Goal: Task Accomplishment & Management: Use online tool/utility

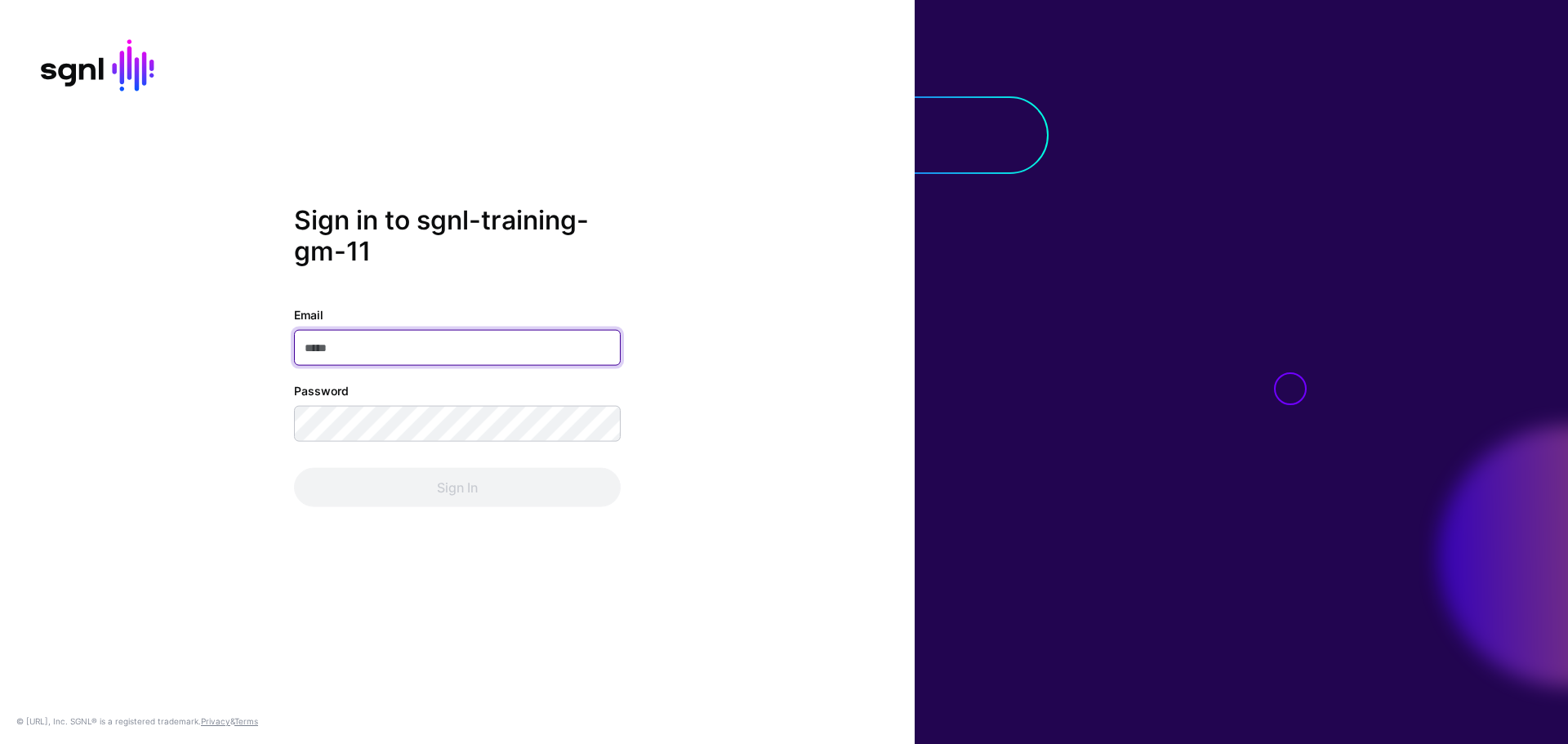
click at [330, 348] on input "Email" at bounding box center [457, 348] width 327 height 36
paste input "**********"
type input "**********"
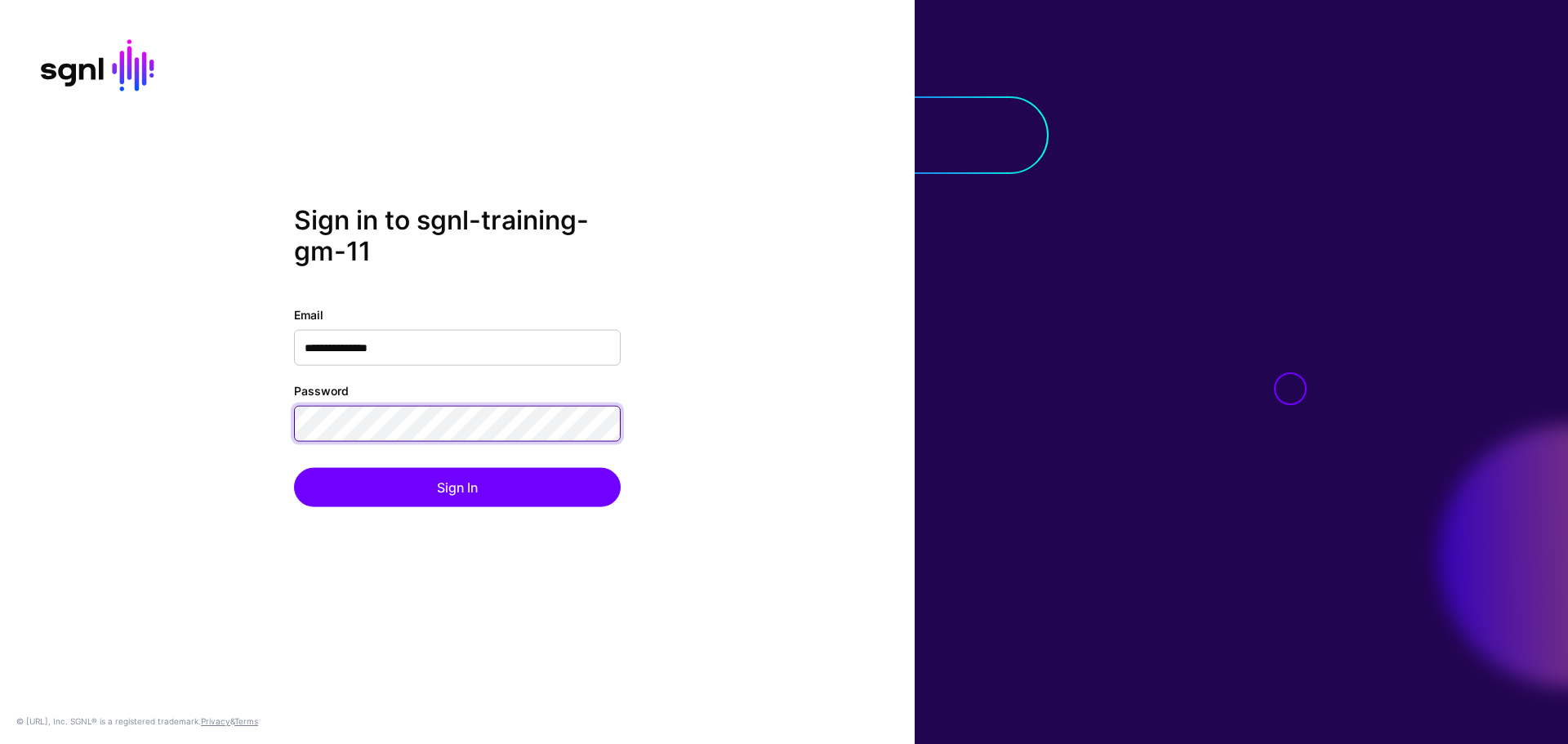
click at [294, 468] on button "Sign In" at bounding box center [457, 488] width 327 height 39
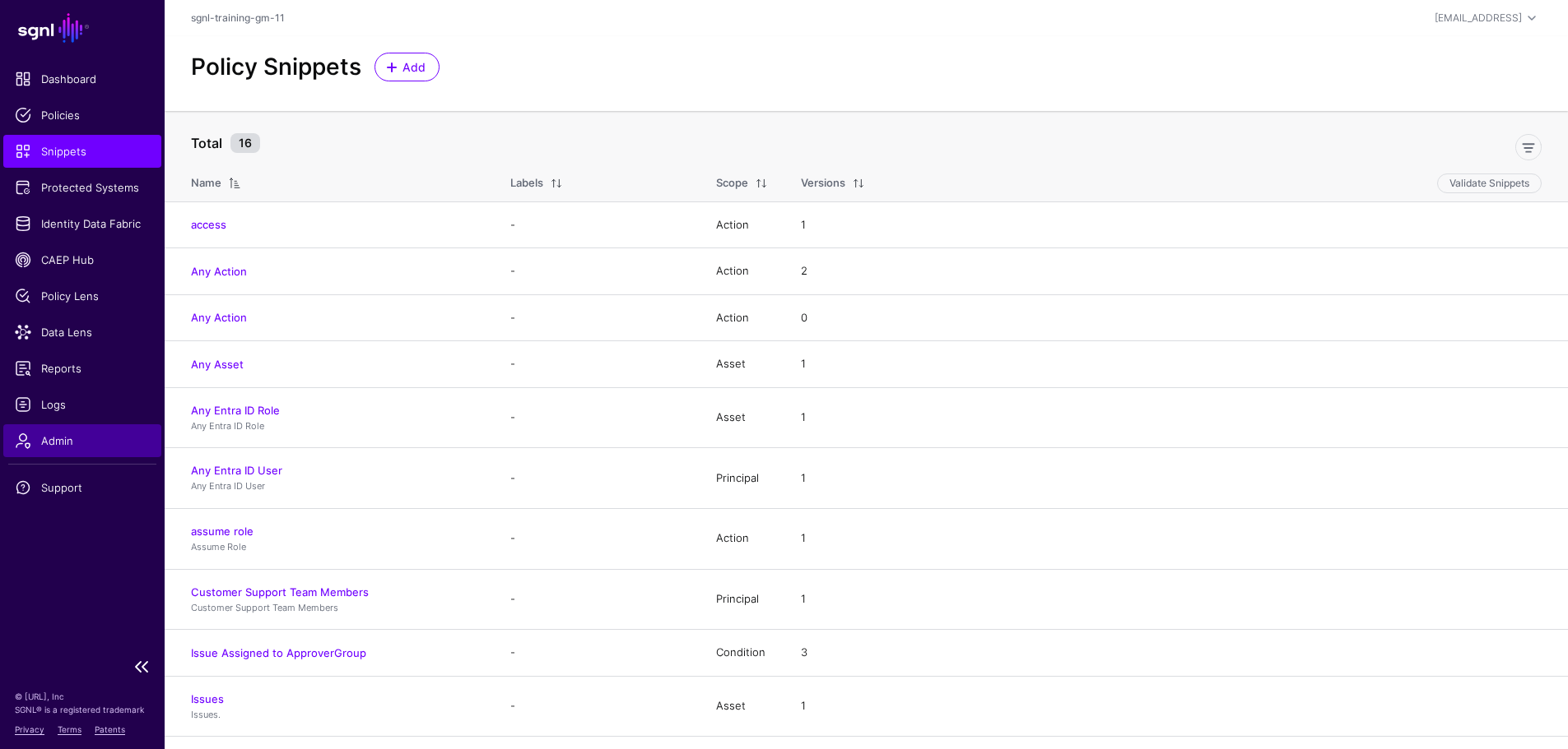
click at [97, 438] on span "Admin" at bounding box center [82, 440] width 135 height 16
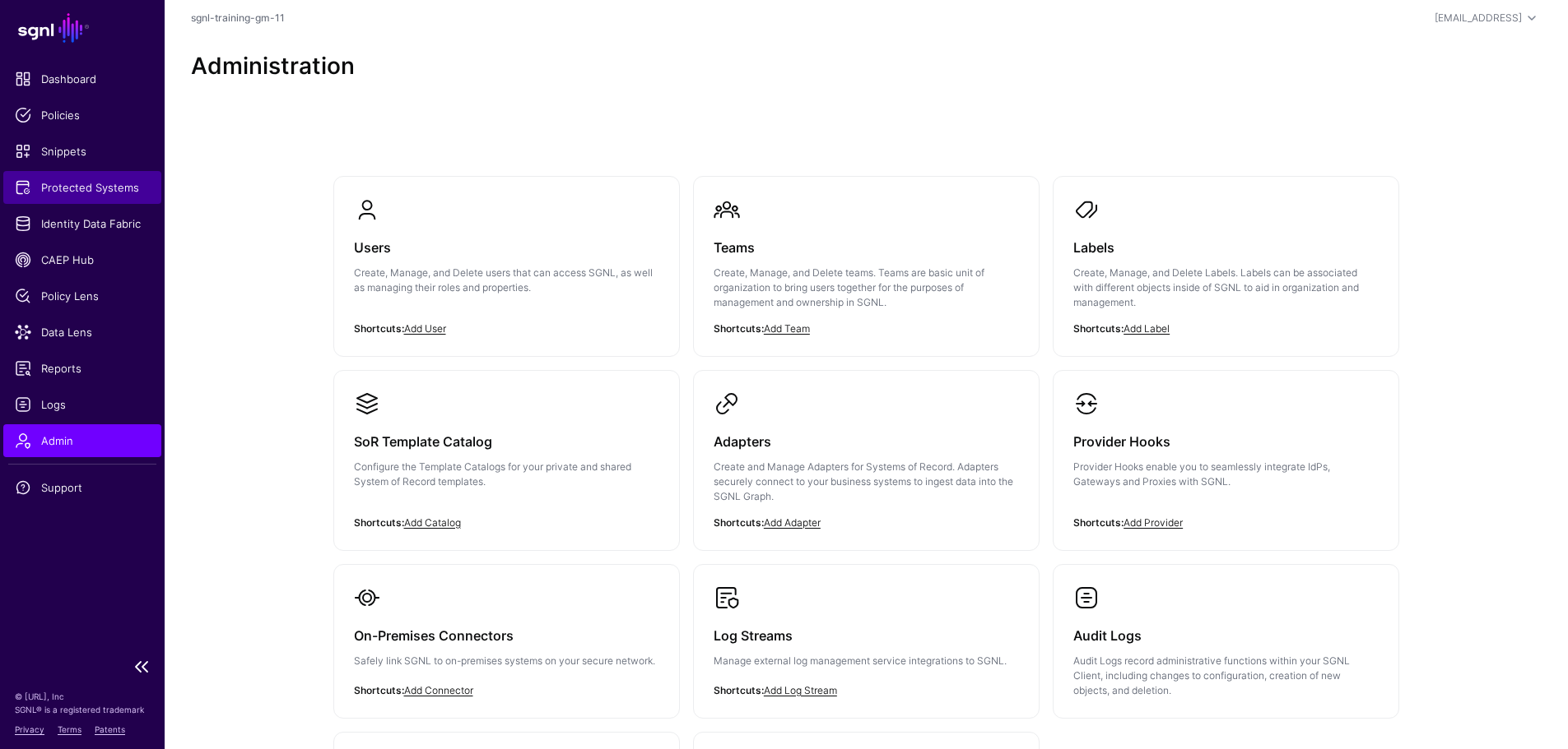
click at [100, 187] on span "Protected Systems" at bounding box center [82, 187] width 135 height 16
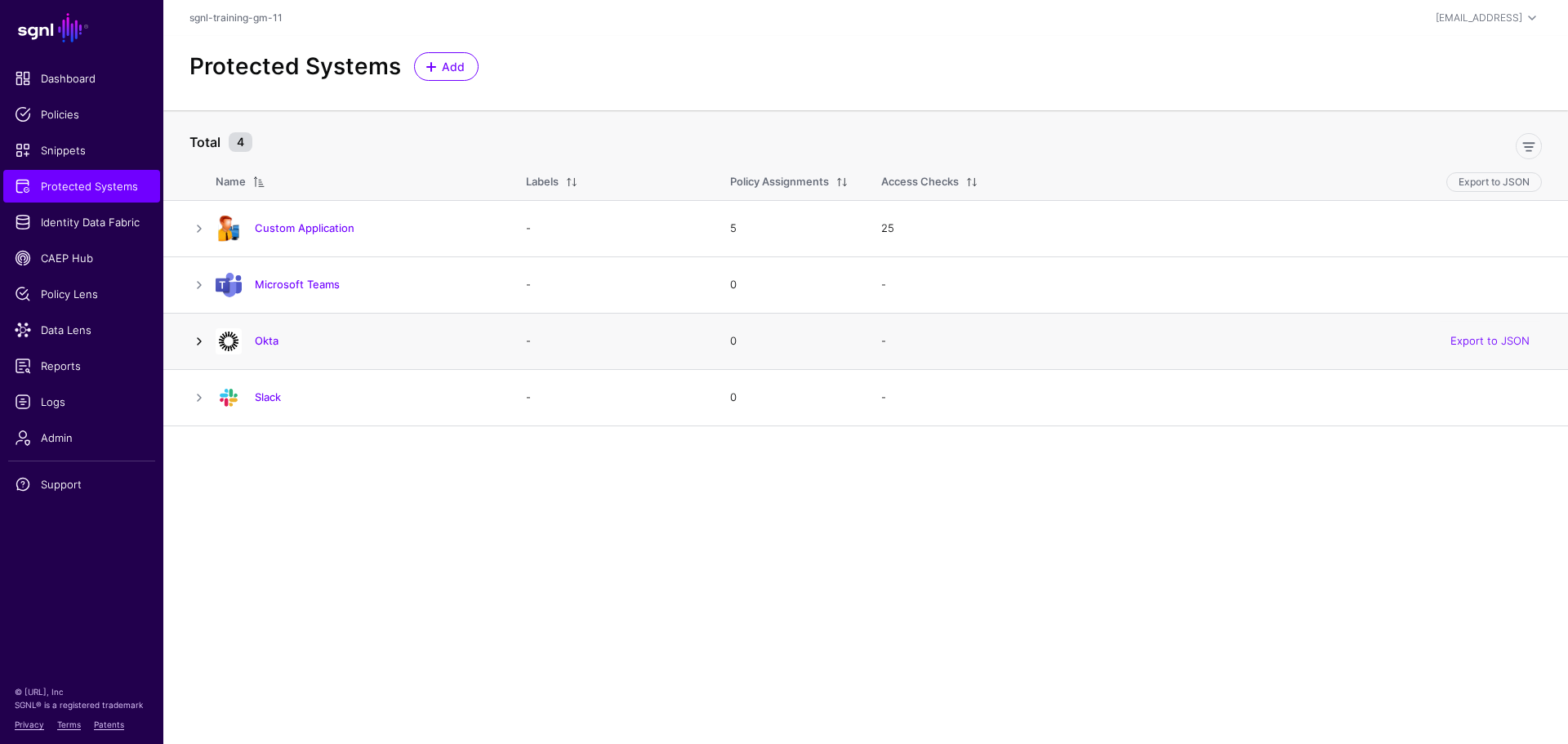
click at [200, 342] on link at bounding box center [199, 341] width 20 height 20
click at [205, 345] on link at bounding box center [199, 341] width 20 height 20
click at [199, 343] on link at bounding box center [199, 341] width 20 height 20
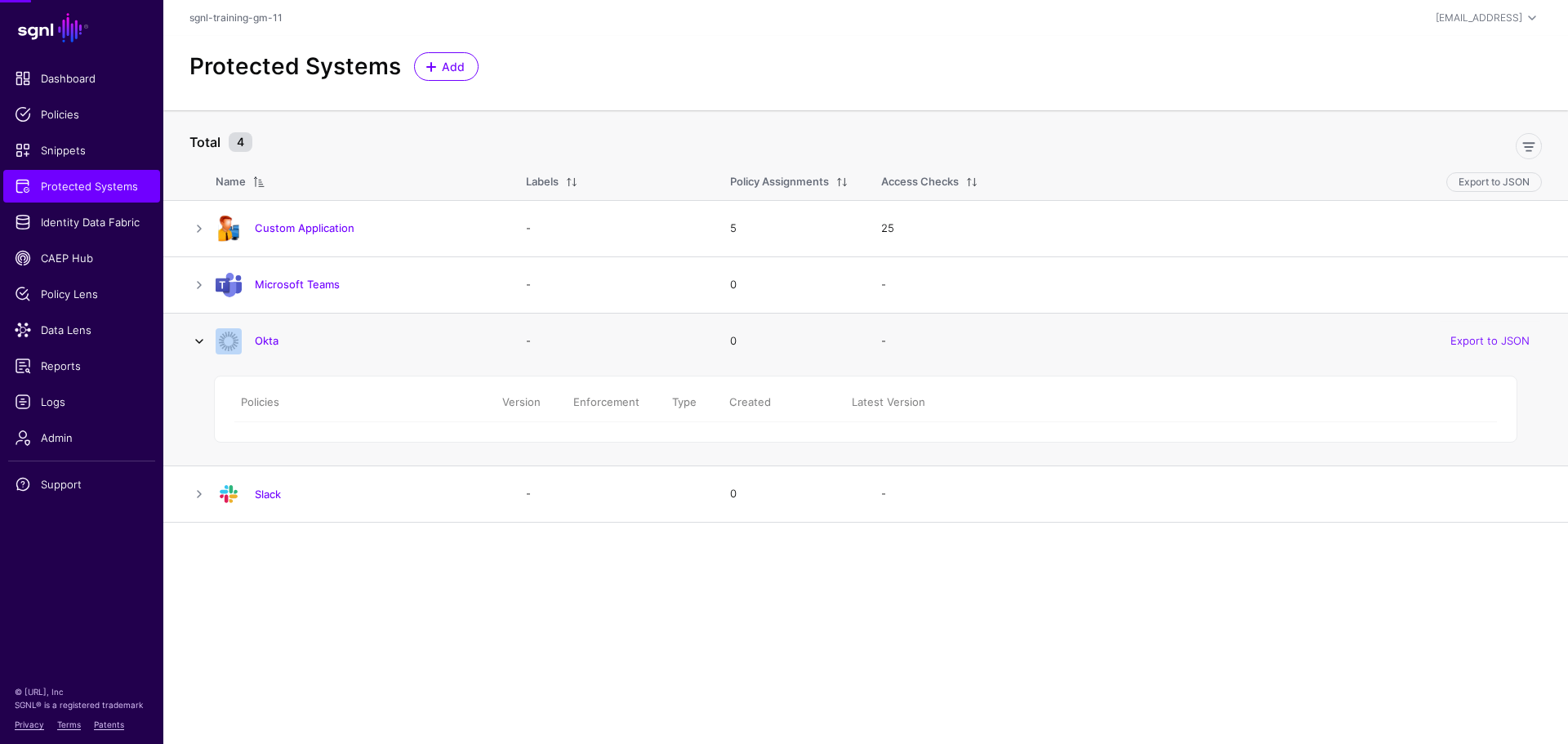
click at [199, 343] on link at bounding box center [199, 341] width 20 height 20
click at [196, 339] on link at bounding box center [199, 341] width 20 height 20
click at [112, 192] on span "Protected Systems" at bounding box center [82, 186] width 134 height 16
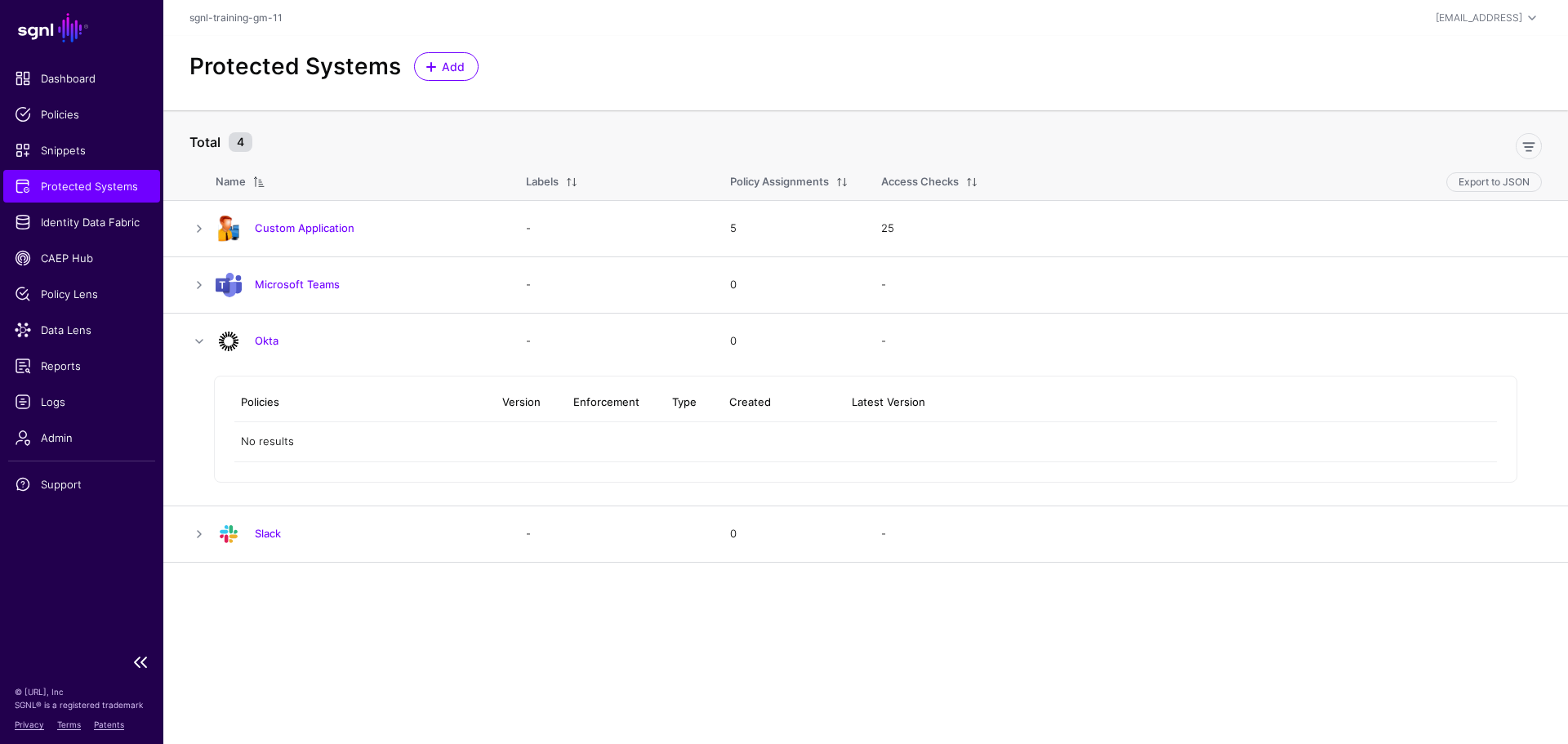
click at [122, 185] on span "Protected Systems" at bounding box center [82, 186] width 134 height 16
click at [94, 299] on span "Policy Lens" at bounding box center [82, 293] width 134 height 16
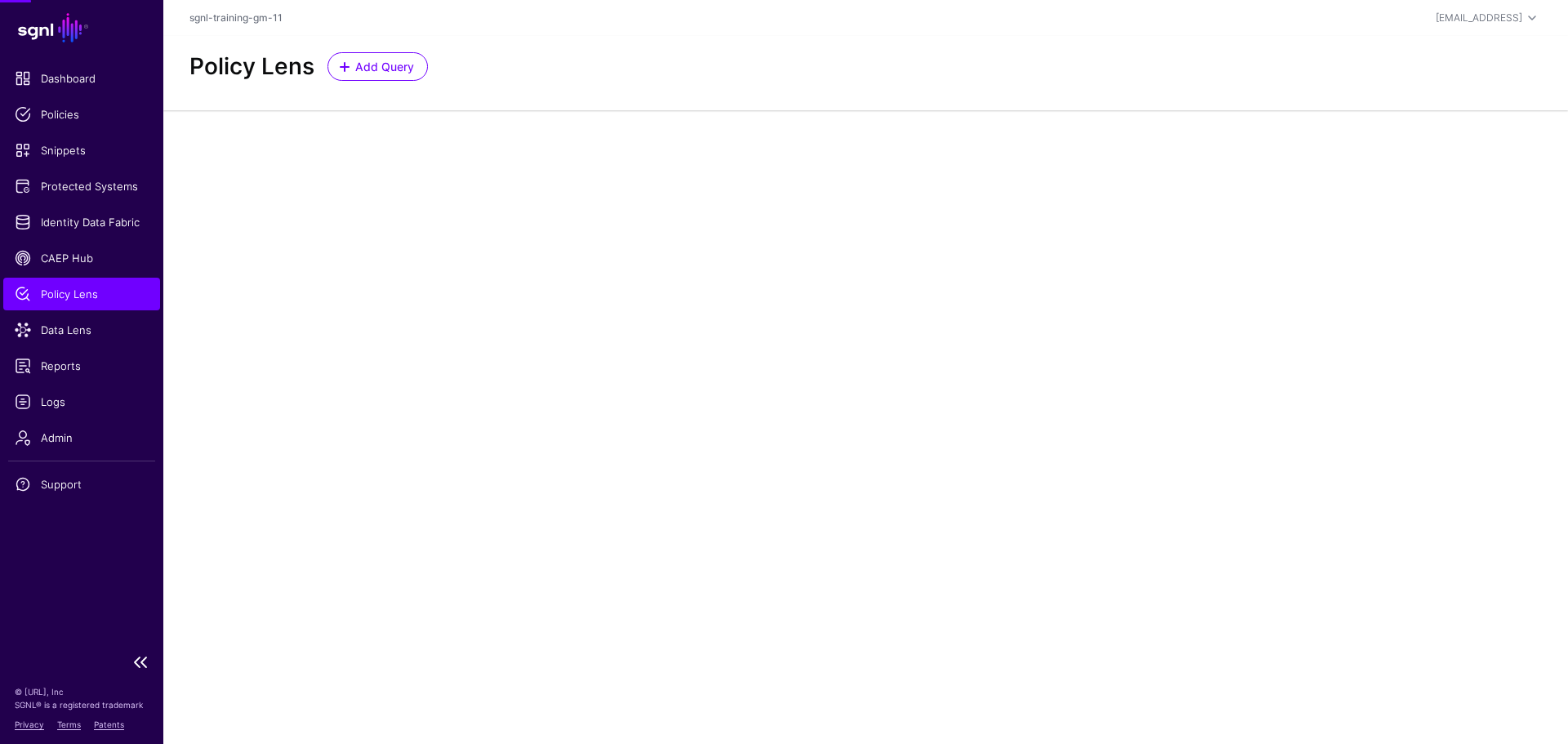
click at [94, 299] on span "Policy Lens" at bounding box center [82, 293] width 134 height 16
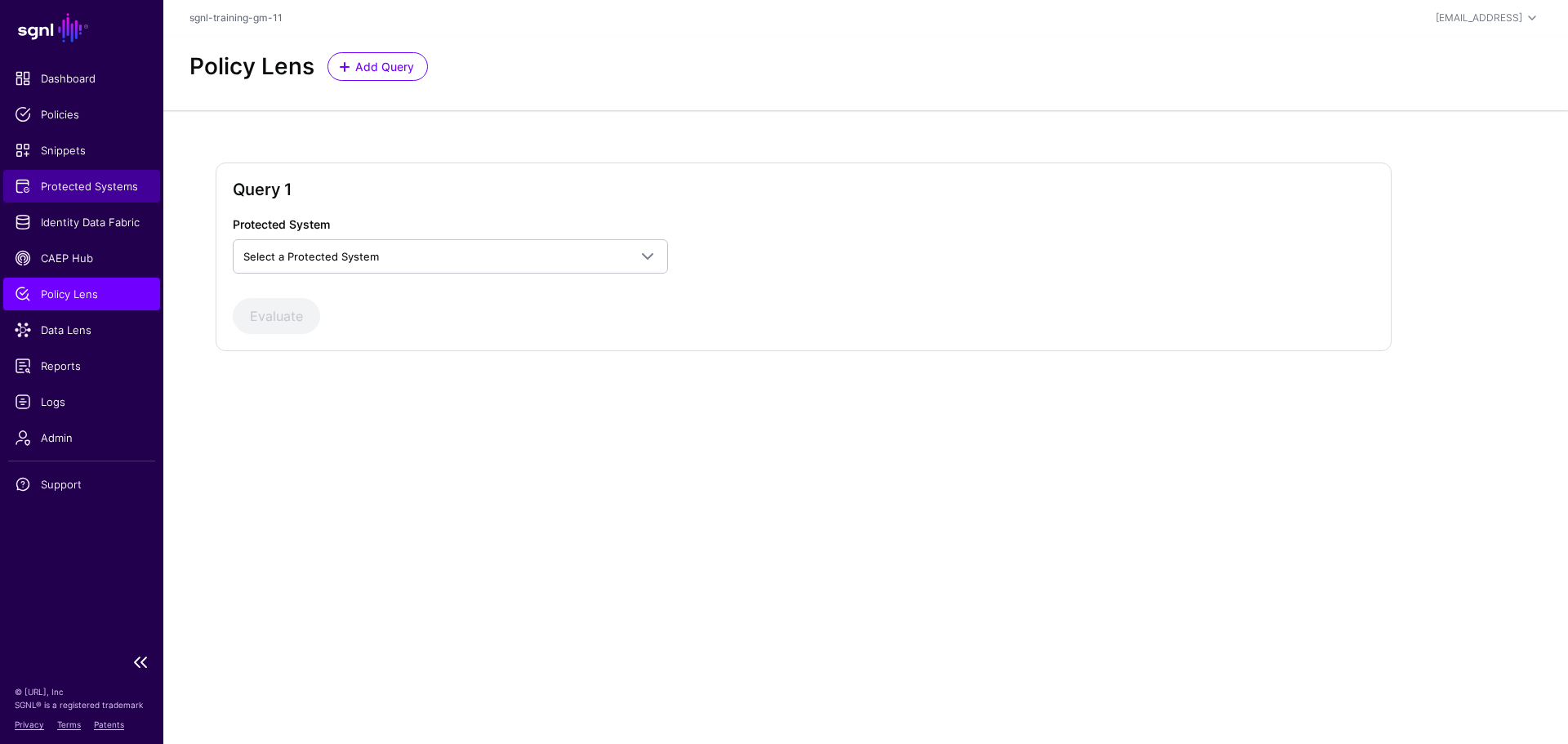
click at [63, 186] on span "Protected Systems" at bounding box center [82, 186] width 134 height 16
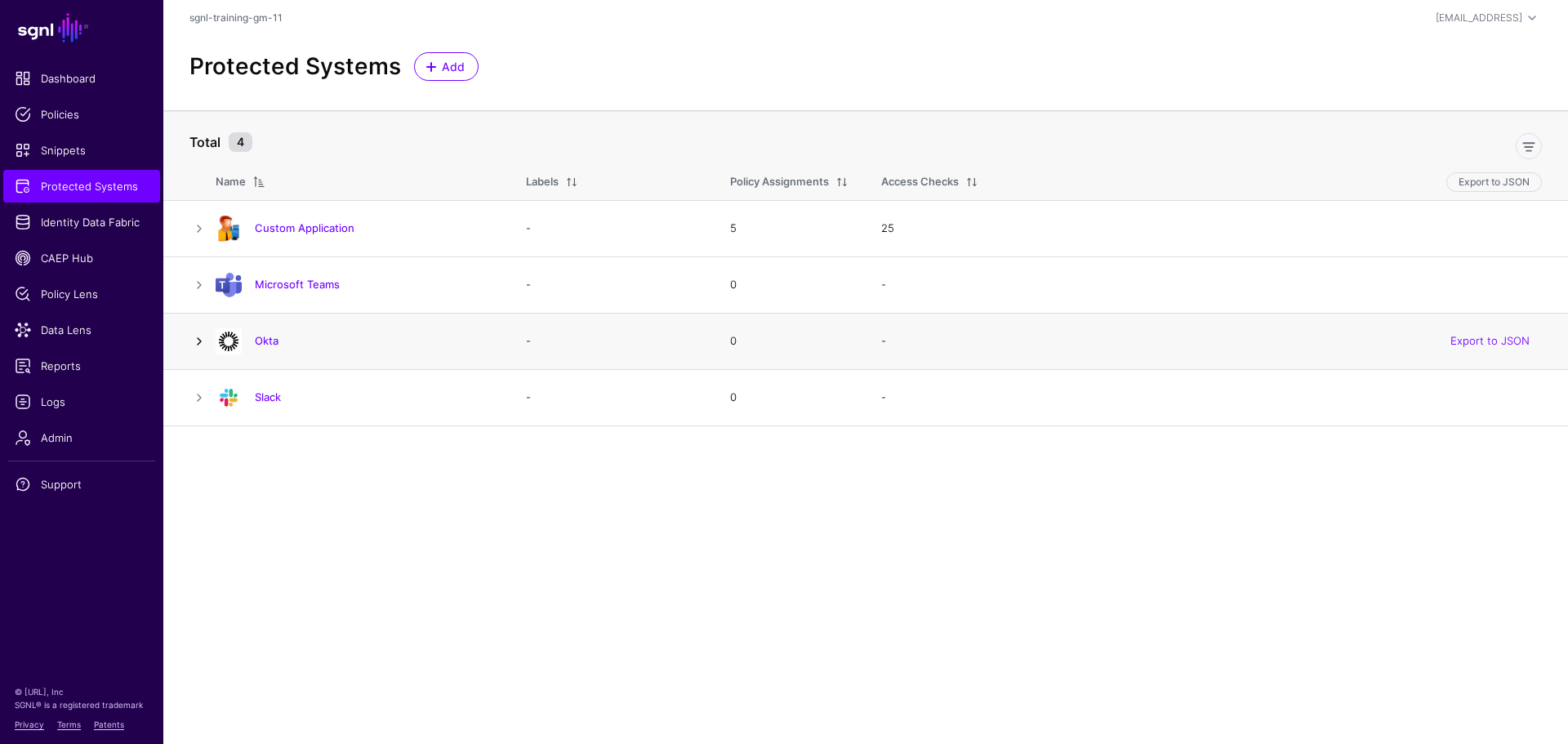
click at [196, 342] on link at bounding box center [199, 341] width 20 height 20
click at [440, 416] on th "Policies" at bounding box center [363, 403] width 245 height 39
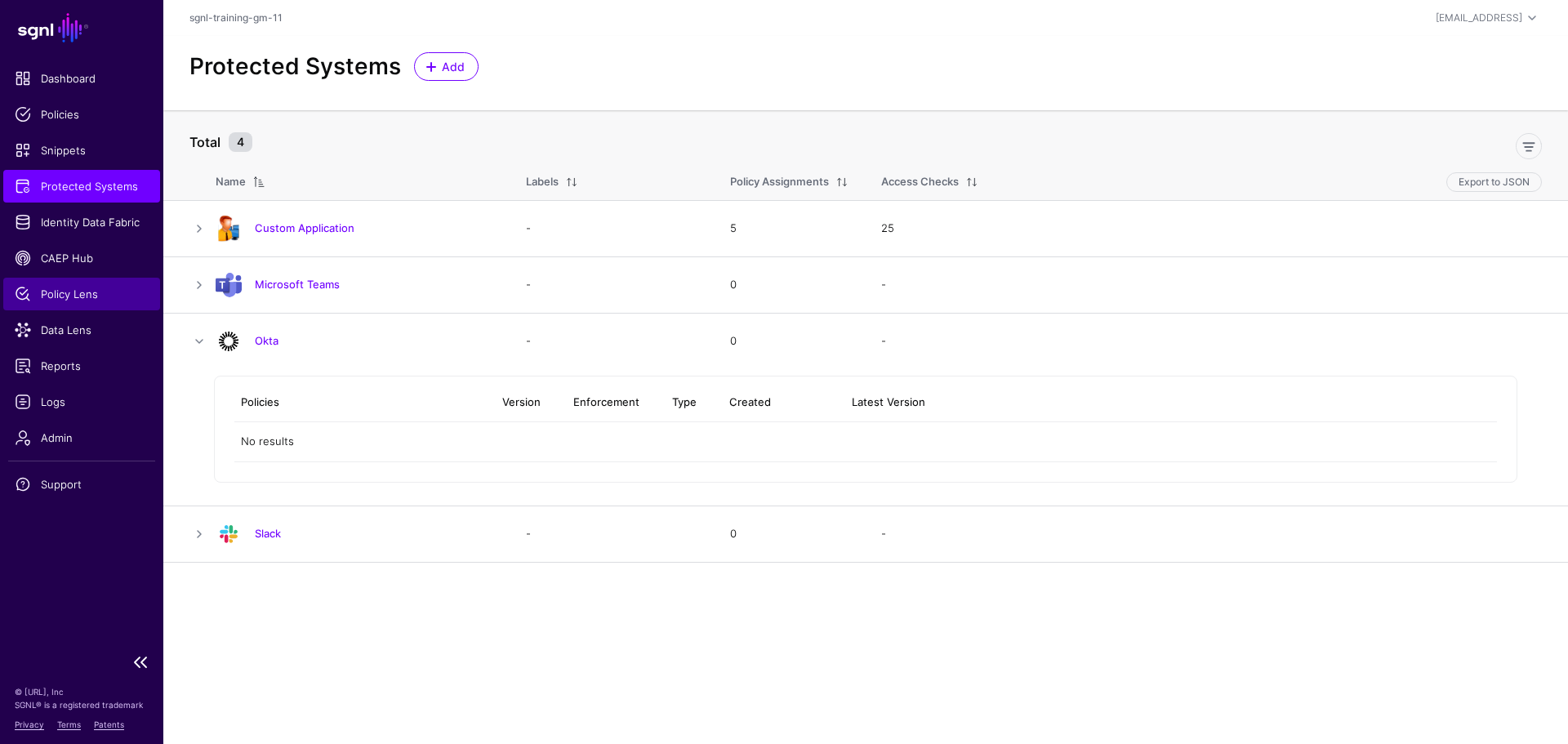
click at [90, 293] on span "Policy Lens" at bounding box center [82, 293] width 134 height 16
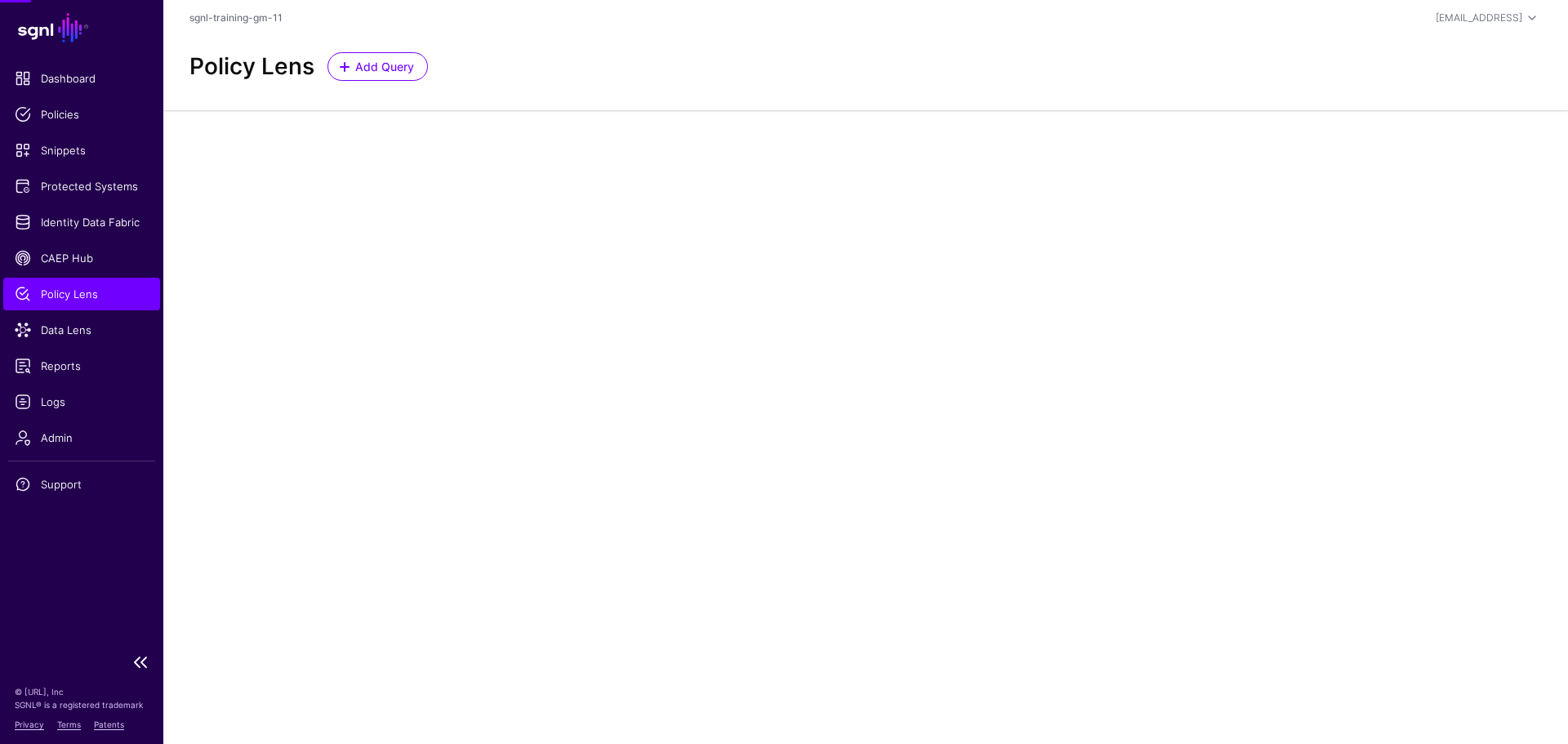
click at [90, 293] on span "Policy Lens" at bounding box center [82, 293] width 134 height 16
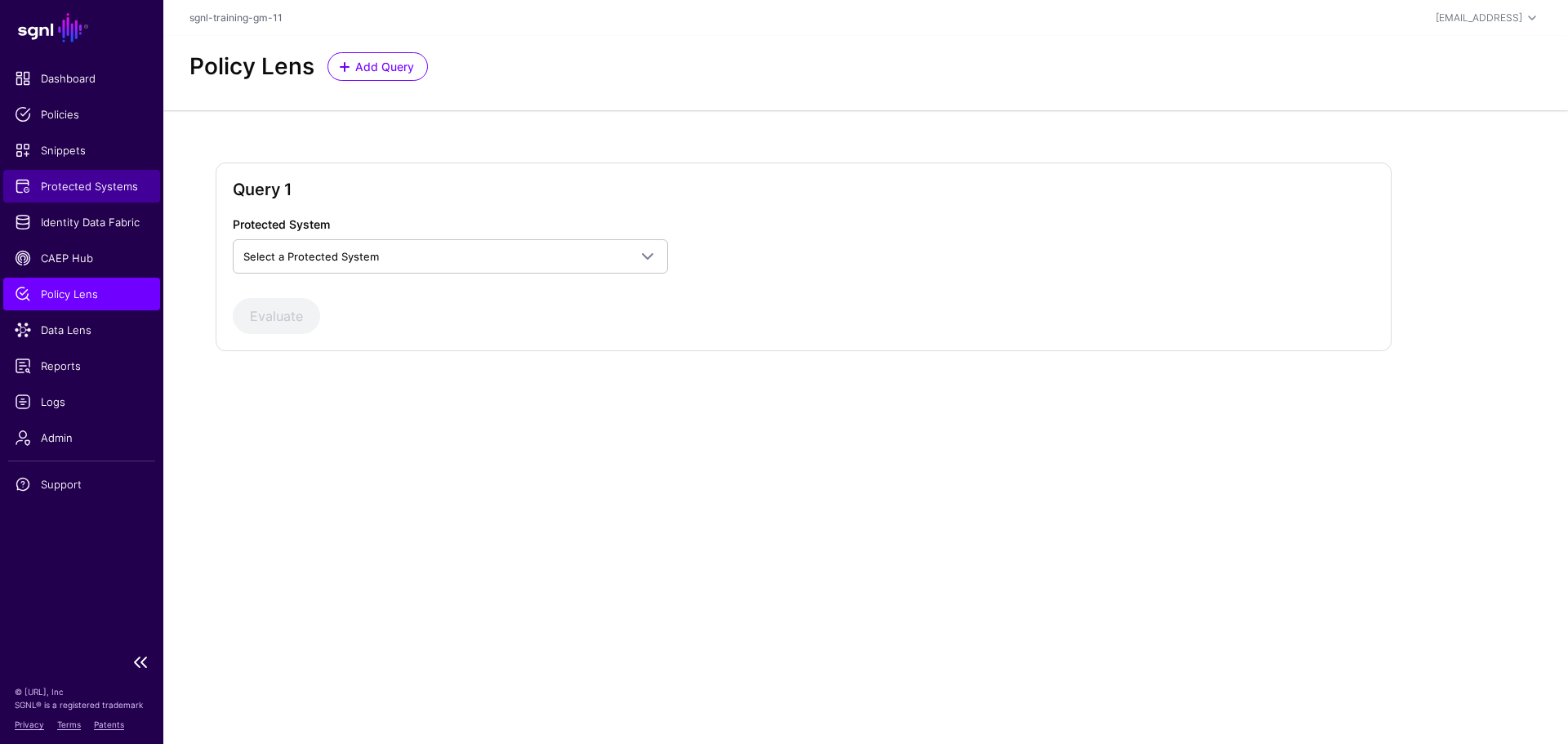
click at [78, 190] on span "Protected Systems" at bounding box center [82, 186] width 134 height 16
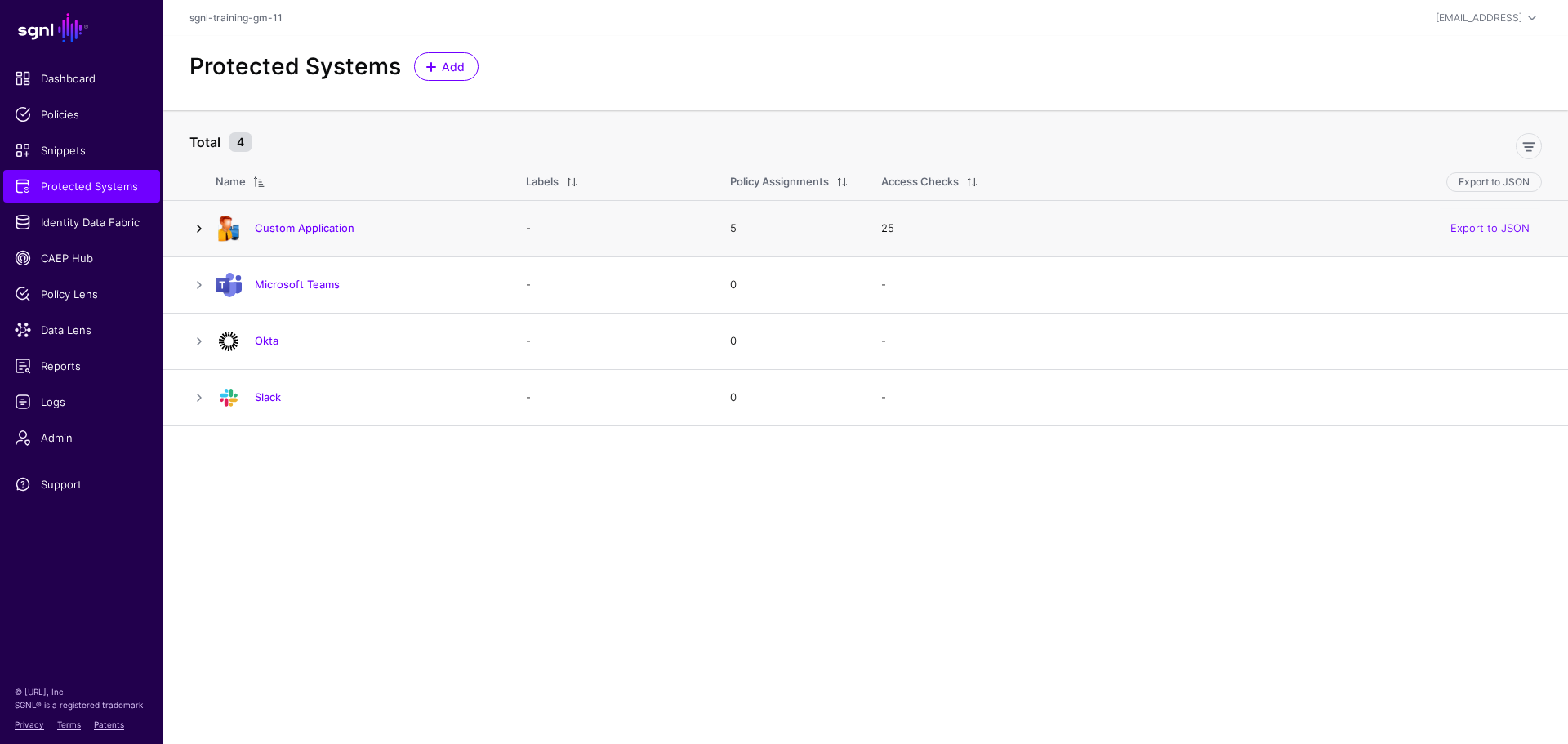
click at [201, 228] on link at bounding box center [199, 228] width 20 height 20
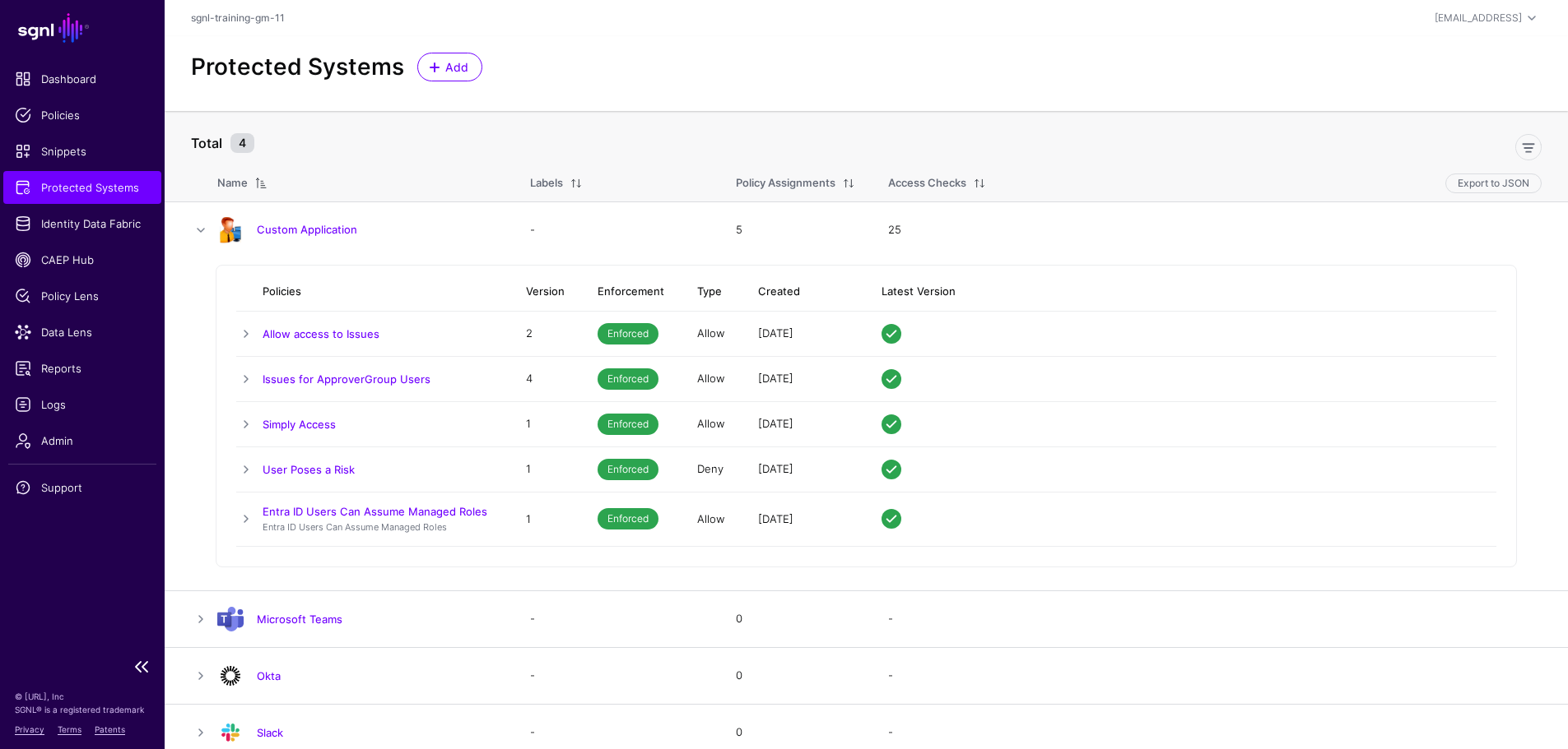
click at [85, 191] on span "Protected Systems" at bounding box center [82, 187] width 135 height 16
click at [85, 180] on span "Protected Systems" at bounding box center [82, 187] width 135 height 16
click at [199, 232] on link at bounding box center [201, 230] width 20 height 20
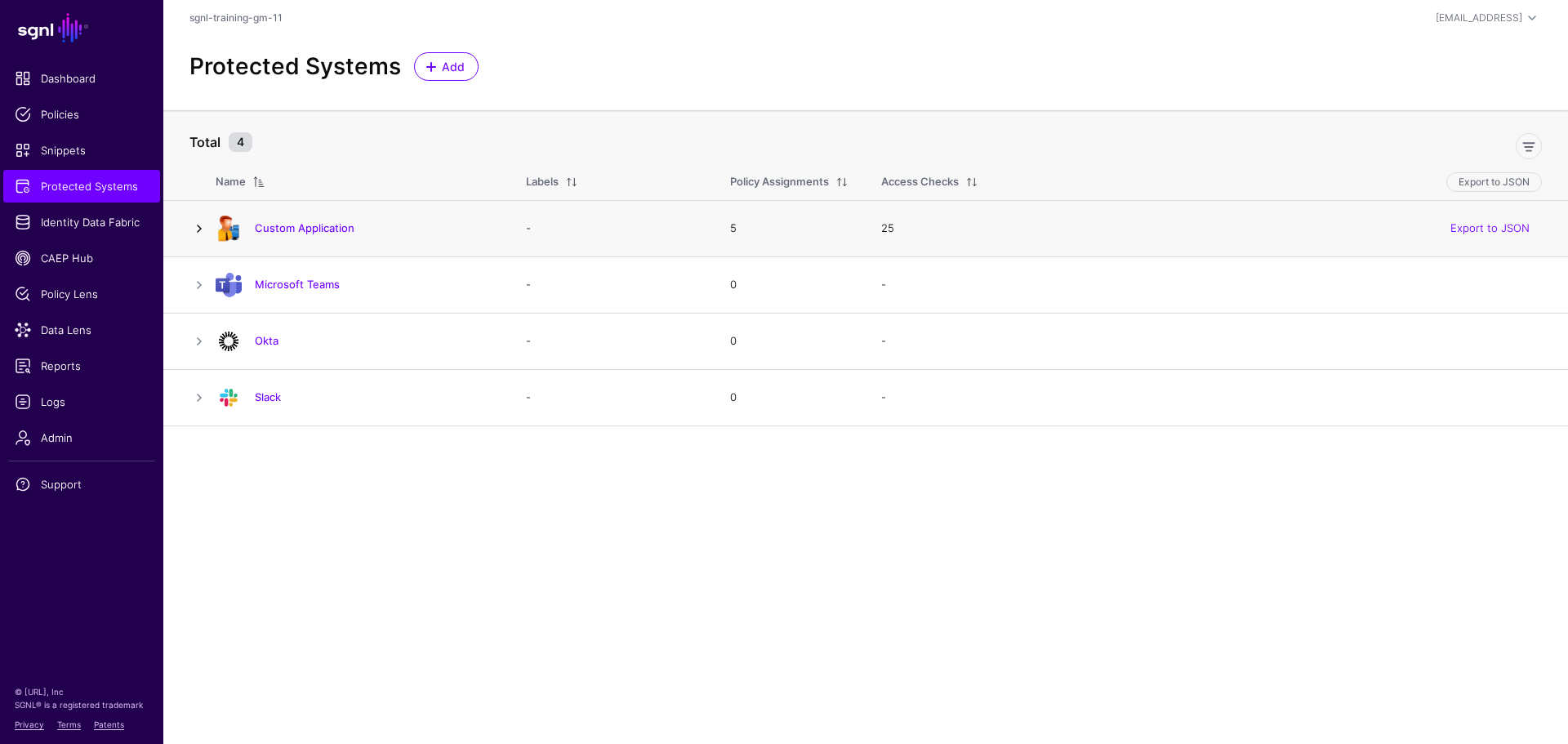
click at [204, 227] on link at bounding box center [199, 228] width 20 height 20
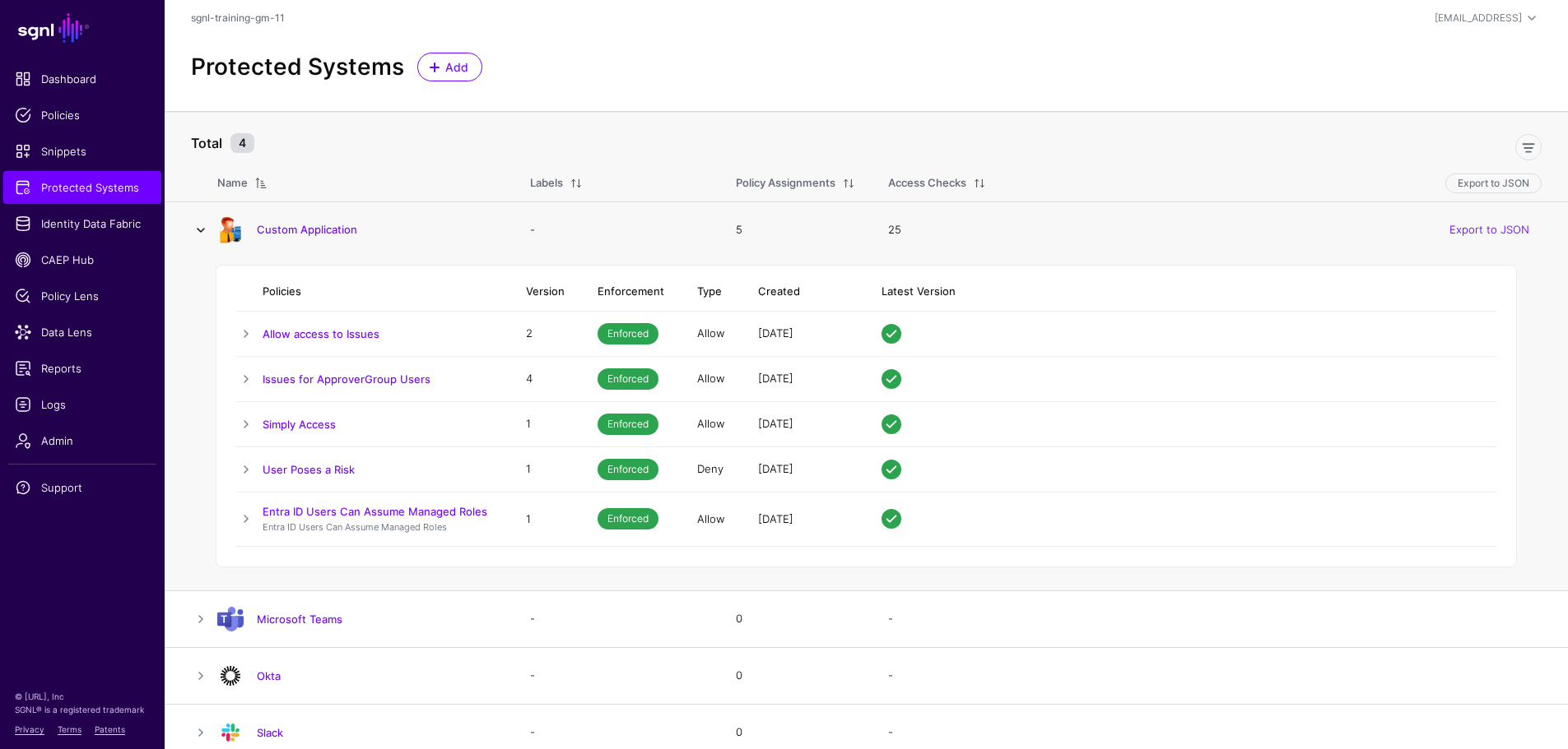
click at [207, 231] on link at bounding box center [201, 230] width 20 height 20
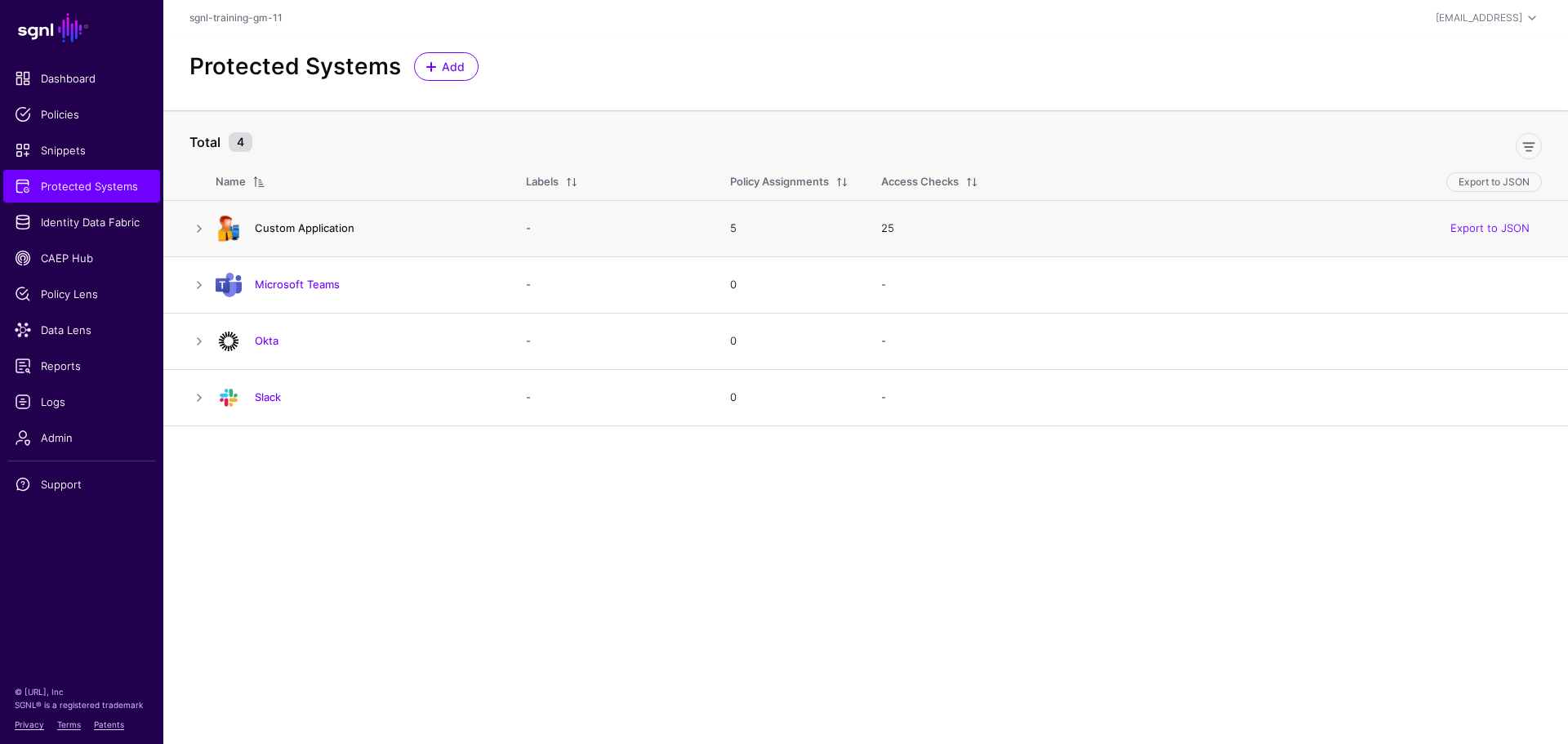
click at [268, 229] on link "Custom Application" at bounding box center [304, 228] width 100 height 13
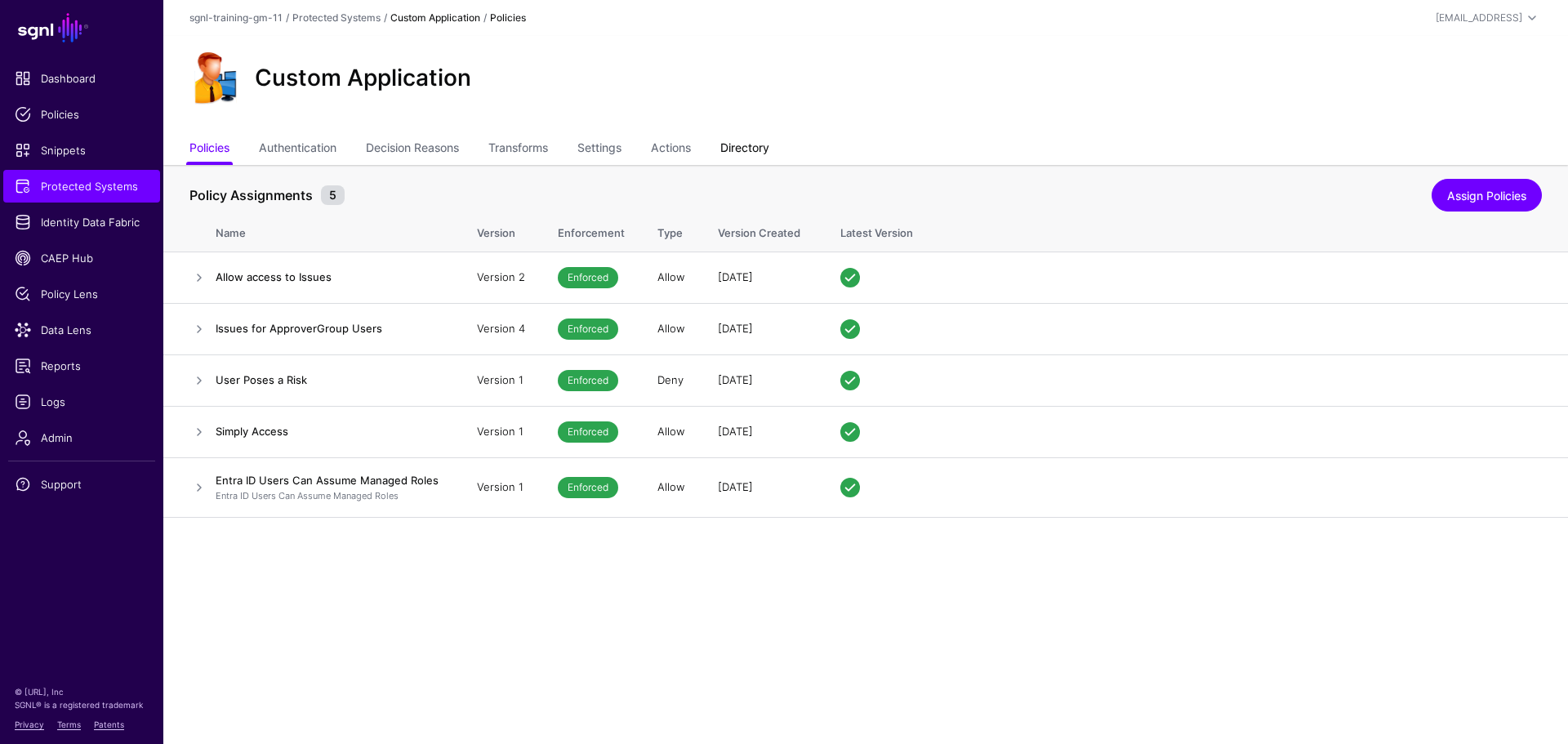
click at [756, 150] on link "Directory" at bounding box center [745, 149] width 49 height 31
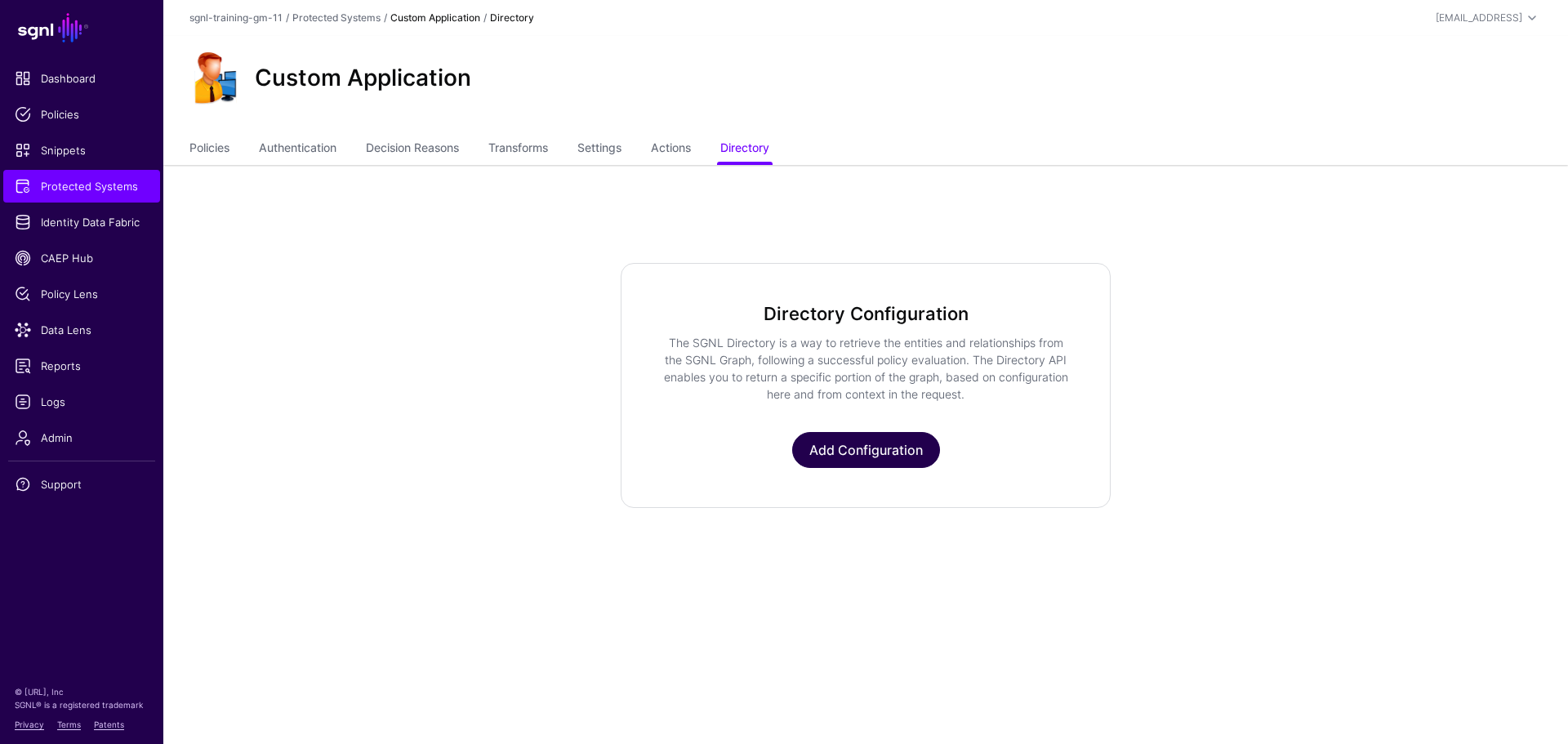
click at [828, 445] on link "Add Configuration" at bounding box center [866, 450] width 147 height 36
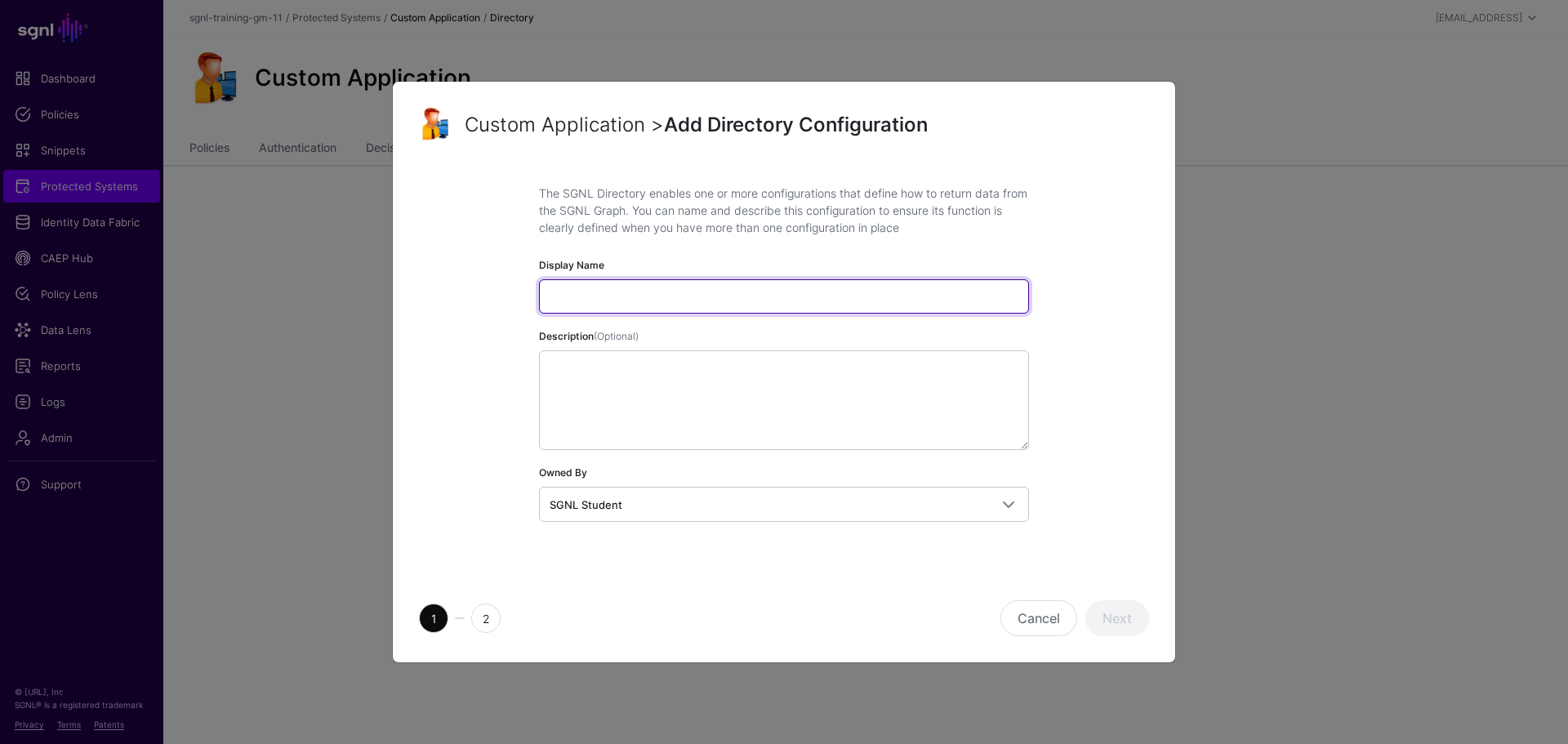
click at [676, 287] on input "Display Name" at bounding box center [784, 296] width 490 height 35
paste input "**********"
type input "**********"
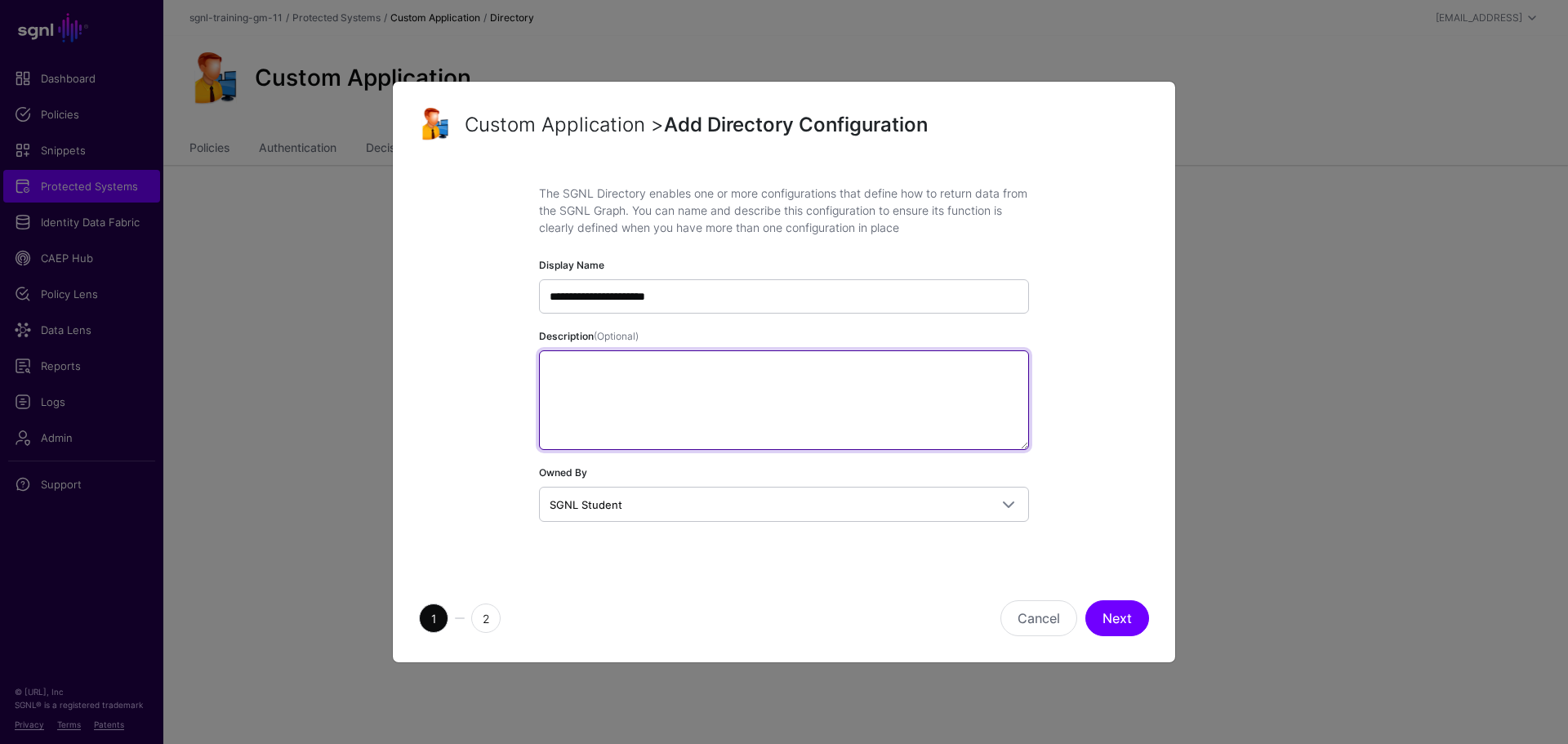
click at [634, 393] on textarea "Description (Optional)" at bounding box center [784, 400] width 490 height 100
click at [586, 352] on textarea "Description (Optional)" at bounding box center [784, 400] width 490 height 100
paste textarea "**********"
type textarea "**********"
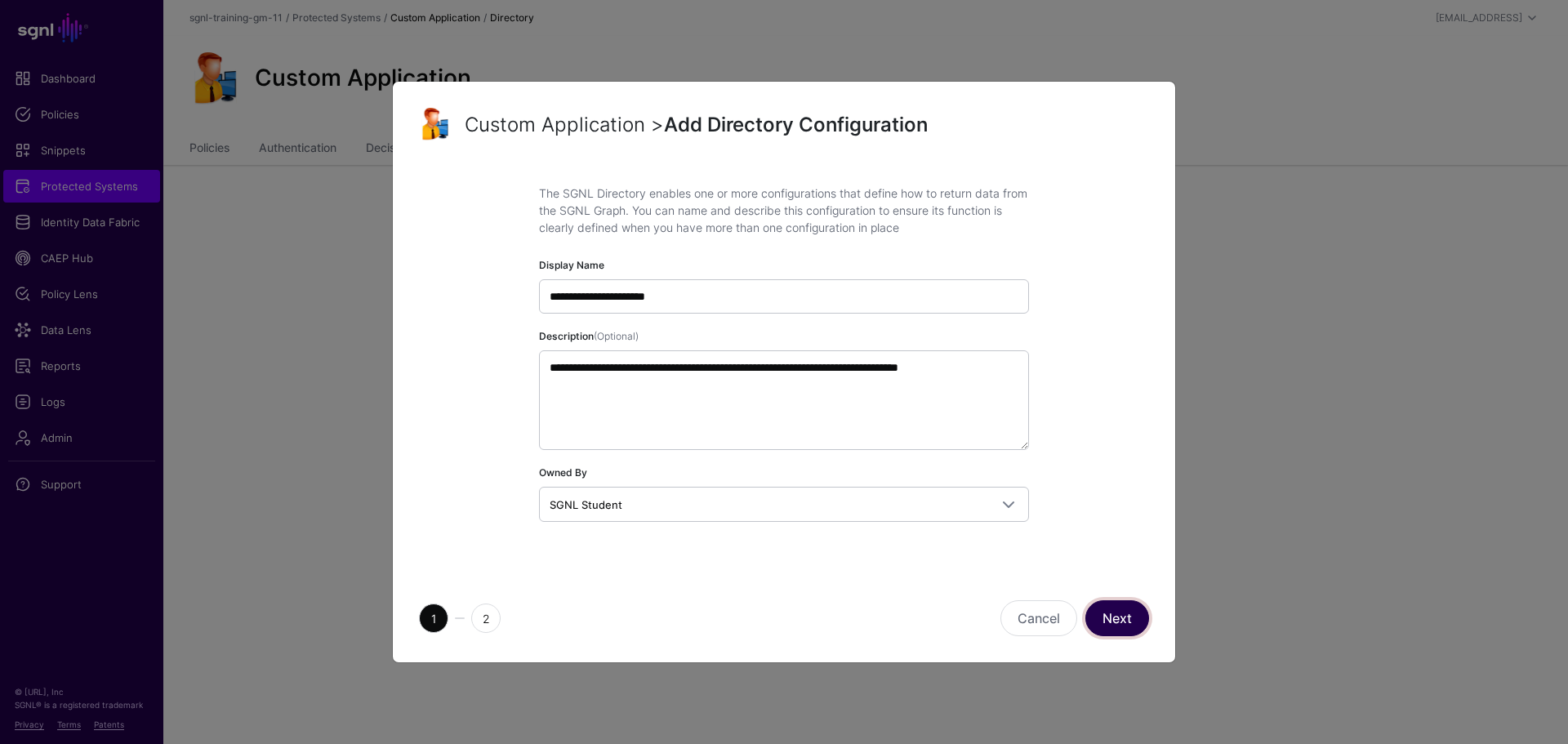
click at [1135, 602] on button "Next" at bounding box center [1117, 618] width 64 height 36
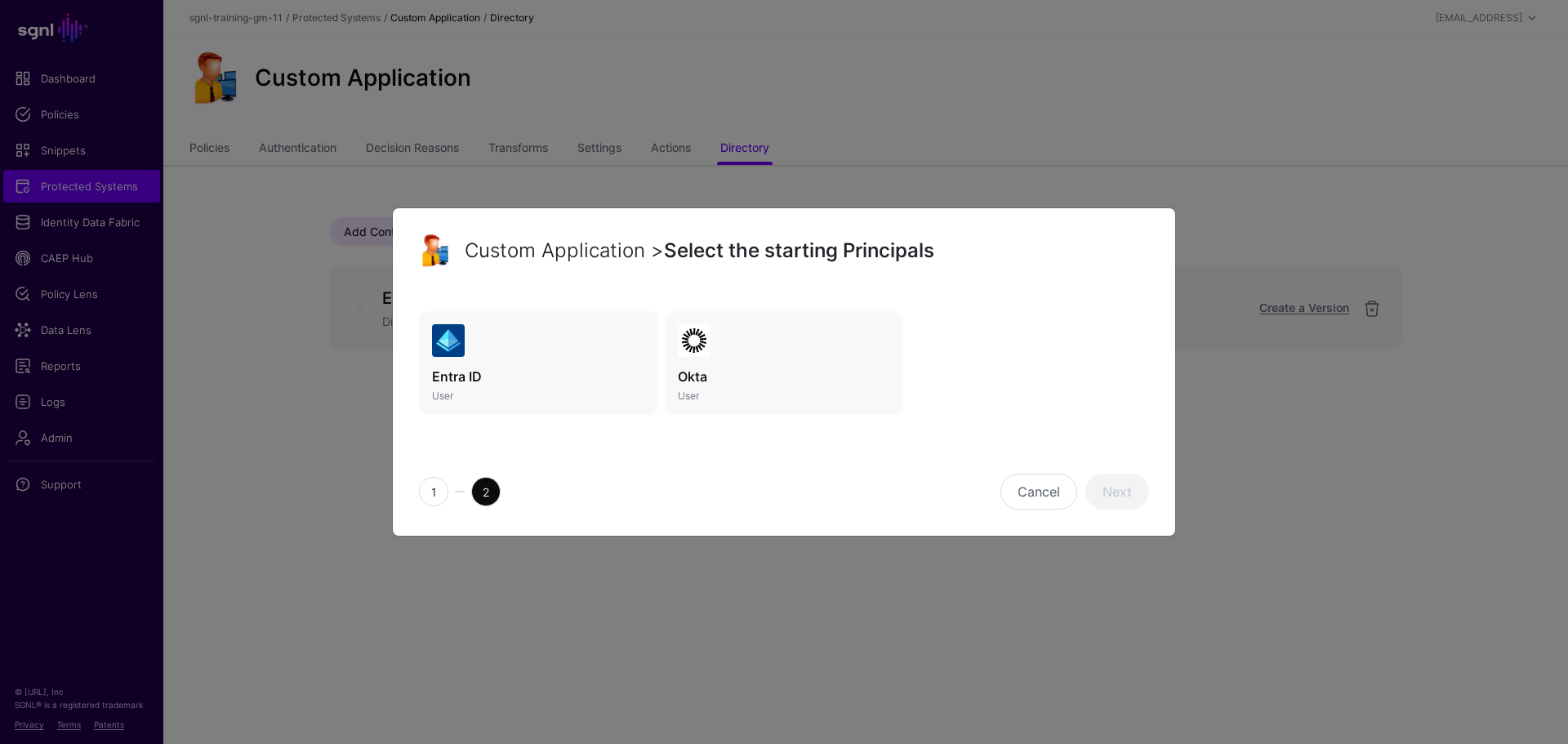
click at [437, 357] on link "Entra ID User" at bounding box center [538, 363] width 239 height 104
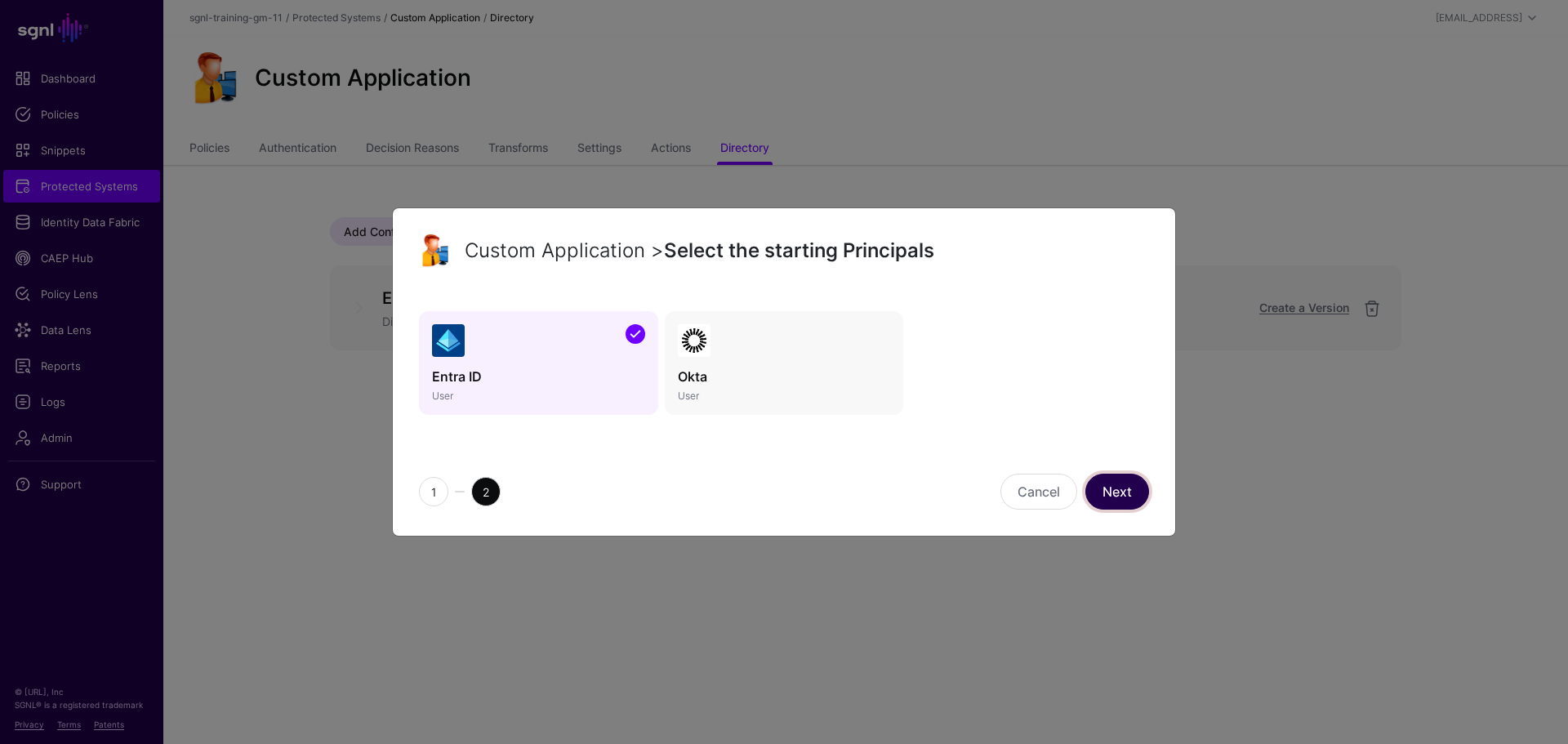
click at [1123, 496] on link "Next" at bounding box center [1117, 491] width 64 height 36
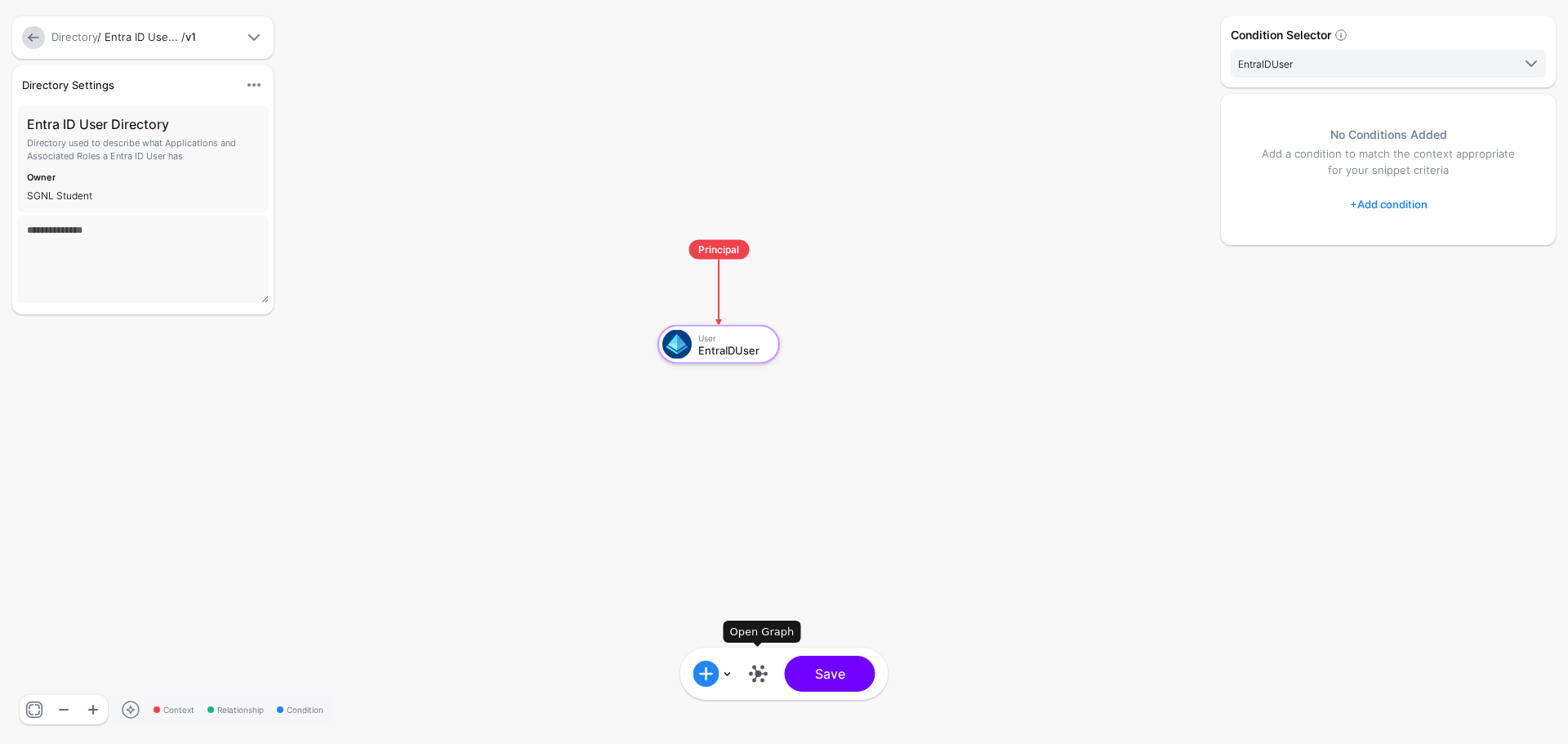
click at [758, 680] on link at bounding box center [759, 674] width 26 height 26
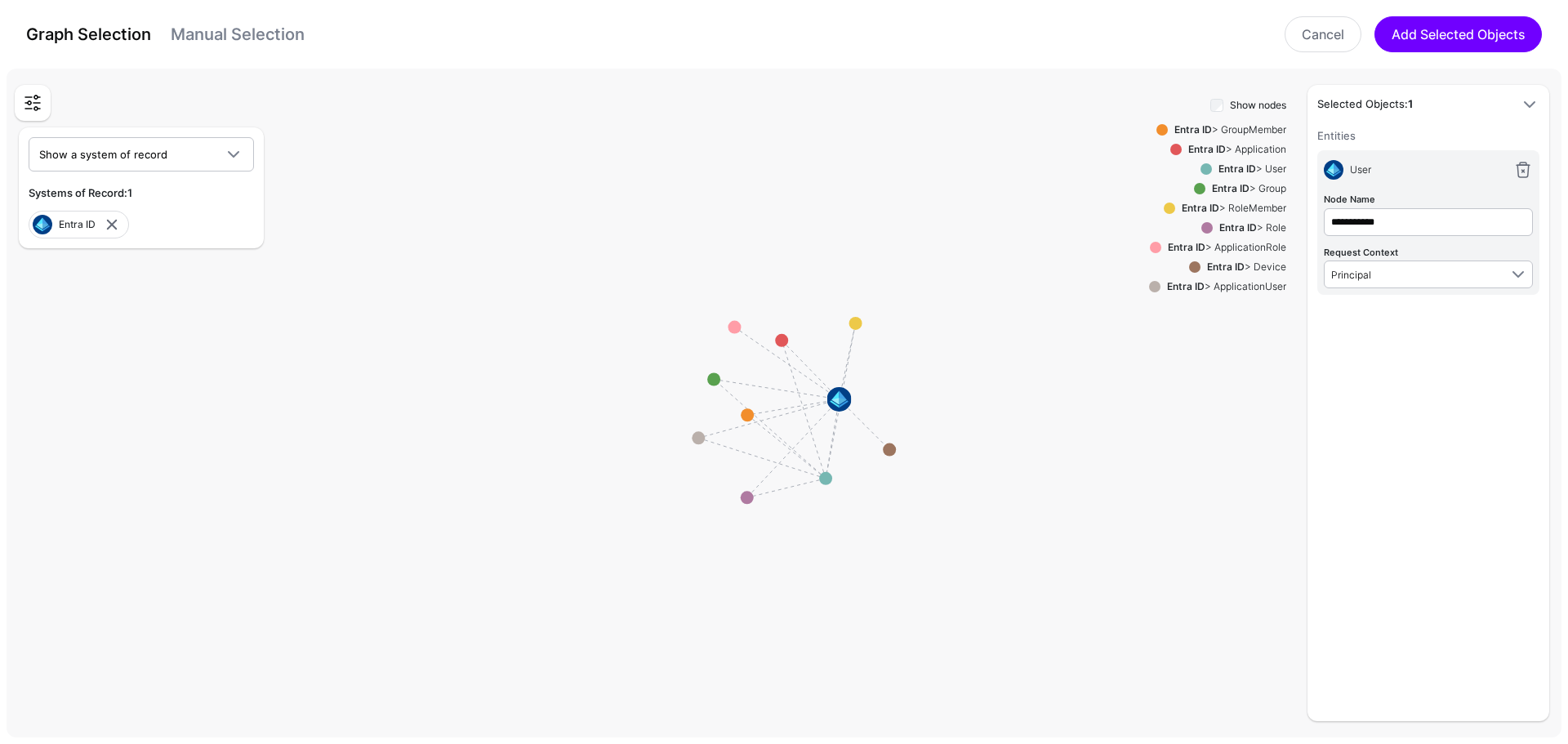
click at [193, 40] on link "Manual Selection" at bounding box center [238, 34] width 134 height 20
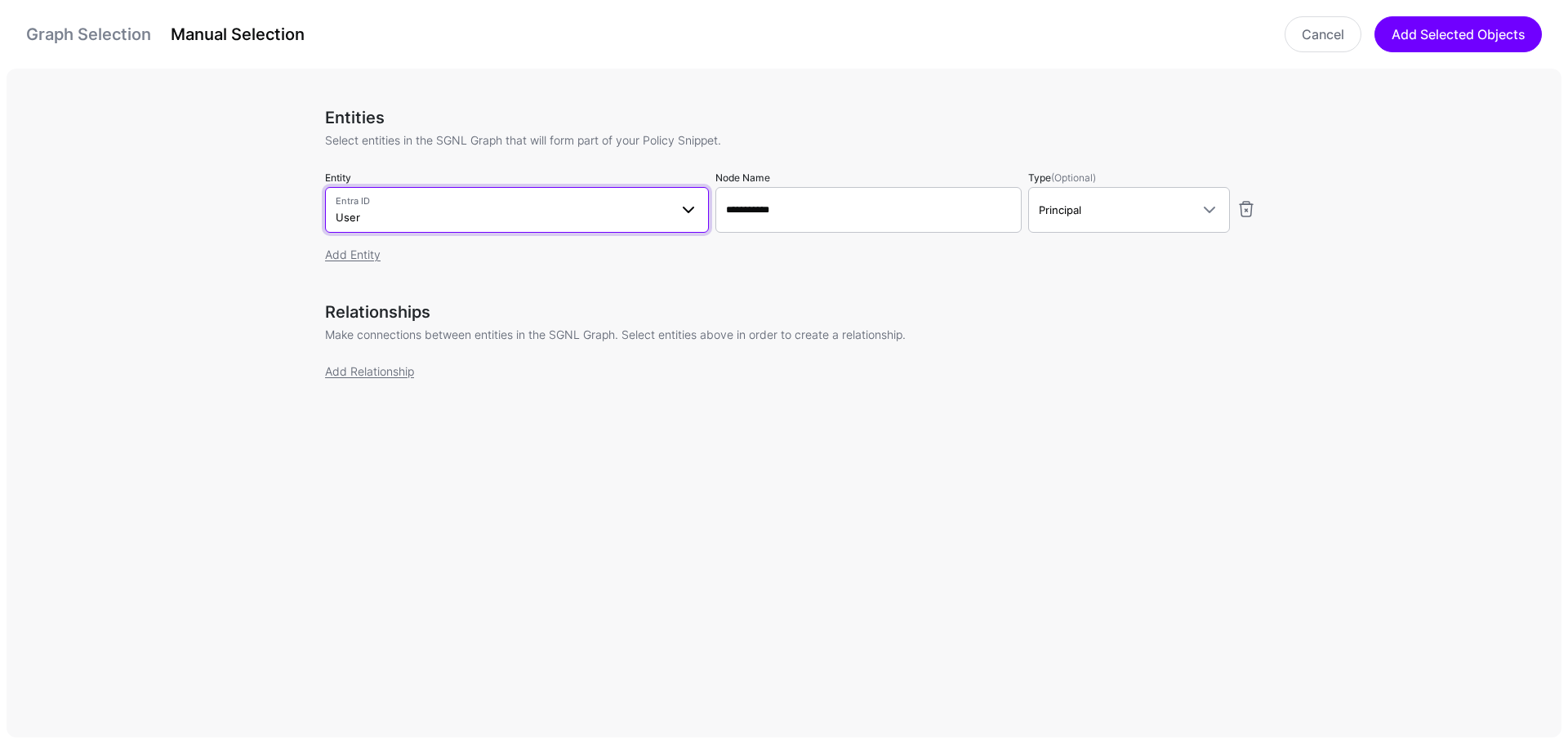
click at [611, 204] on span "Entra ID" at bounding box center [501, 201] width 333 height 14
type input "***"
click at [279, 270] on div "**********" at bounding box center [791, 406] width 1568 height 675
click at [374, 248] on link "Add Entity" at bounding box center [352, 255] width 55 height 14
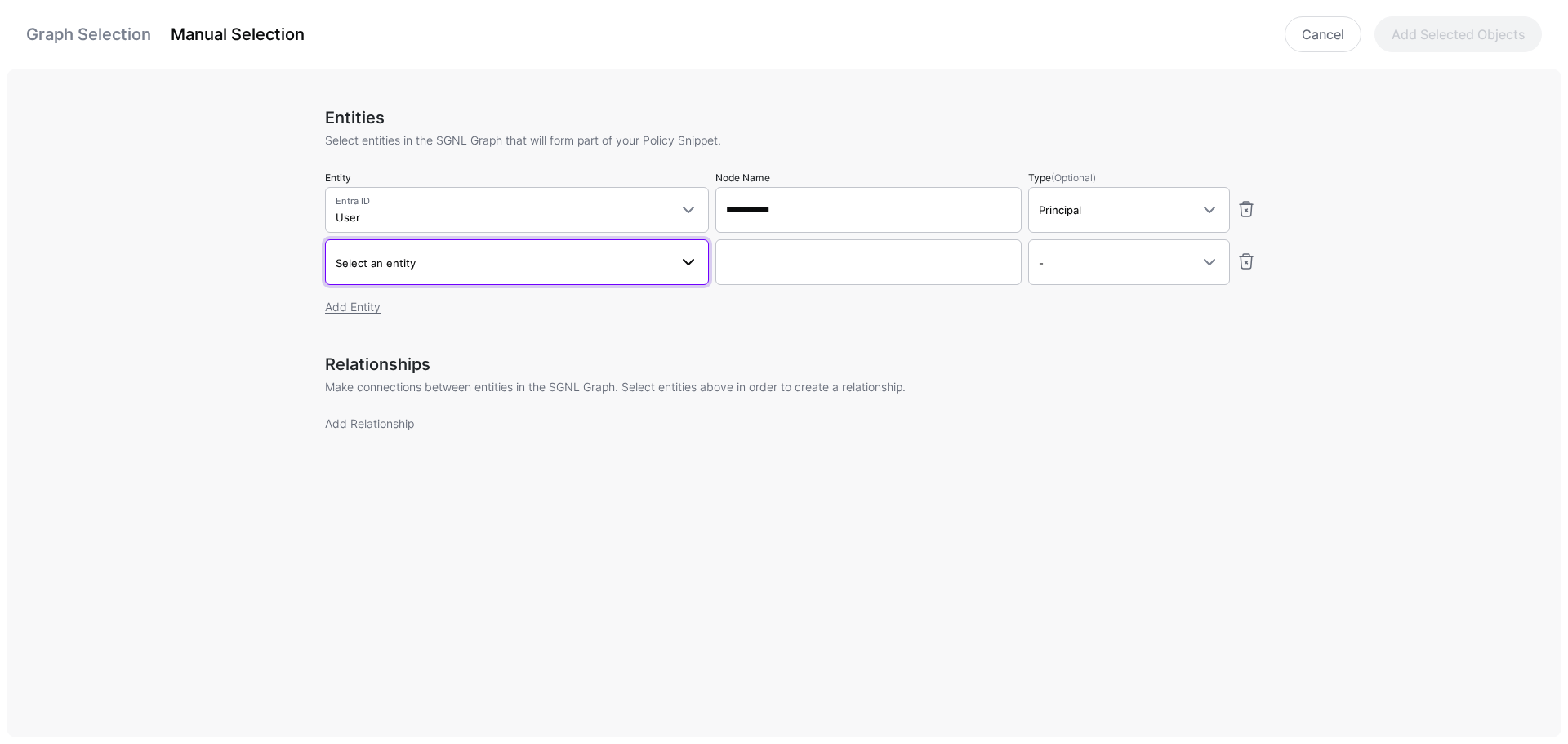
click at [417, 272] on link "Select an entity" at bounding box center [516, 262] width 384 height 46
type input "***"
click at [404, 387] on span "Application" at bounding box center [379, 386] width 52 height 12
type input "**********"
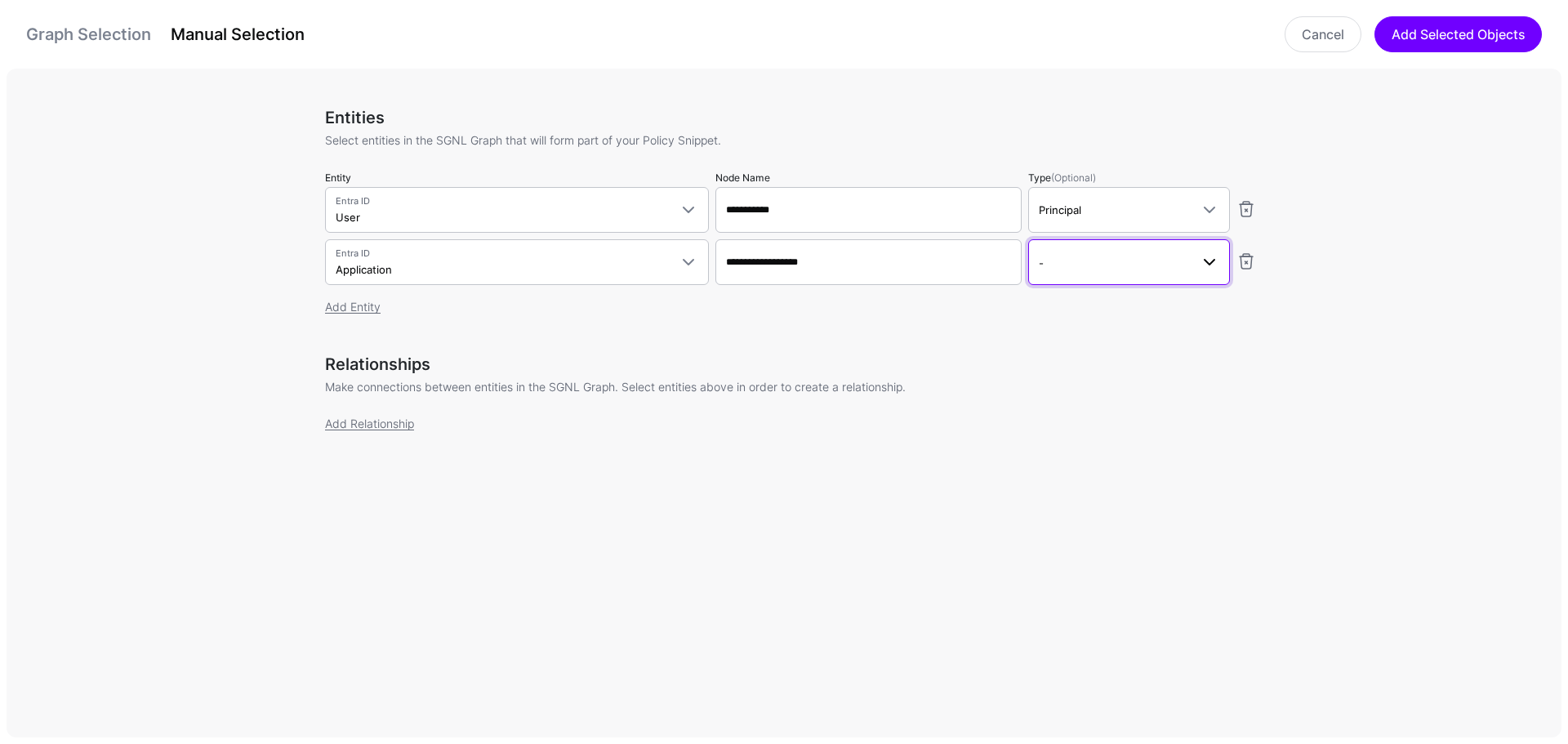
click at [1058, 261] on span "-" at bounding box center [1114, 262] width 151 height 18
click at [364, 310] on link "Add Entity" at bounding box center [352, 306] width 55 height 14
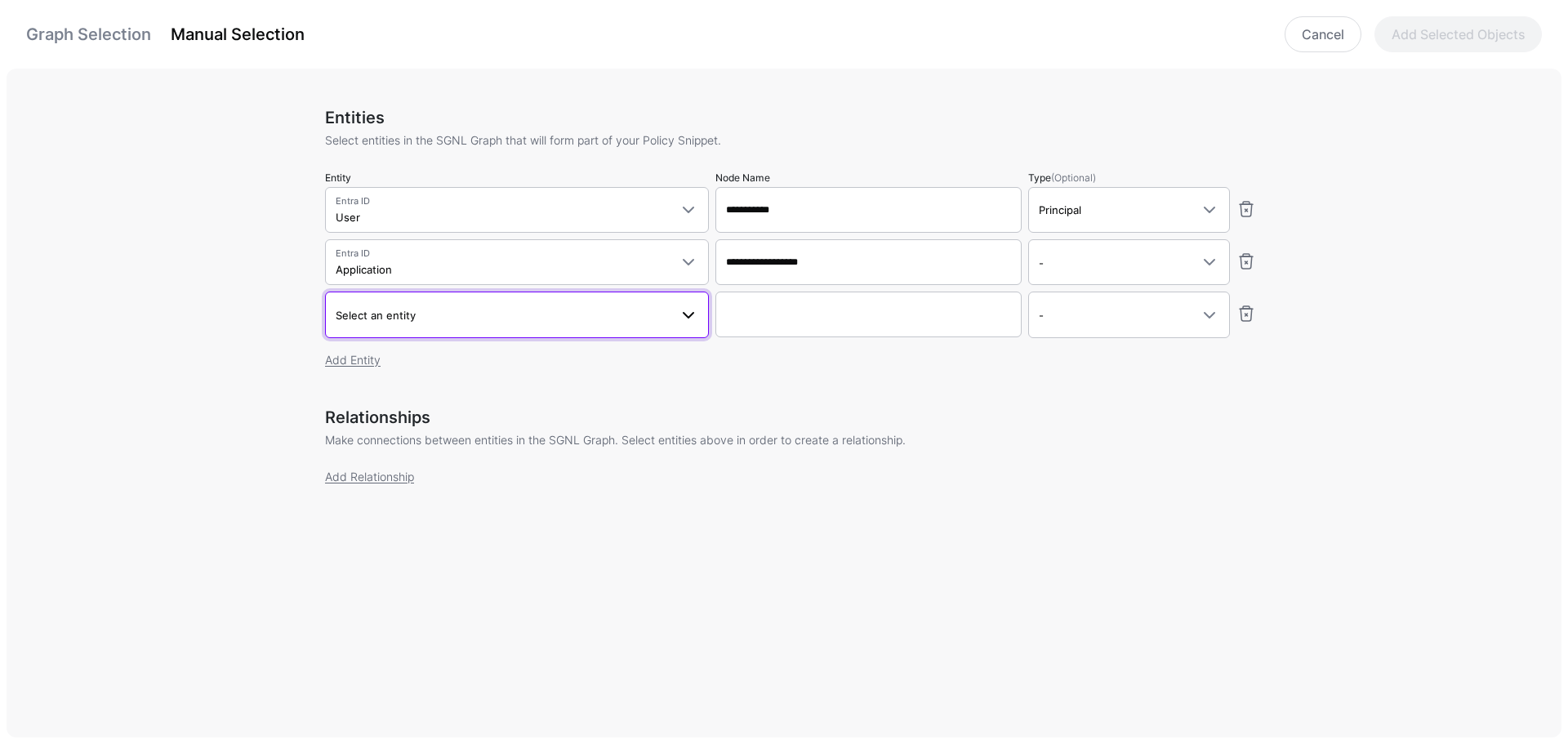
click at [390, 318] on span "Select an entity" at bounding box center [375, 316] width 80 height 13
click at [390, 323] on span "Select an entity" at bounding box center [501, 315] width 333 height 18
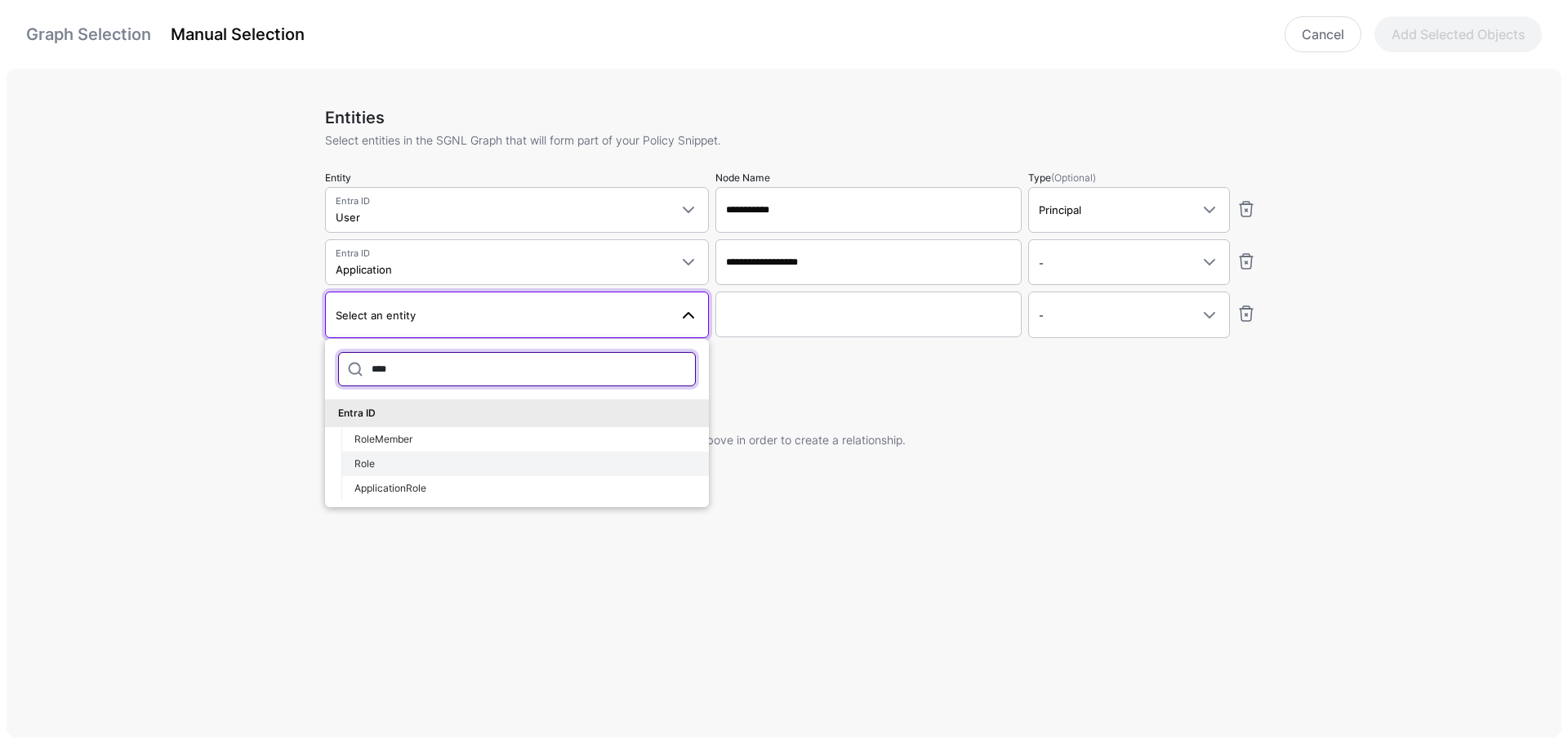
type input "****"
click at [372, 468] on span "Role" at bounding box center [364, 463] width 21 height 12
type input "**********"
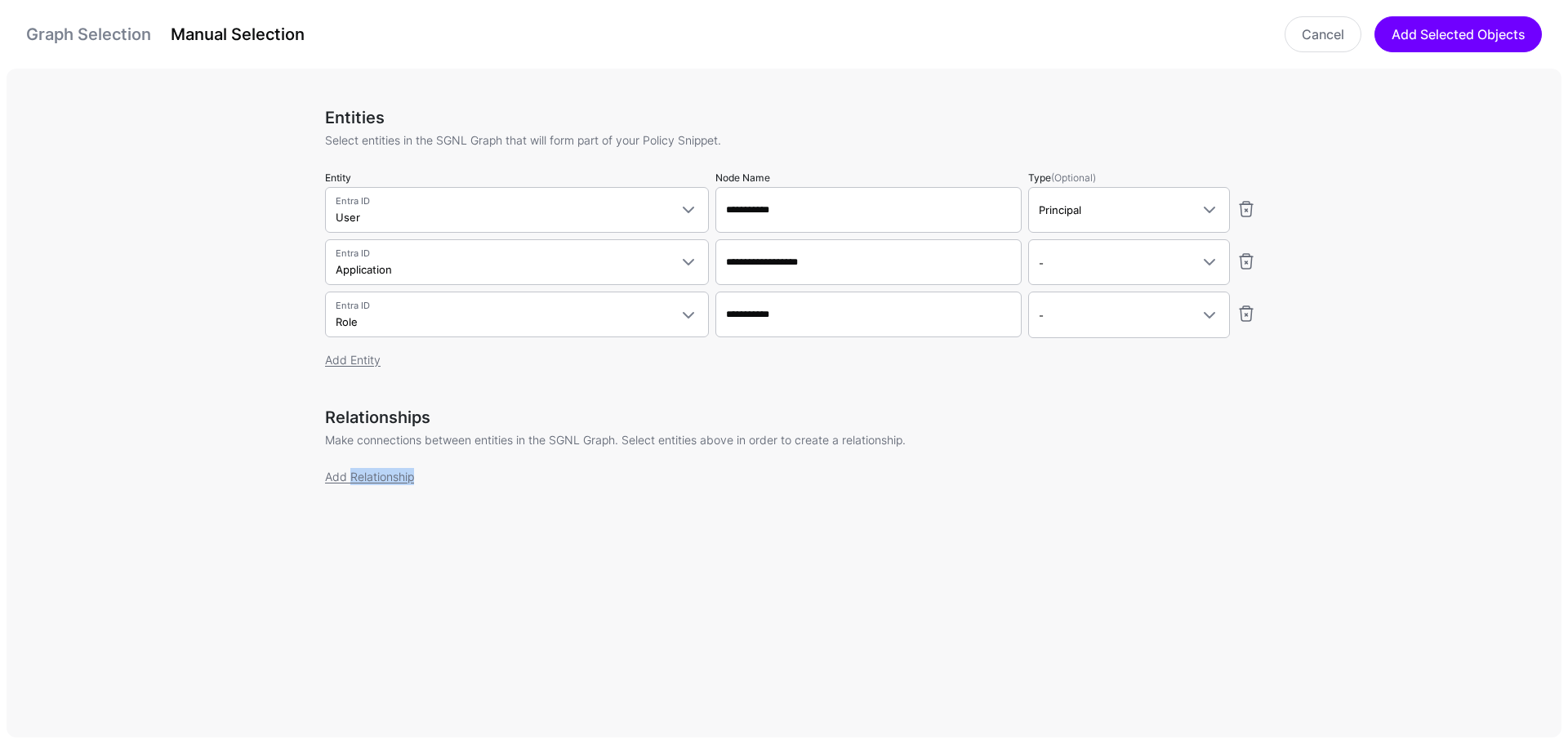
click at [372, 468] on div "Add Relationship" at bounding box center [790, 476] width 930 height 17
click at [1052, 264] on span "-" at bounding box center [1114, 262] width 151 height 18
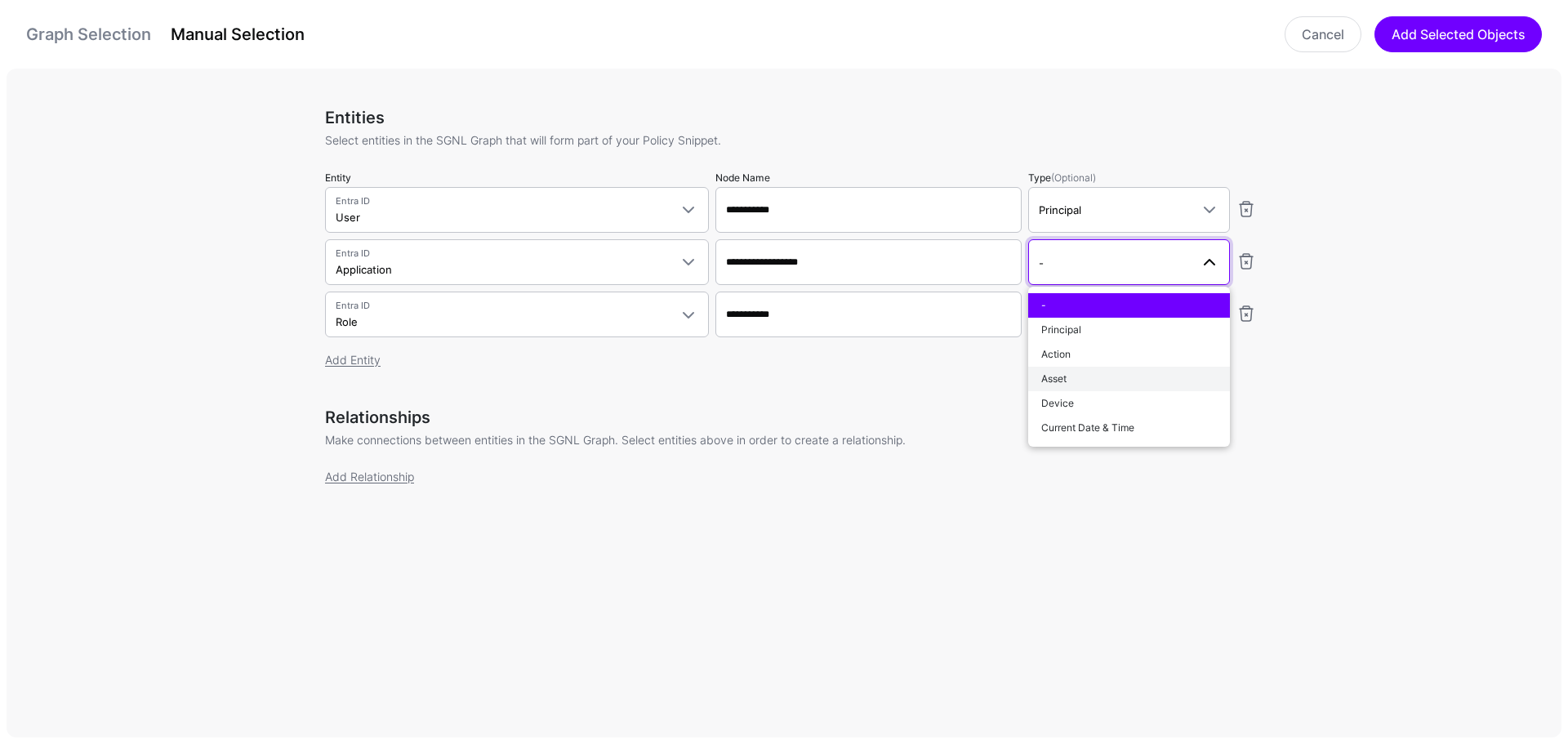
click at [1082, 374] on div "Asset" at bounding box center [1129, 380] width 176 height 15
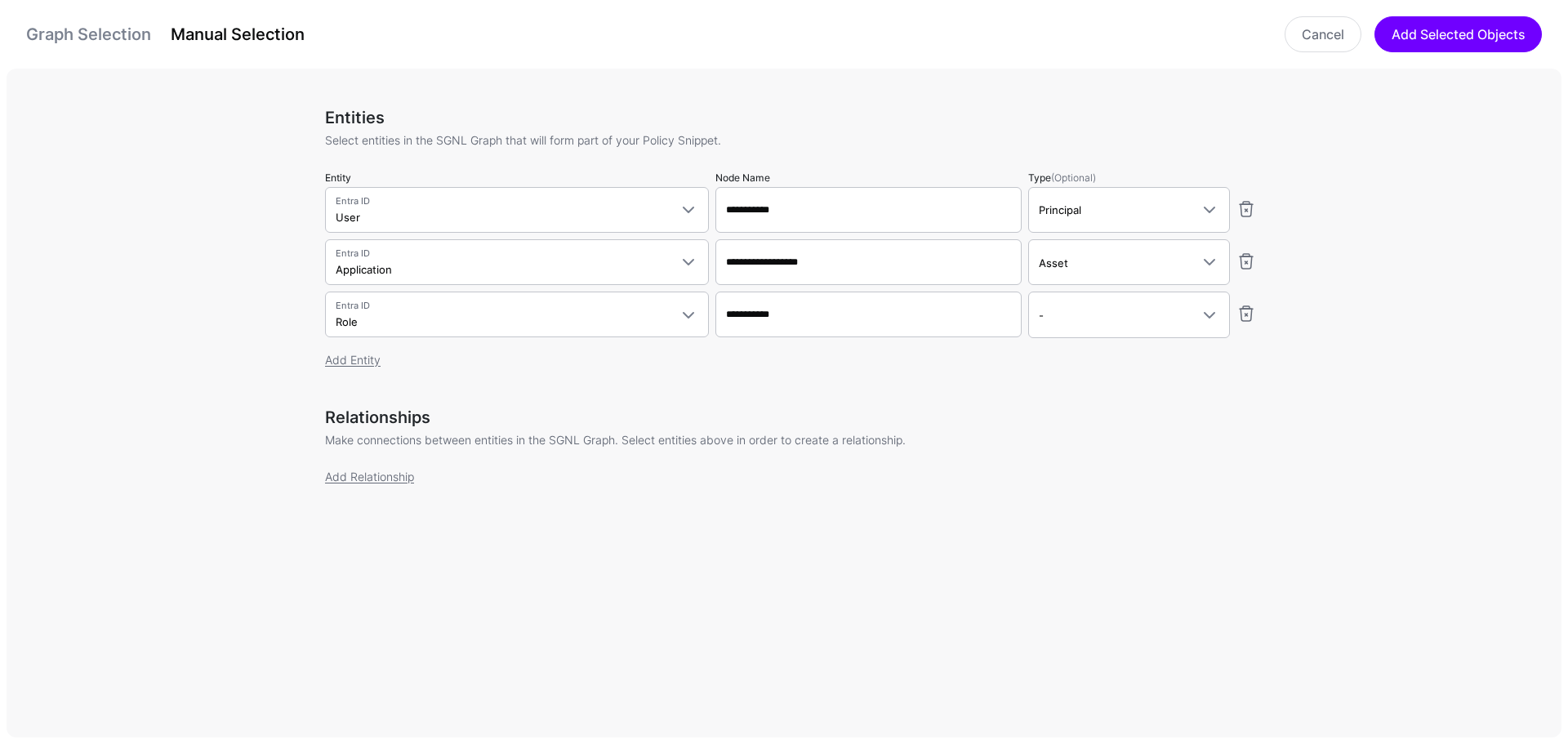
click at [1082, 374] on div "**********" at bounding box center [790, 248] width 930 height 280
click at [1071, 326] on link "-" at bounding box center [1129, 314] width 202 height 46
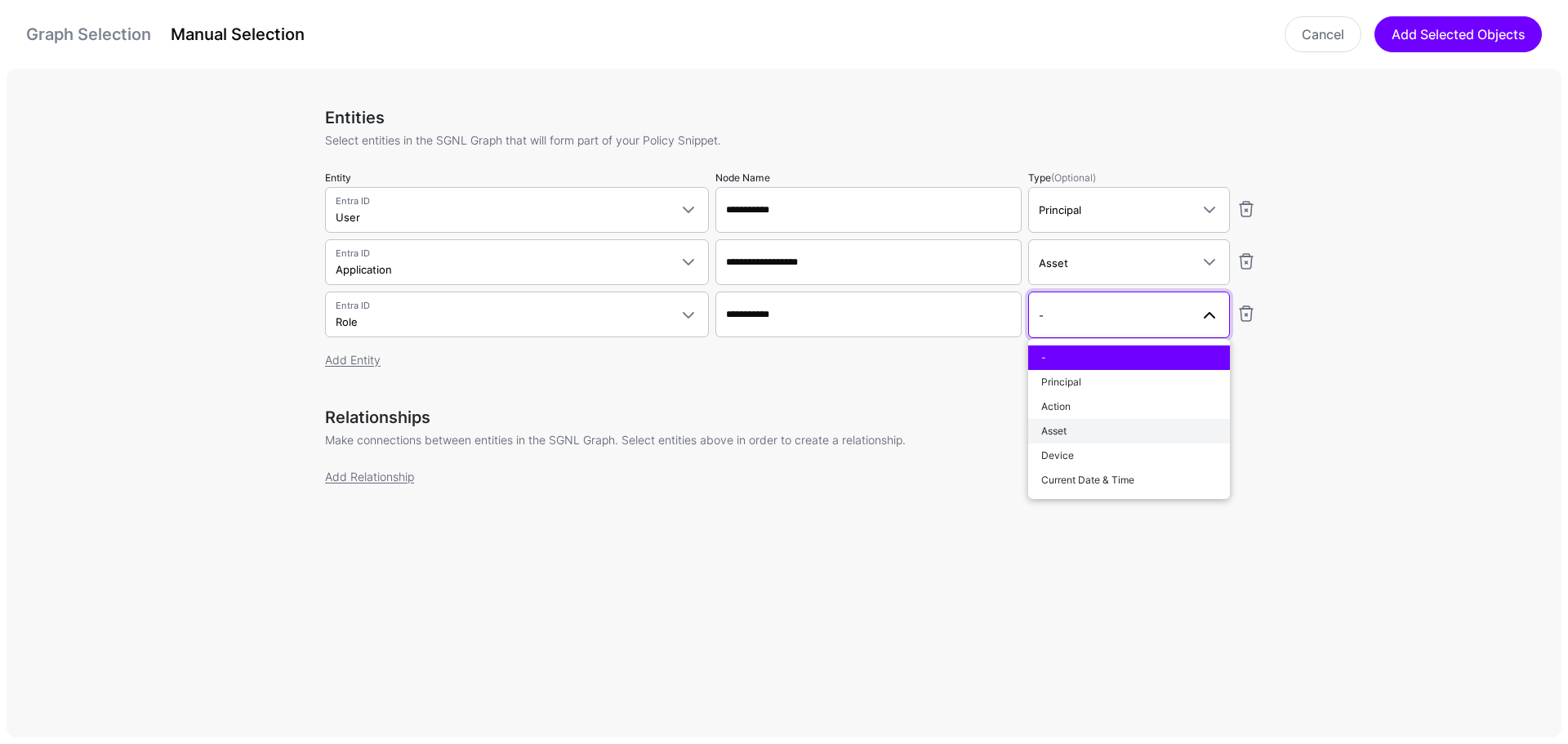
click at [1065, 425] on span "Asset" at bounding box center [1053, 430] width 25 height 12
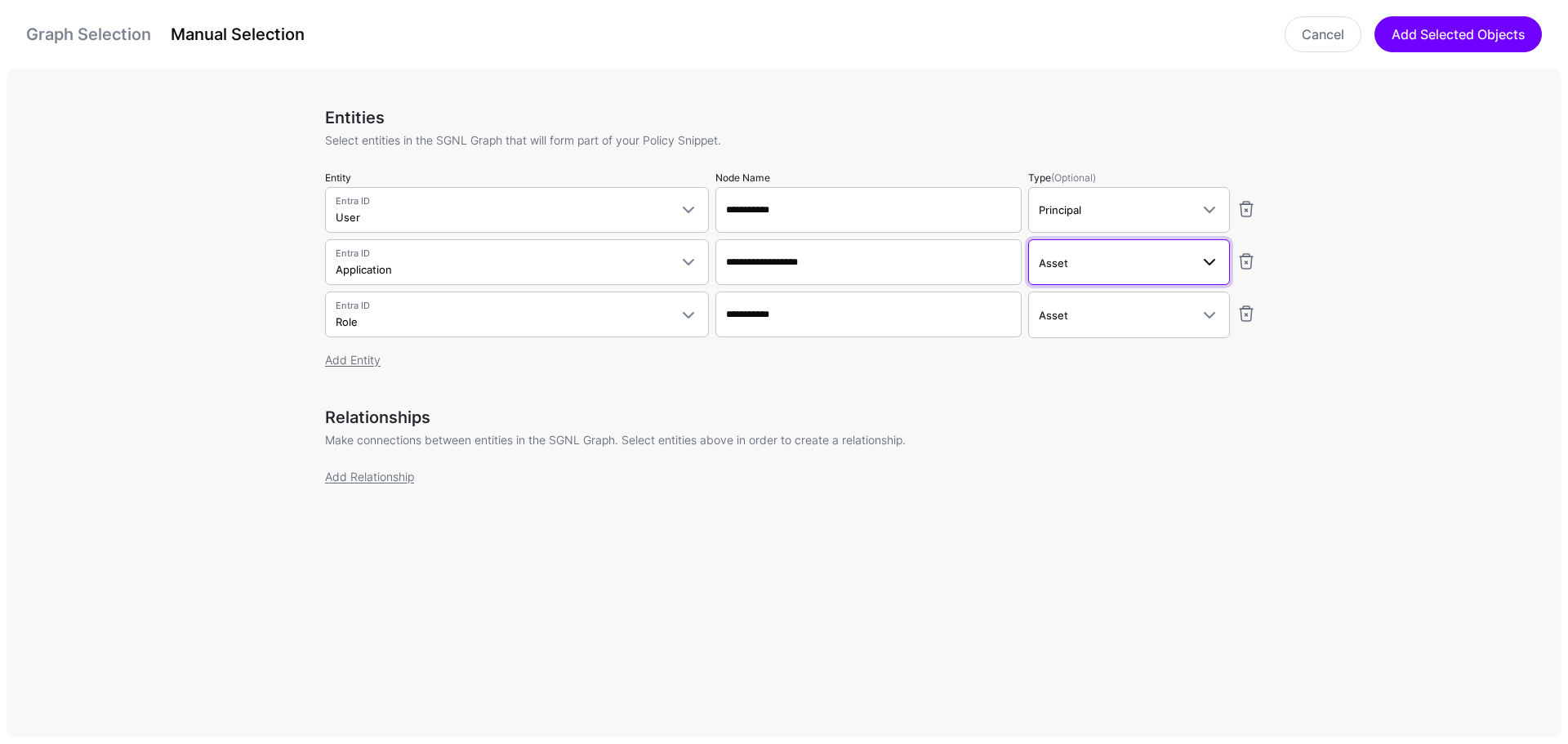
click at [1144, 245] on link "Asset" at bounding box center [1129, 262] width 202 height 46
click at [1124, 303] on div "-" at bounding box center [1129, 305] width 176 height 15
click at [355, 479] on link "Add Relationship" at bounding box center [369, 476] width 89 height 14
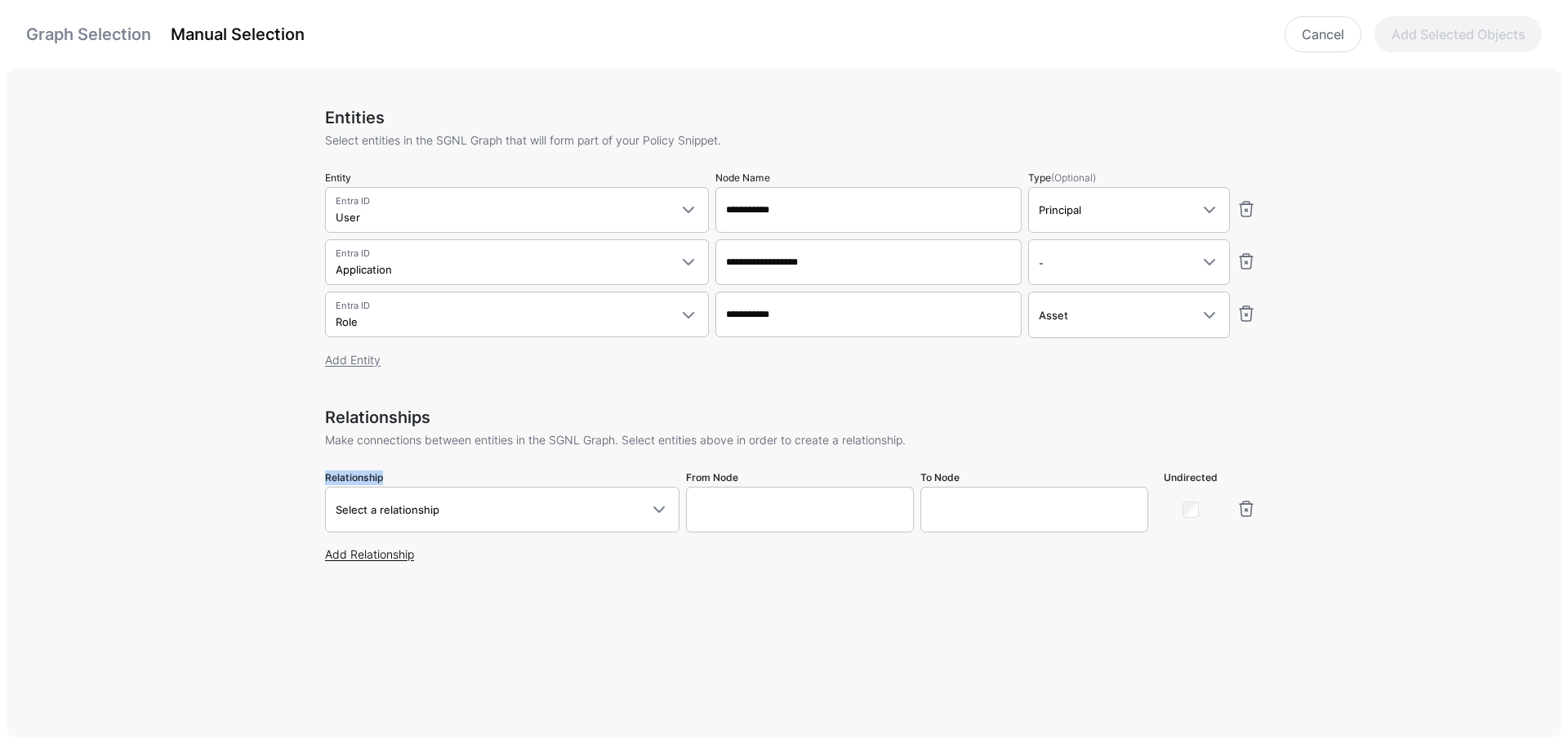
click at [355, 479] on label "Relationship" at bounding box center [354, 478] width 58 height 15
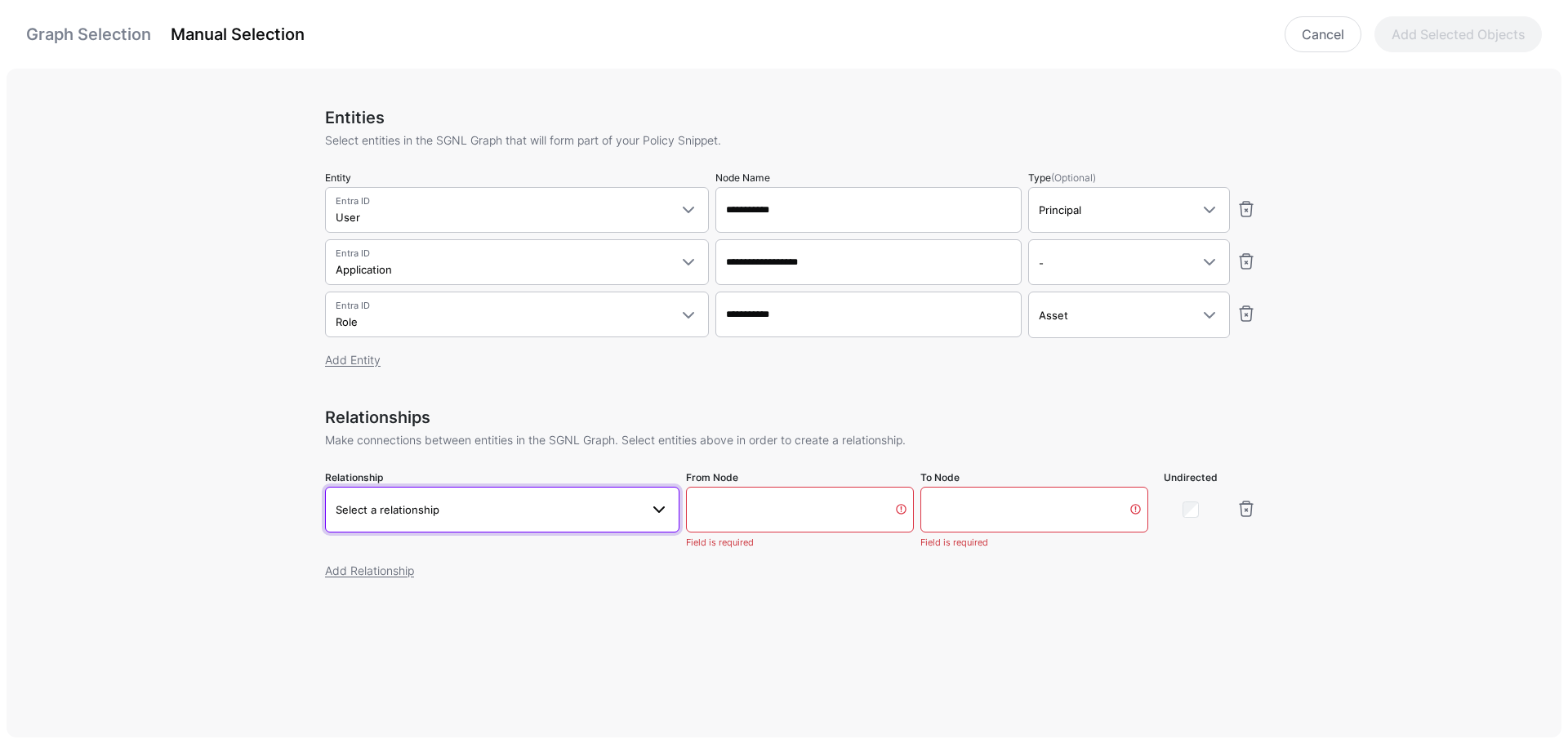
click at [430, 504] on span "Select a relationship" at bounding box center [387, 510] width 103 height 13
click at [423, 436] on span "User Application [DOMAIN_NAME] - Application.appId" at bounding box center [502, 435] width 329 height 39
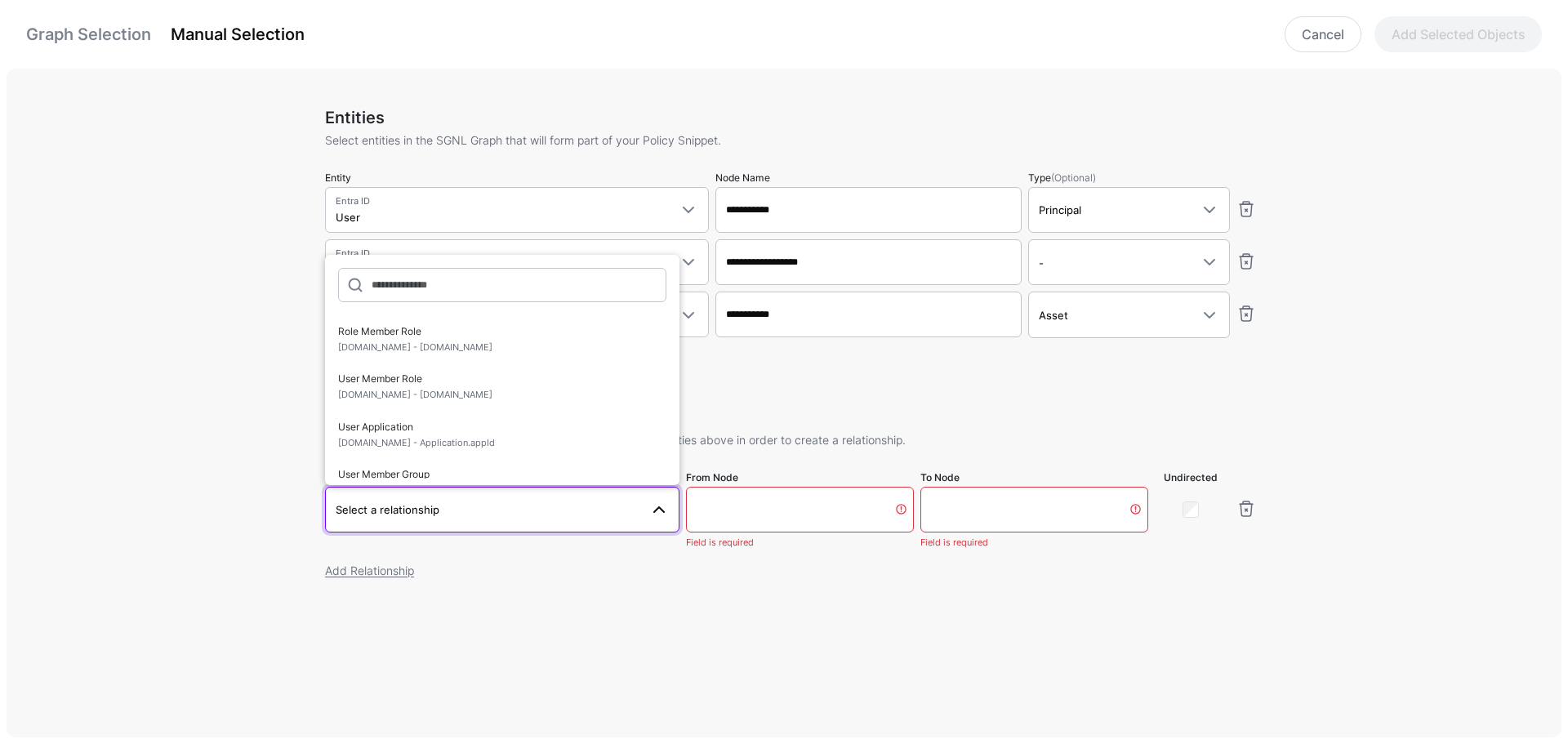
type input "**********"
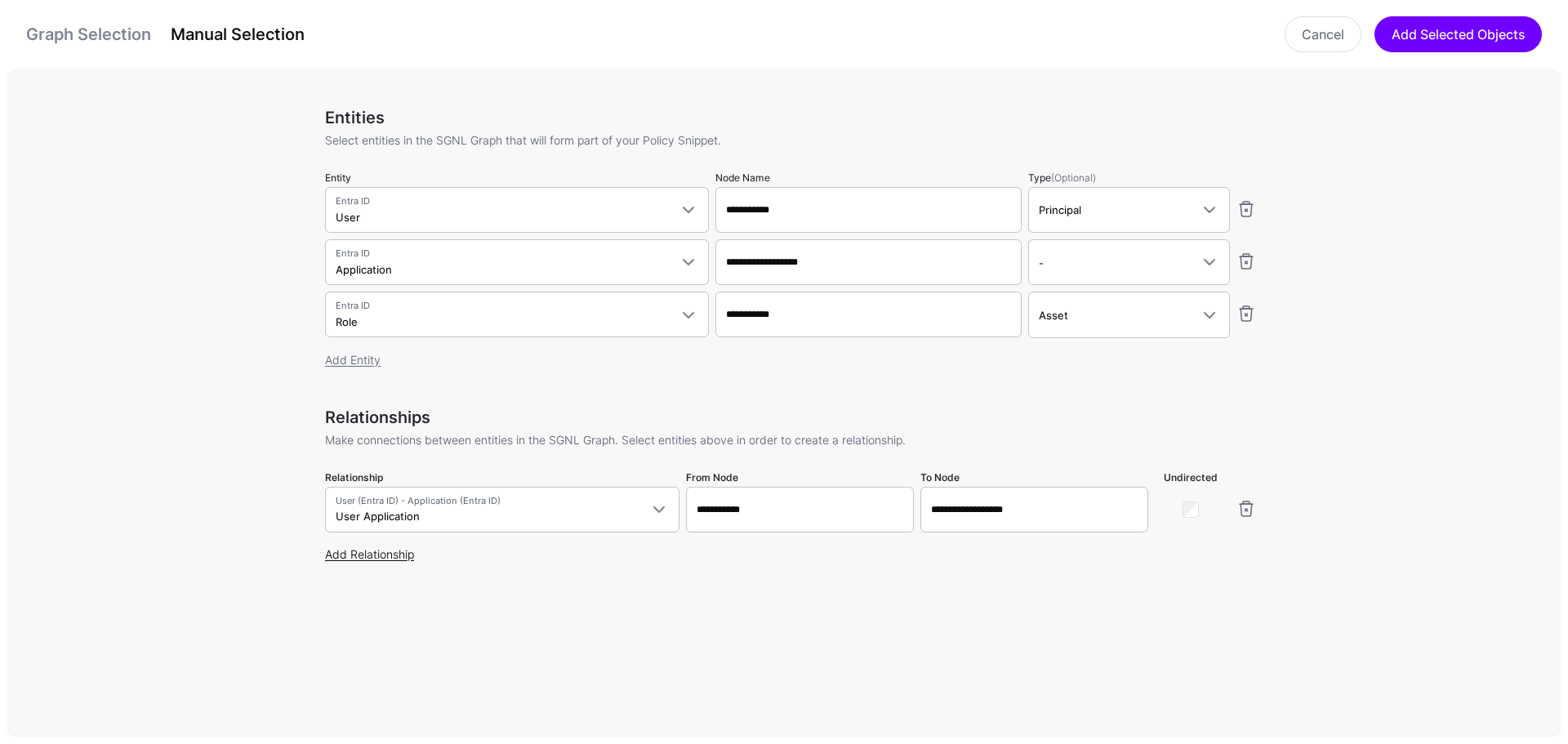
click at [377, 558] on link "Add Relationship" at bounding box center [369, 554] width 89 height 14
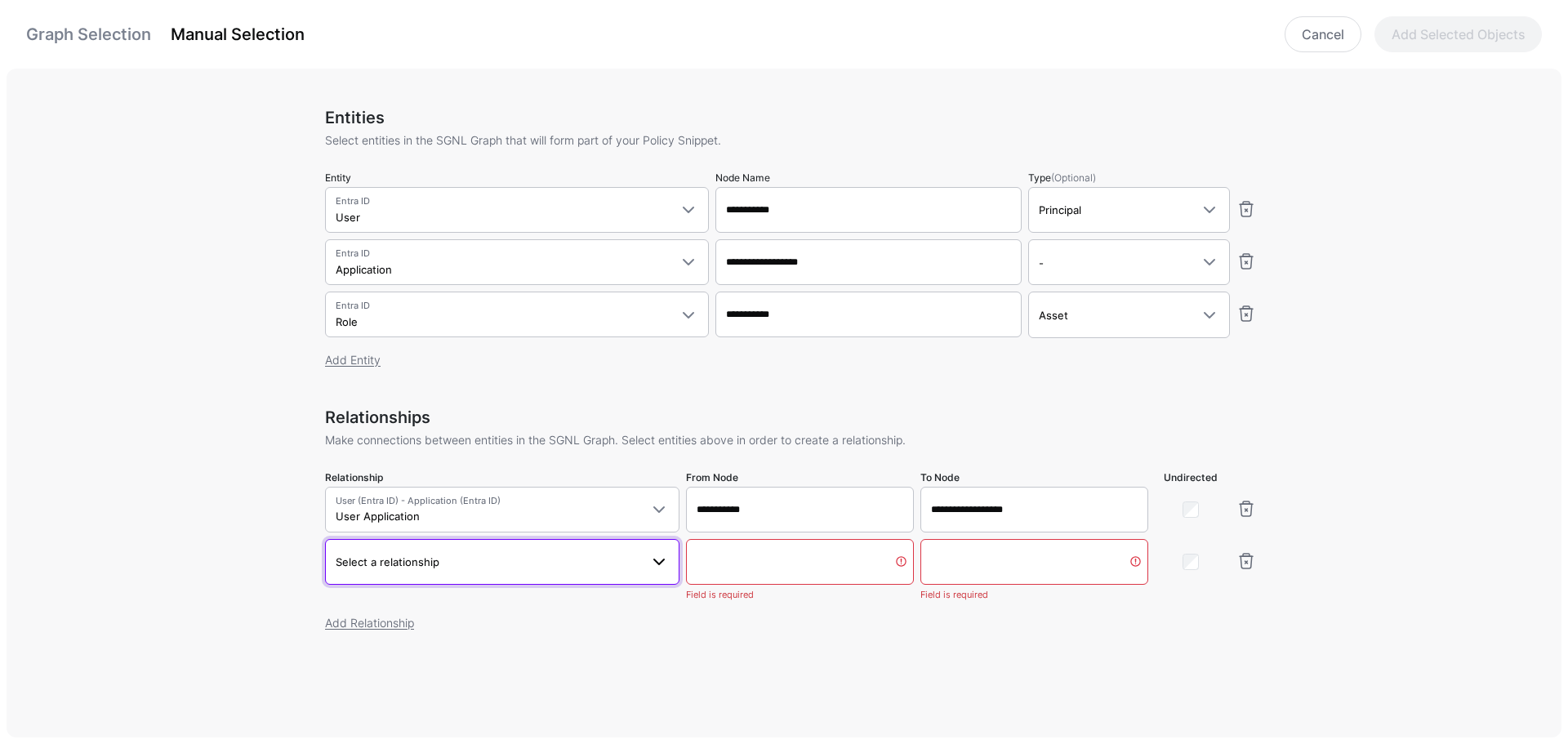
click at [396, 567] on span "Select a relationship" at bounding box center [387, 562] width 103 height 13
type input "***"
click at [404, 438] on span "Application Role Application.appId - [DOMAIN_NAME]" at bounding box center [502, 439] width 329 height 39
type input "**********"
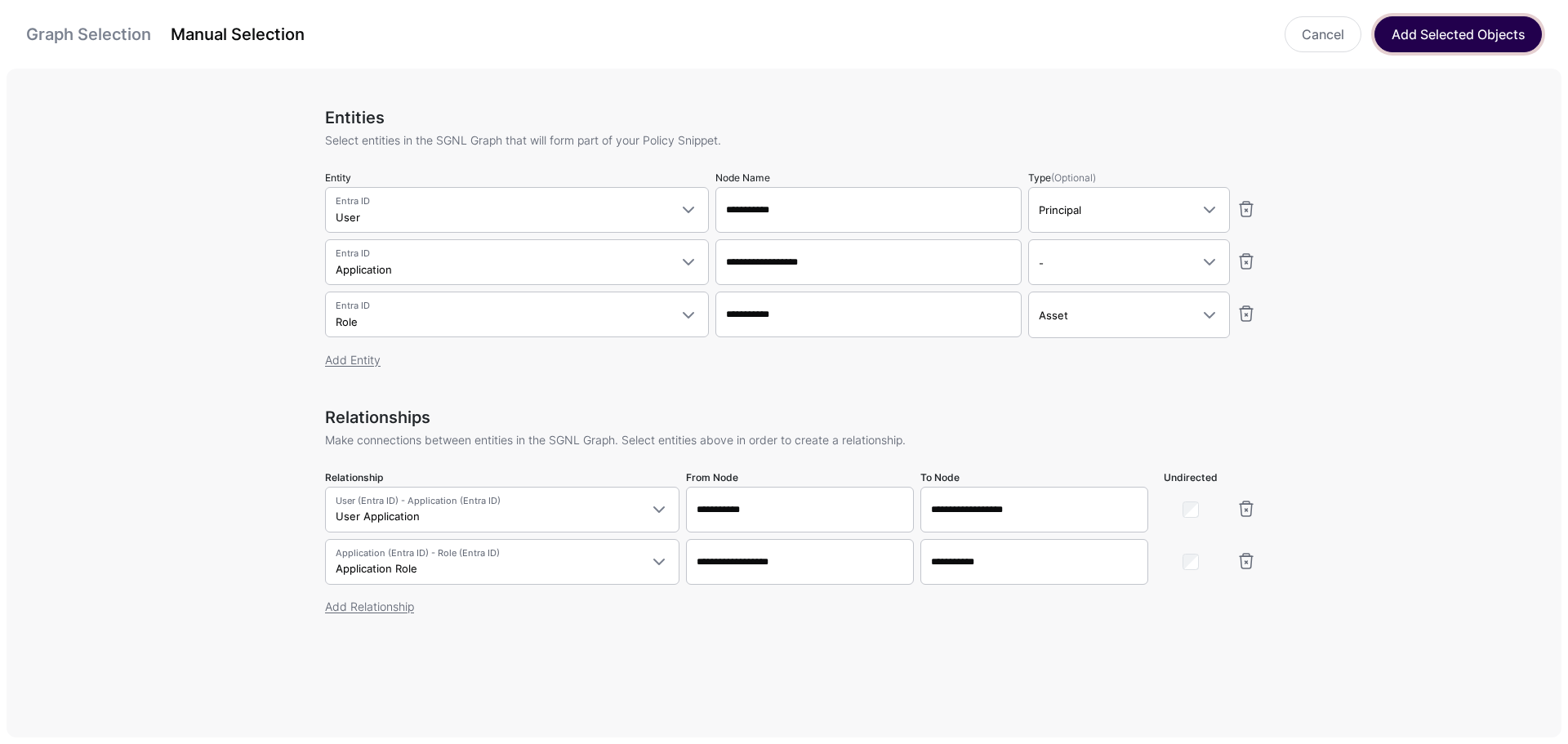
click at [1487, 28] on button "Add Selected Objects" at bounding box center [1458, 34] width 167 height 36
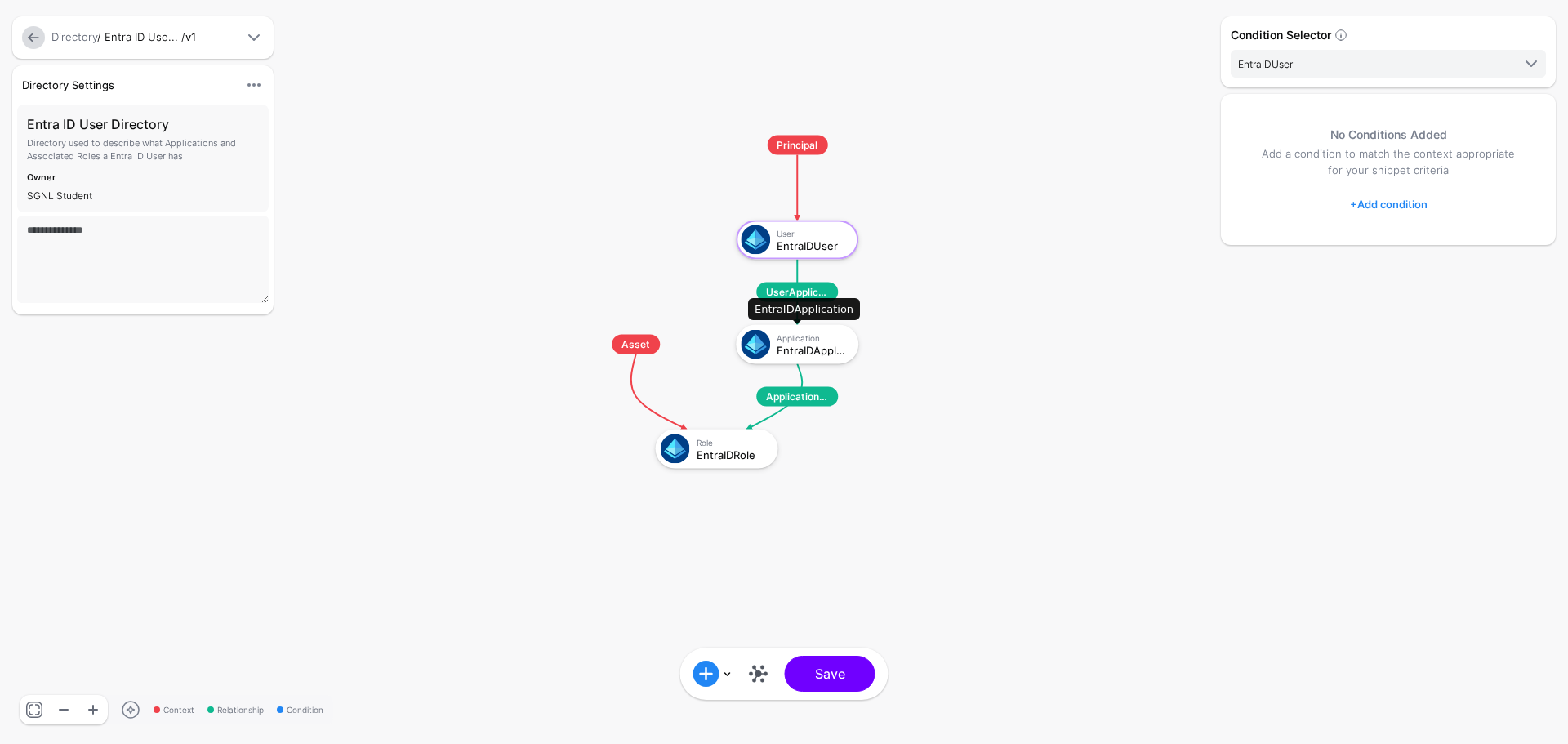
click at [822, 347] on div "EntraIDApplication" at bounding box center [811, 349] width 70 height 11
click at [1420, 202] on link "+ Add condition" at bounding box center [1389, 205] width 78 height 26
click at [1488, 272] on div "Graph Condition" at bounding box center [1453, 272] width 126 height 15
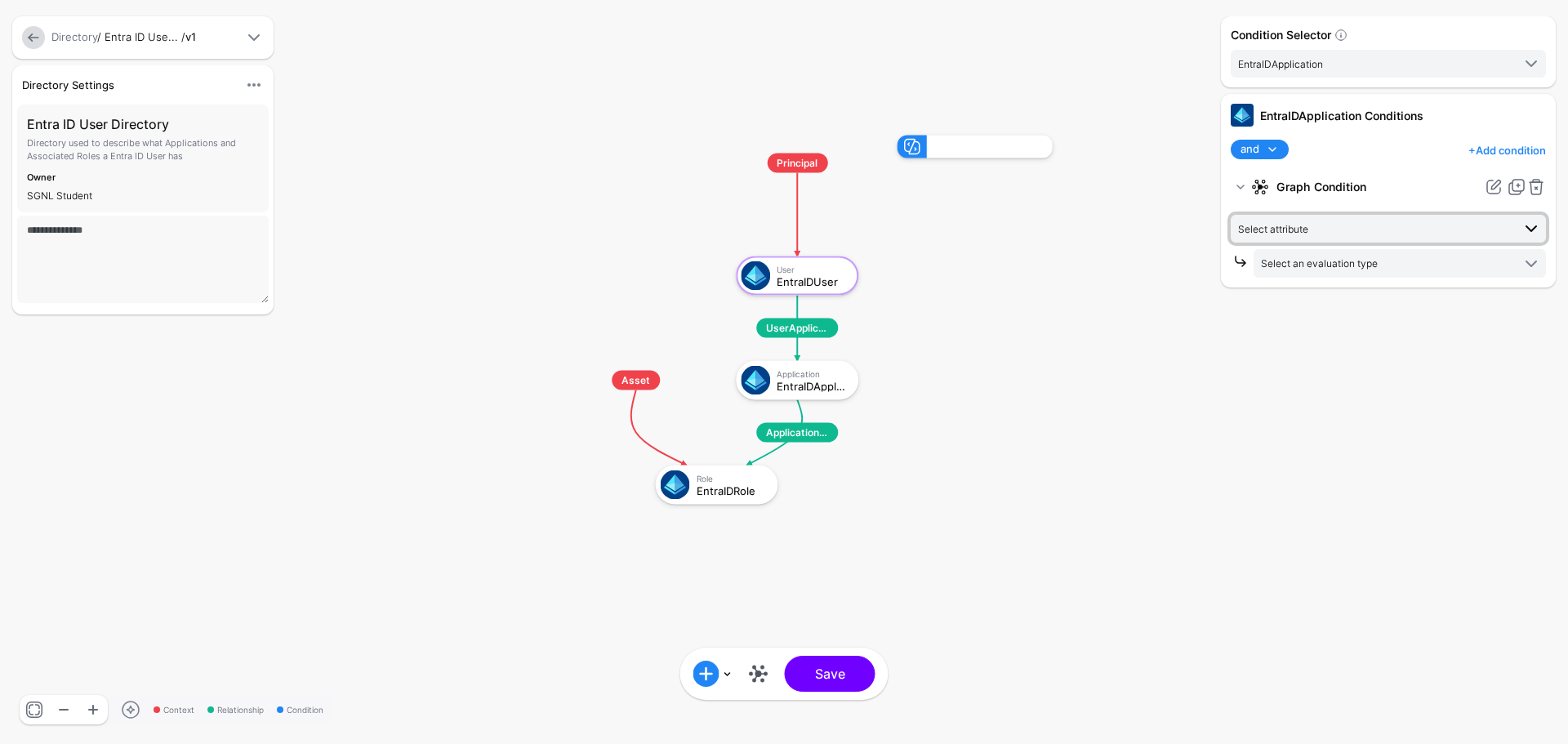
click at [1344, 229] on span "Select attribute" at bounding box center [1374, 228] width 273 height 18
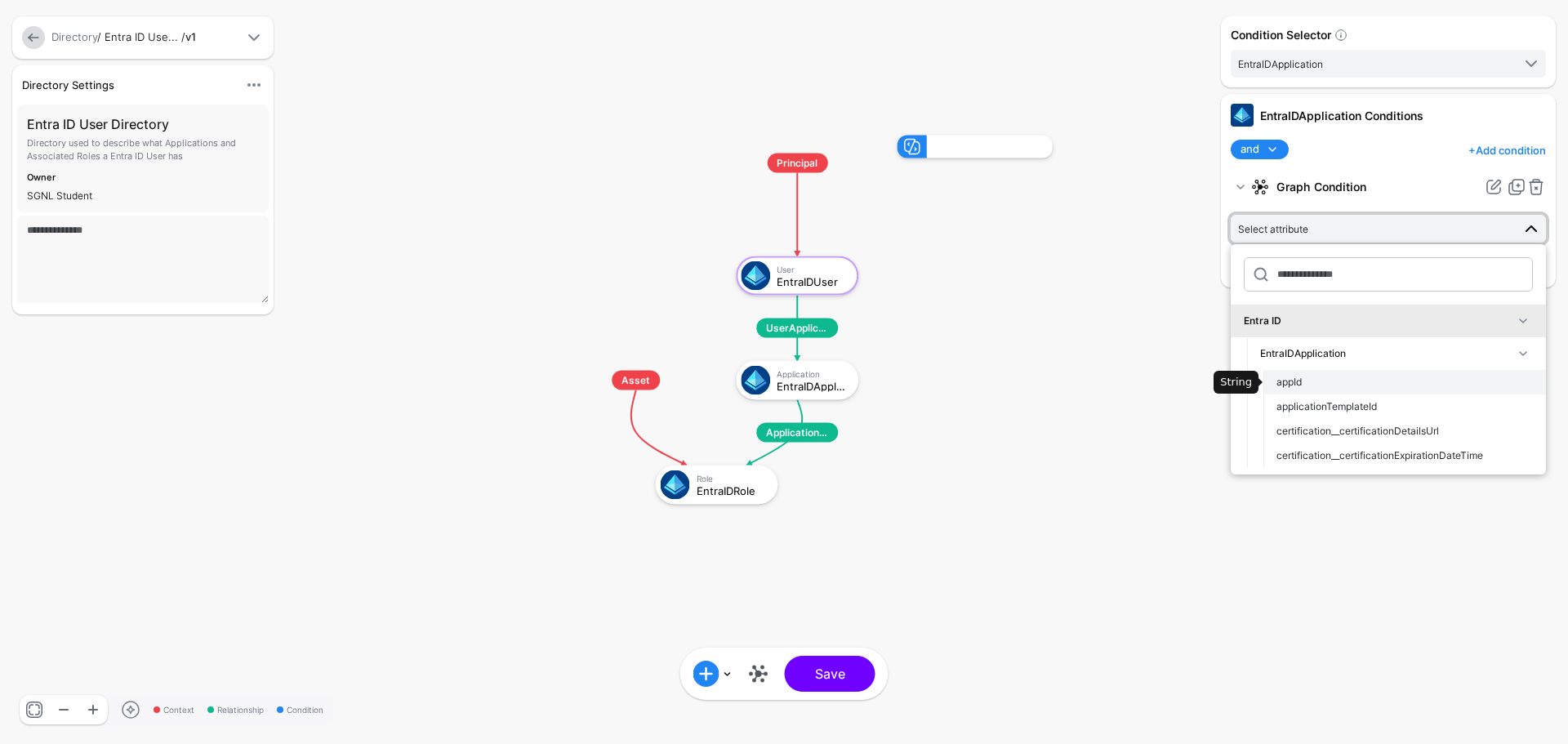
click at [1330, 379] on div "appId" at bounding box center [1404, 382] width 256 height 15
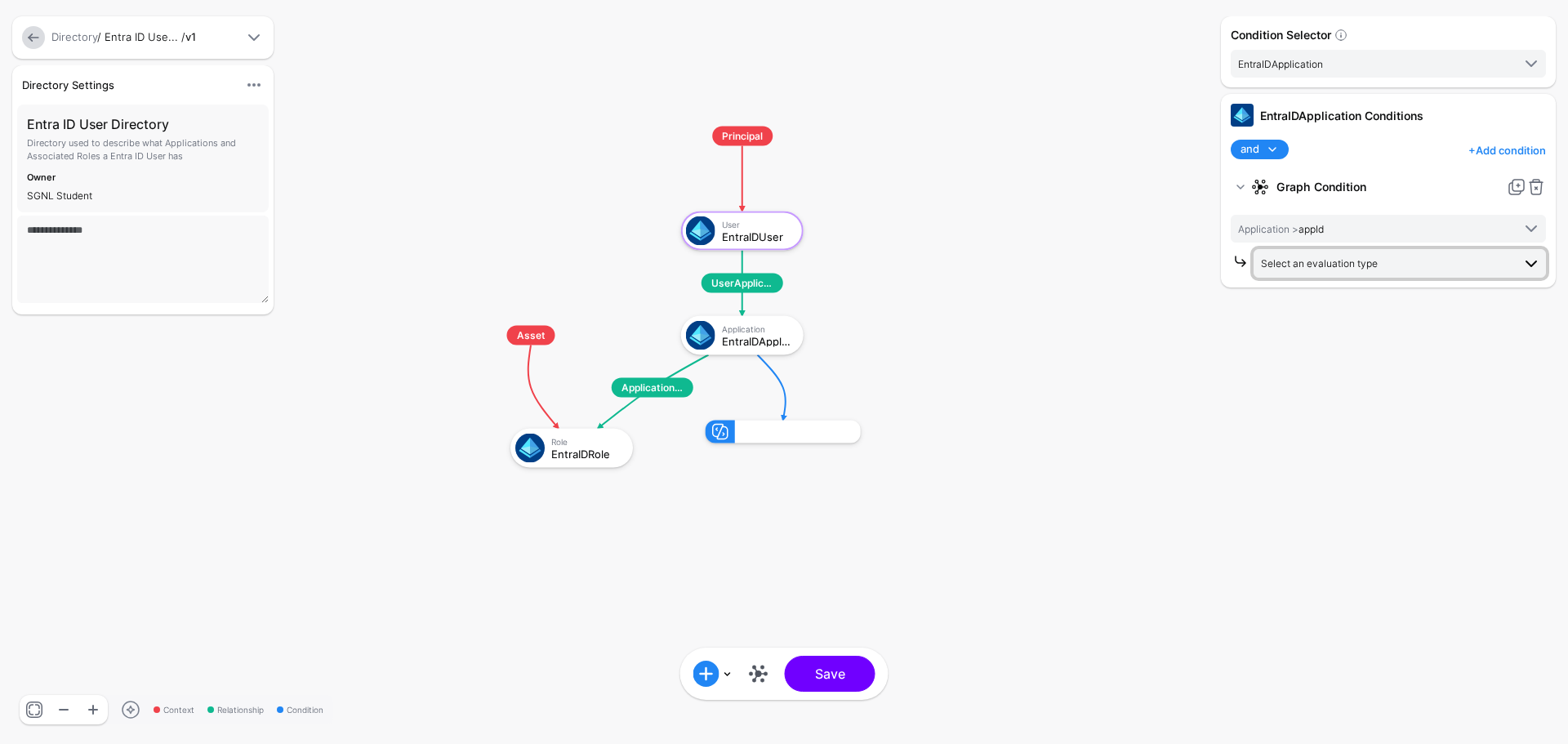
click at [1376, 261] on span "Select an evaluation type" at bounding box center [1319, 263] width 116 height 12
click at [1209, 376] on div "Condition Selector EntraIDApplication EntraIDUser EntraIDApplication EntraIDRol…" at bounding box center [1388, 372] width 360 height 744
click at [1330, 237] on span "Application > appId" at bounding box center [1374, 228] width 273 height 18
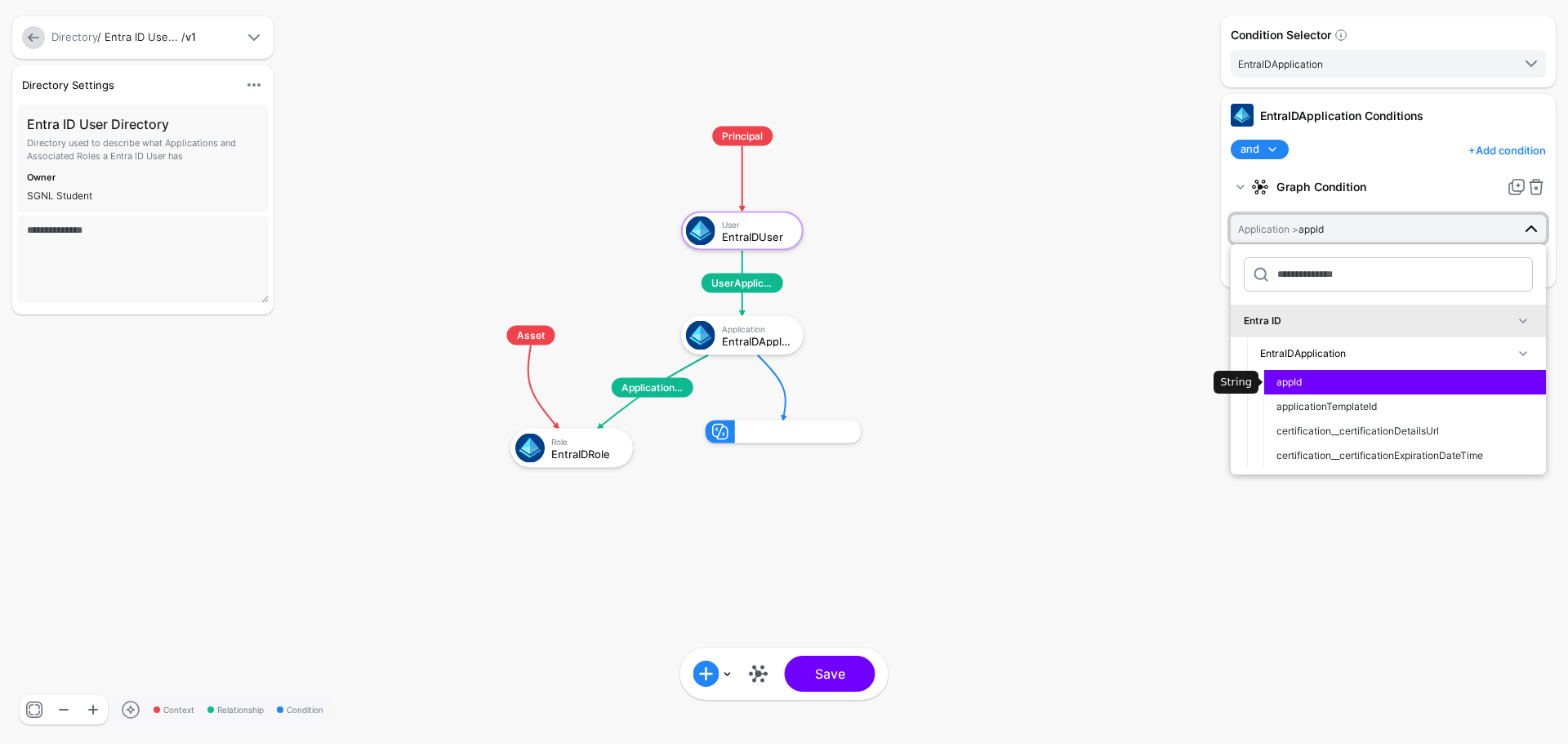
click at [1394, 383] on div "appId" at bounding box center [1404, 382] width 256 height 15
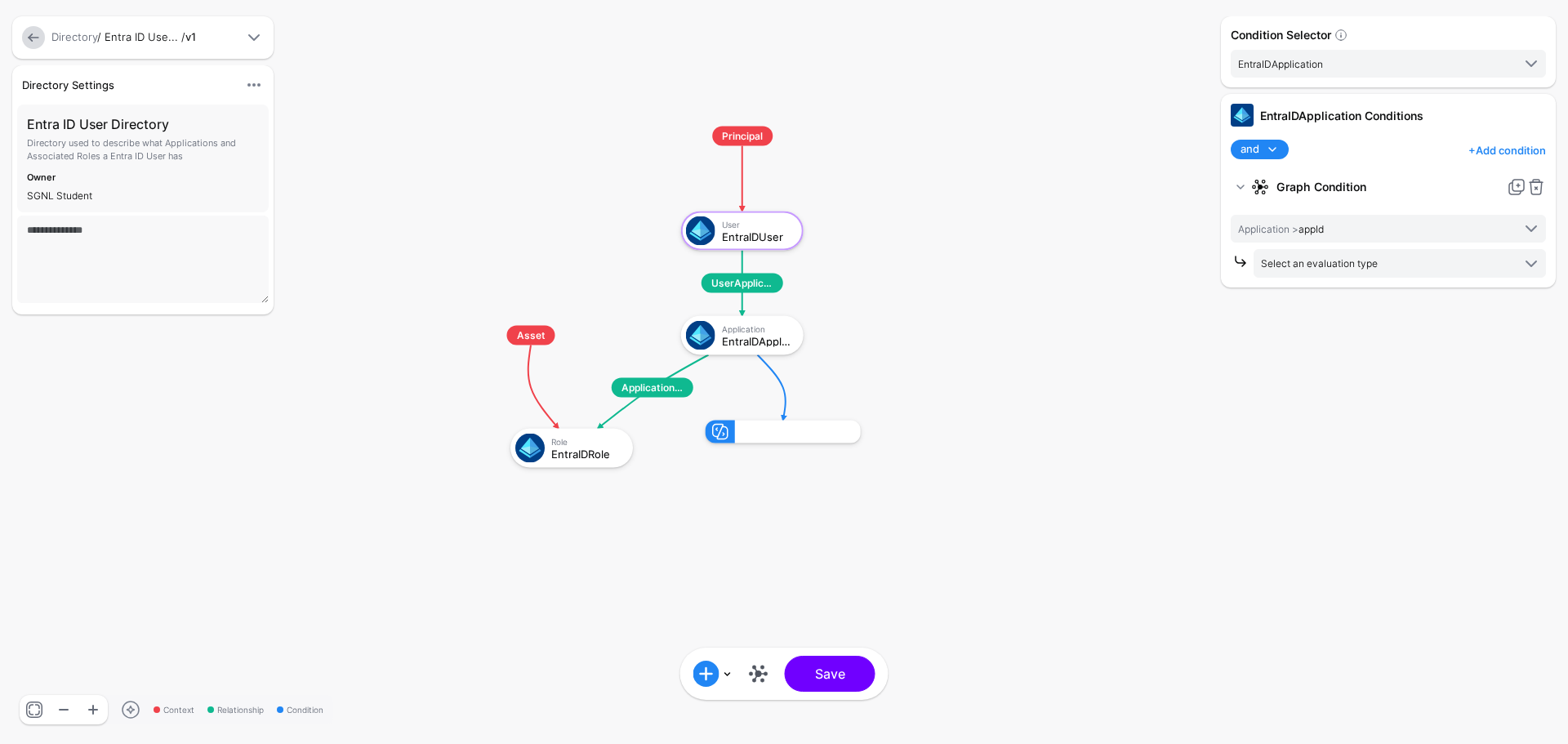
click at [1475, 152] on link "+ Add condition" at bounding box center [1507, 150] width 78 height 26
click at [1290, 326] on div "Condition Selector EntraIDApplication EntraIDUser EntraIDApplication EntraIDRol…" at bounding box center [1388, 371] width 343 height 711
click at [1427, 227] on span "Application > appId" at bounding box center [1374, 228] width 273 height 18
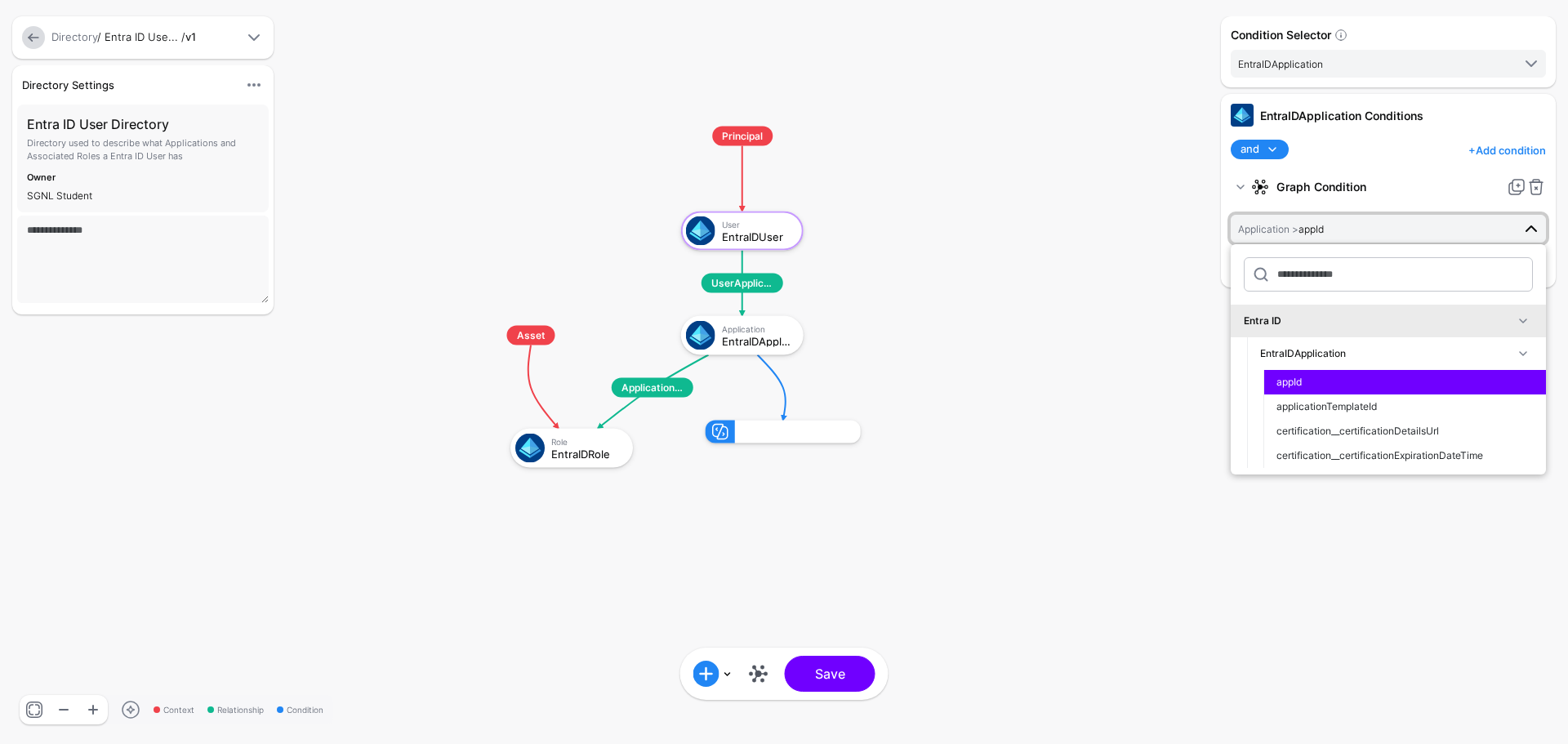
click at [1106, 353] on rect at bounding box center [455, 110] width 156777 height 74424
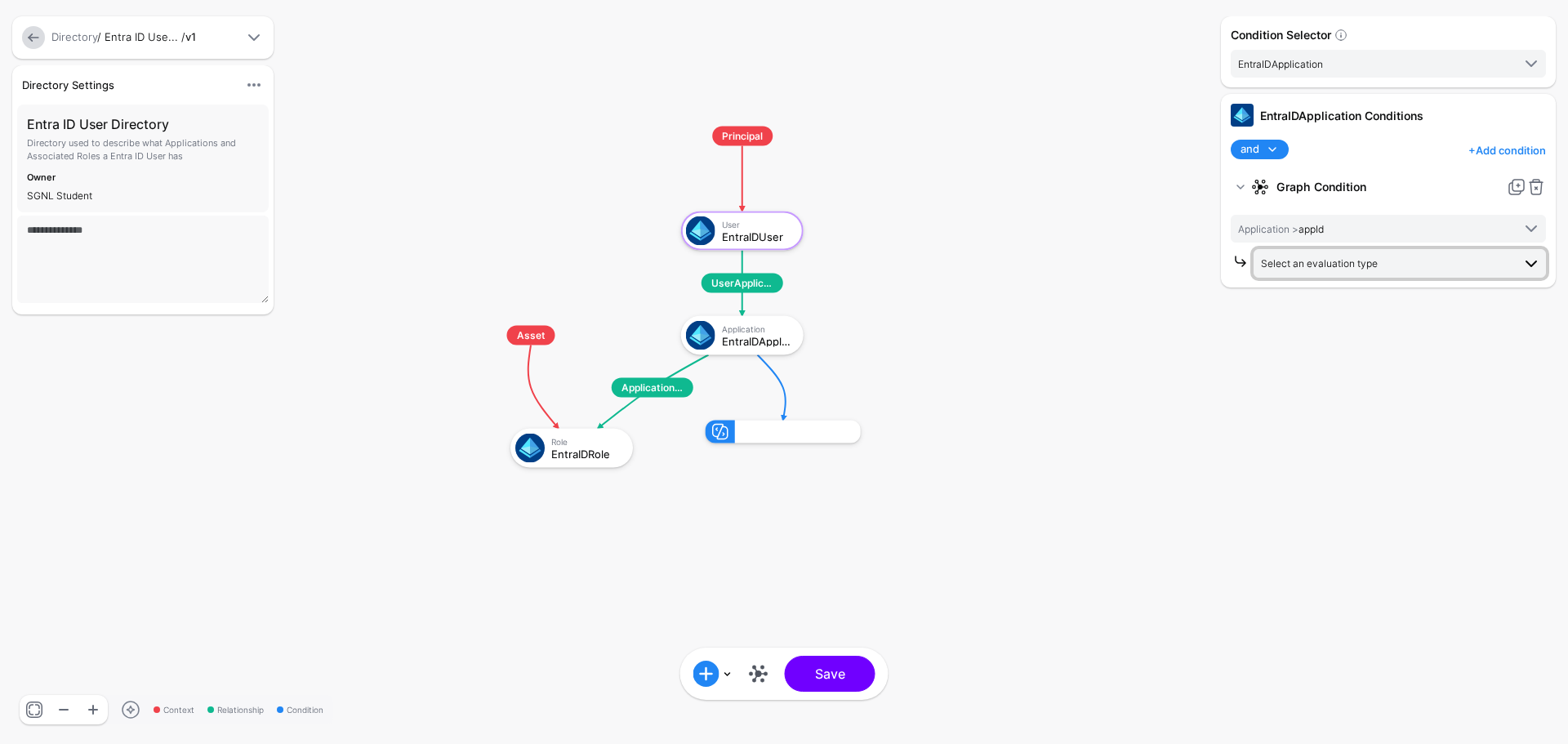
click at [1376, 267] on span "Select an evaluation type" at bounding box center [1319, 263] width 116 height 12
click at [1377, 267] on span "Select an evaluation type" at bounding box center [1386, 262] width 251 height 18
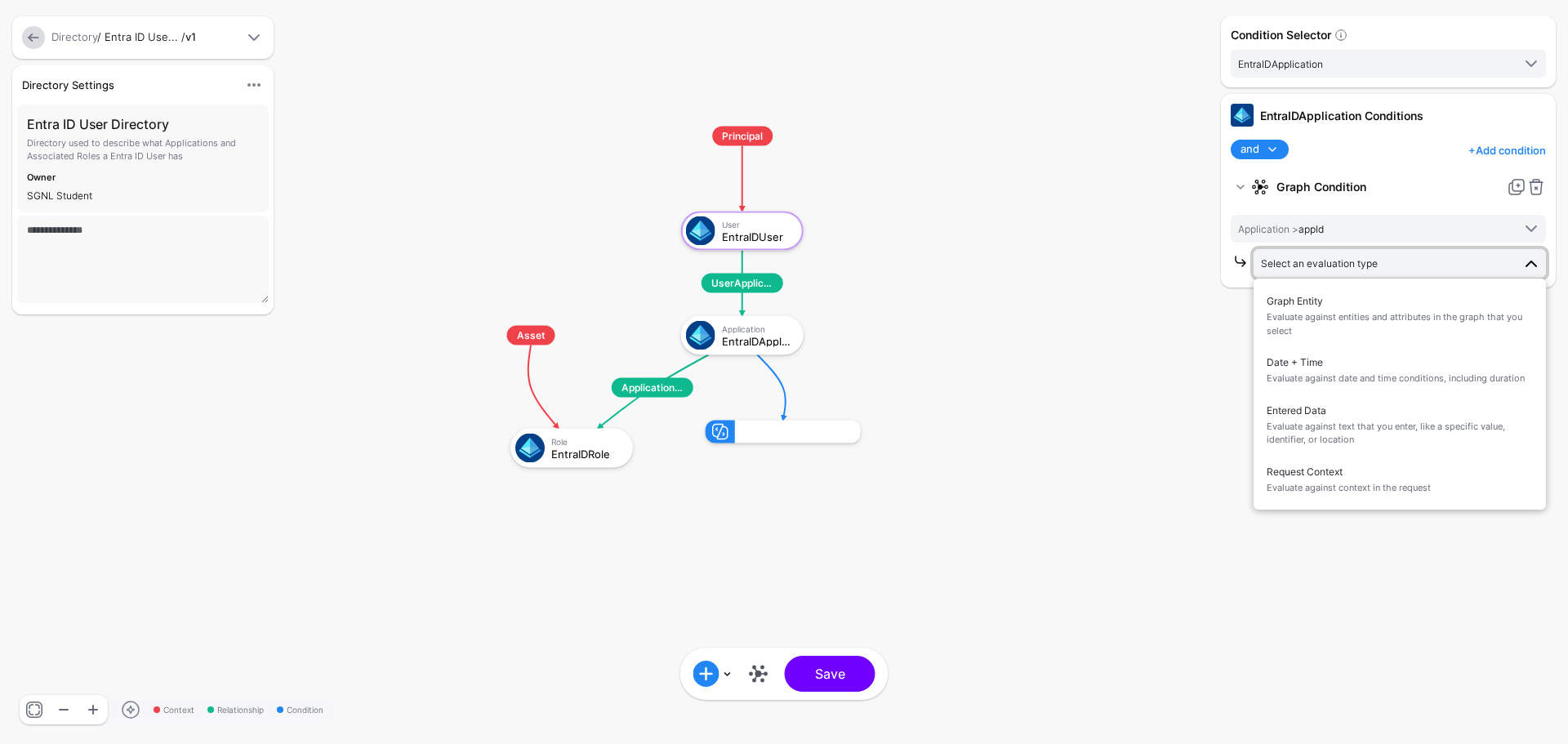
click at [1419, 209] on div "Graph Condition Application > appId Entra ID EntraIDApplication appId applicati…" at bounding box center [1389, 224] width 315 height 104
click at [1486, 270] on span "Select an evaluation type" at bounding box center [1386, 262] width 251 height 18
click at [930, 261] on rect at bounding box center [455, 110] width 156777 height 74424
click at [760, 674] on link at bounding box center [759, 674] width 26 height 26
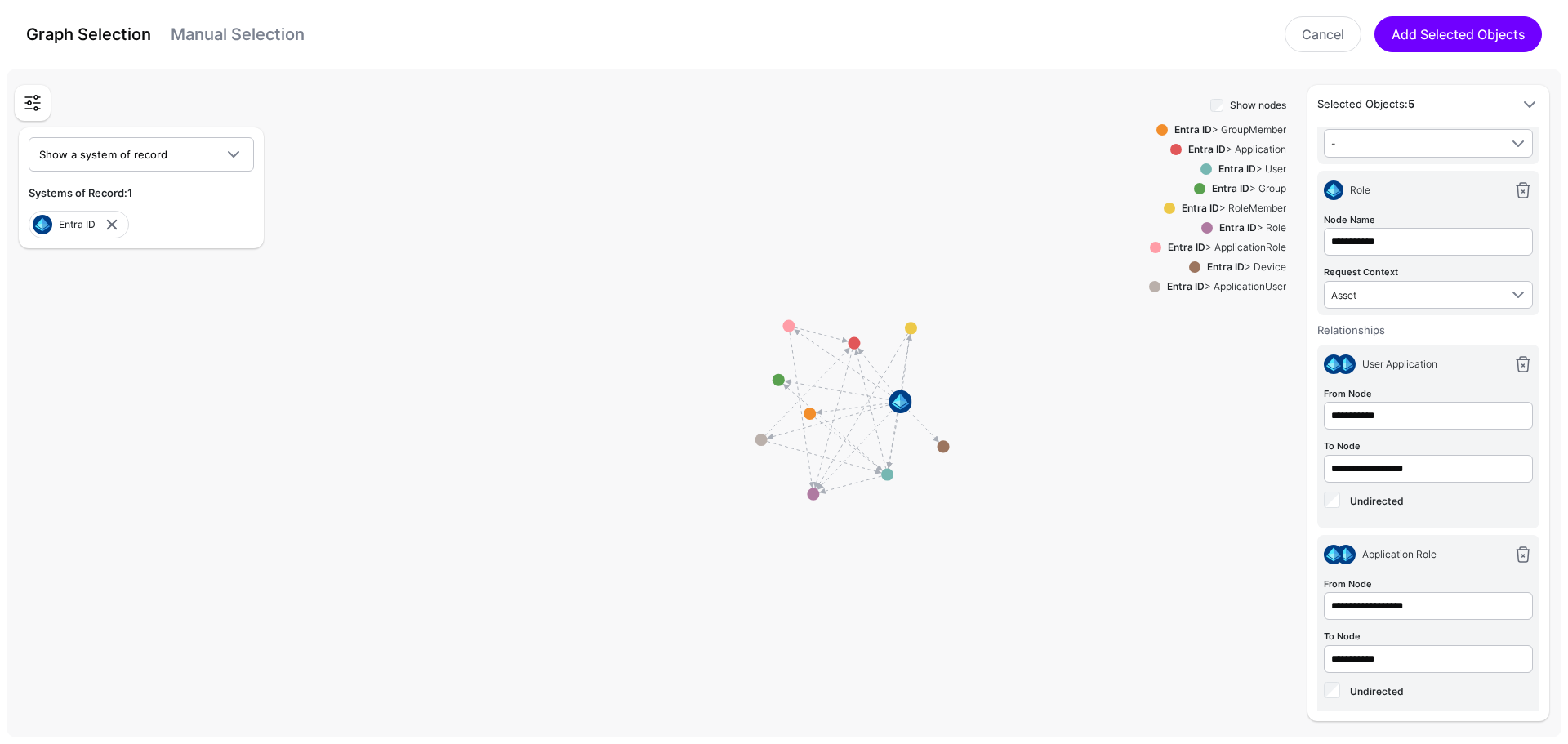
scroll to position [297, 0]
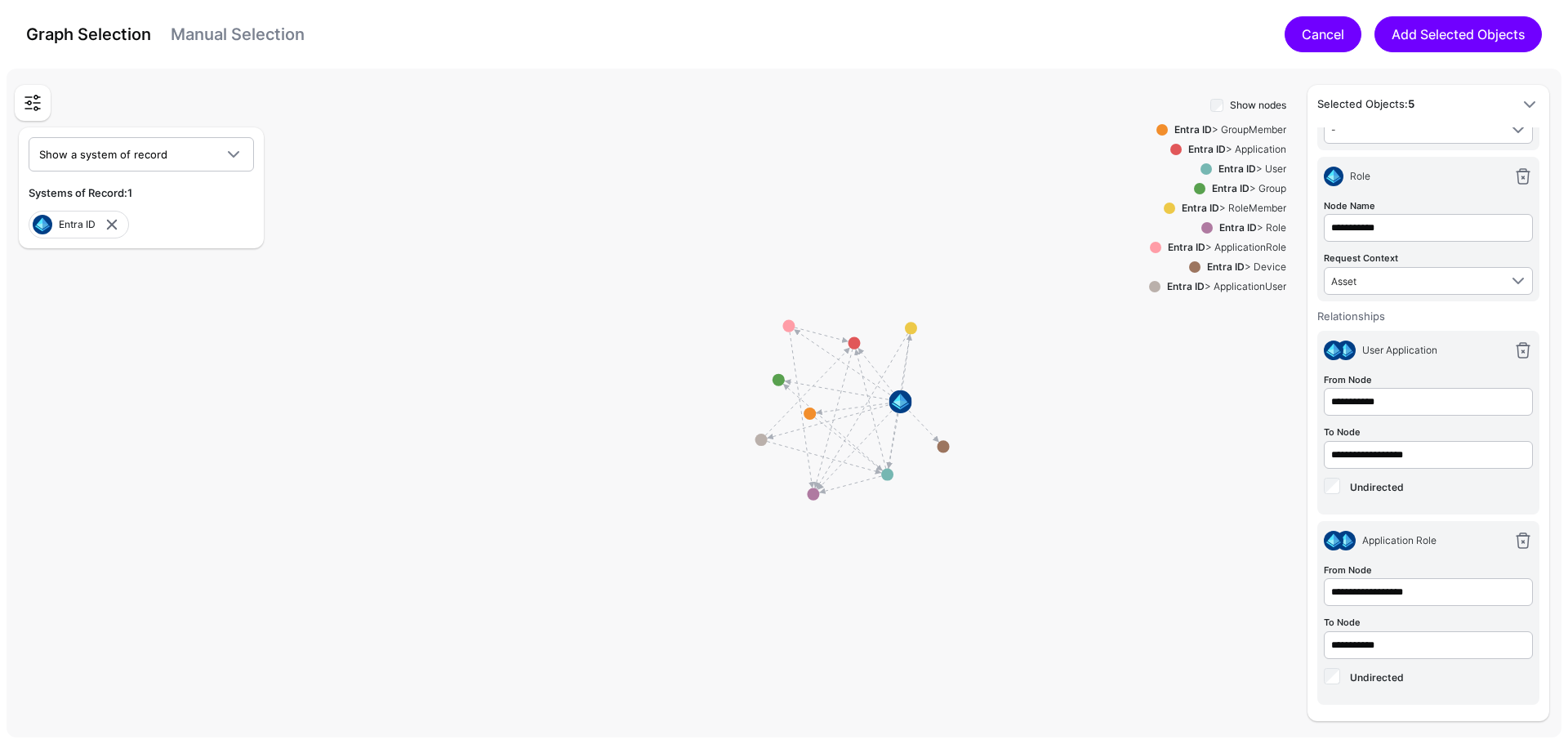
click at [1294, 37] on link "Cancel" at bounding box center [1323, 34] width 77 height 36
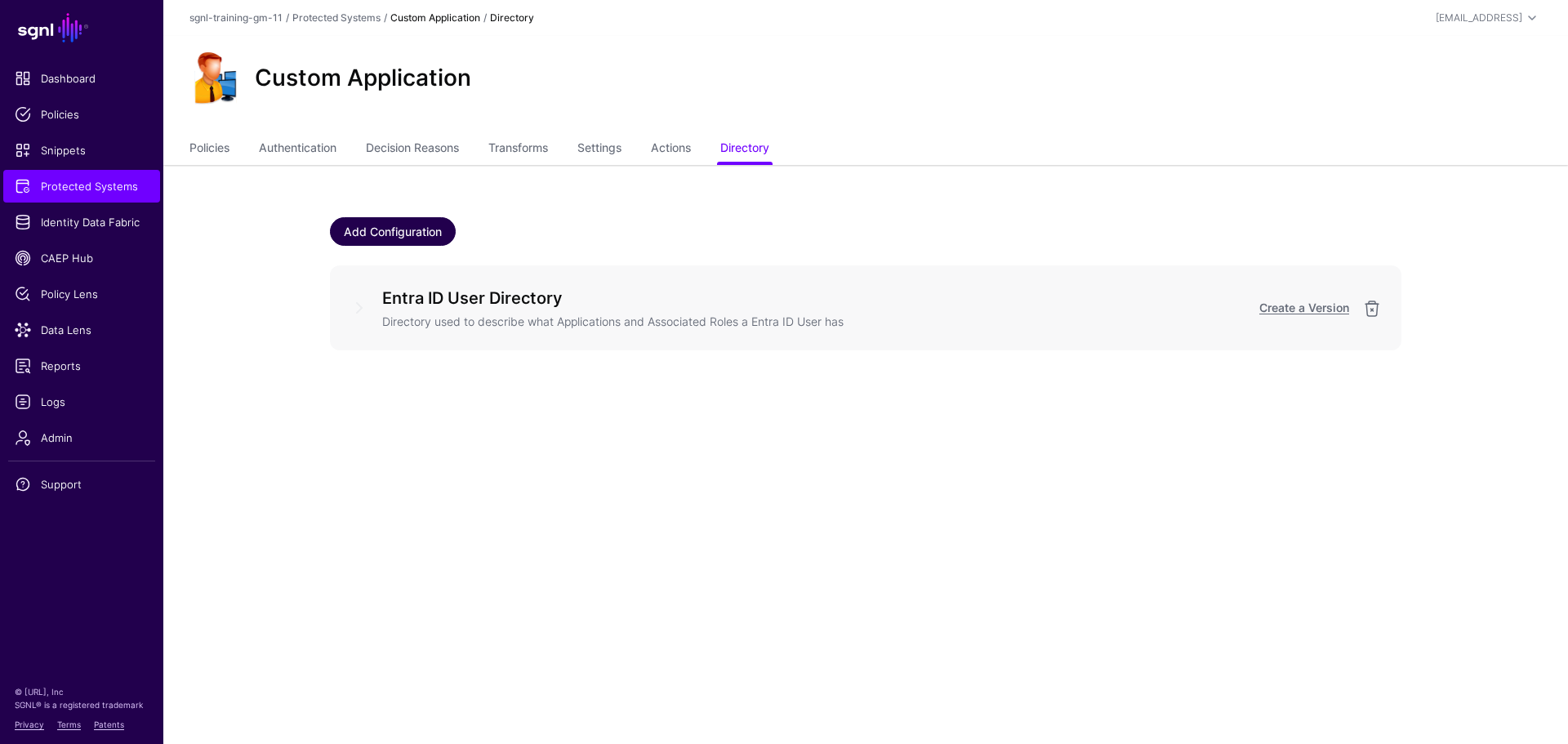
click at [421, 241] on link "Add Configuration" at bounding box center [392, 231] width 126 height 28
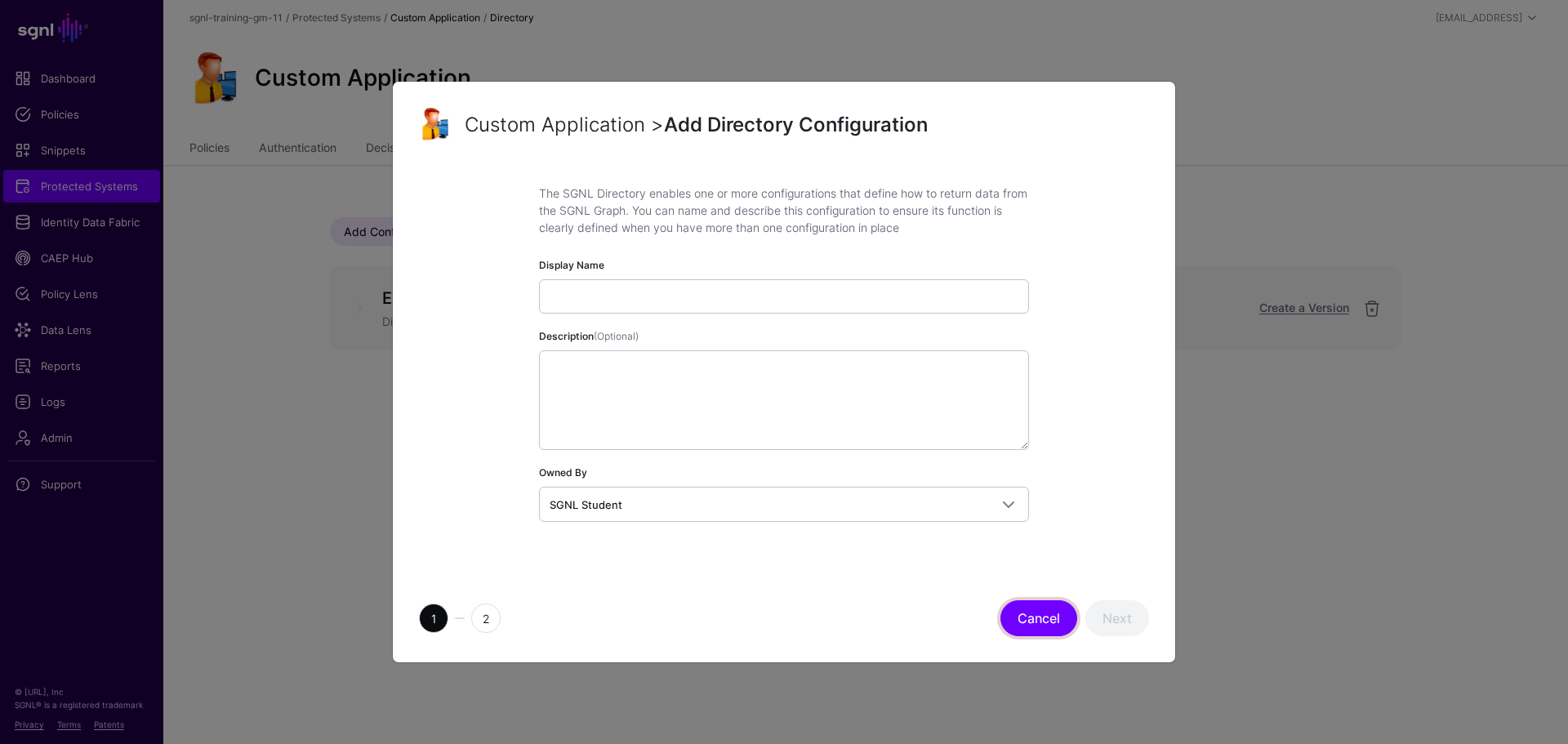
click at [1038, 615] on button "Cancel" at bounding box center [1038, 618] width 77 height 36
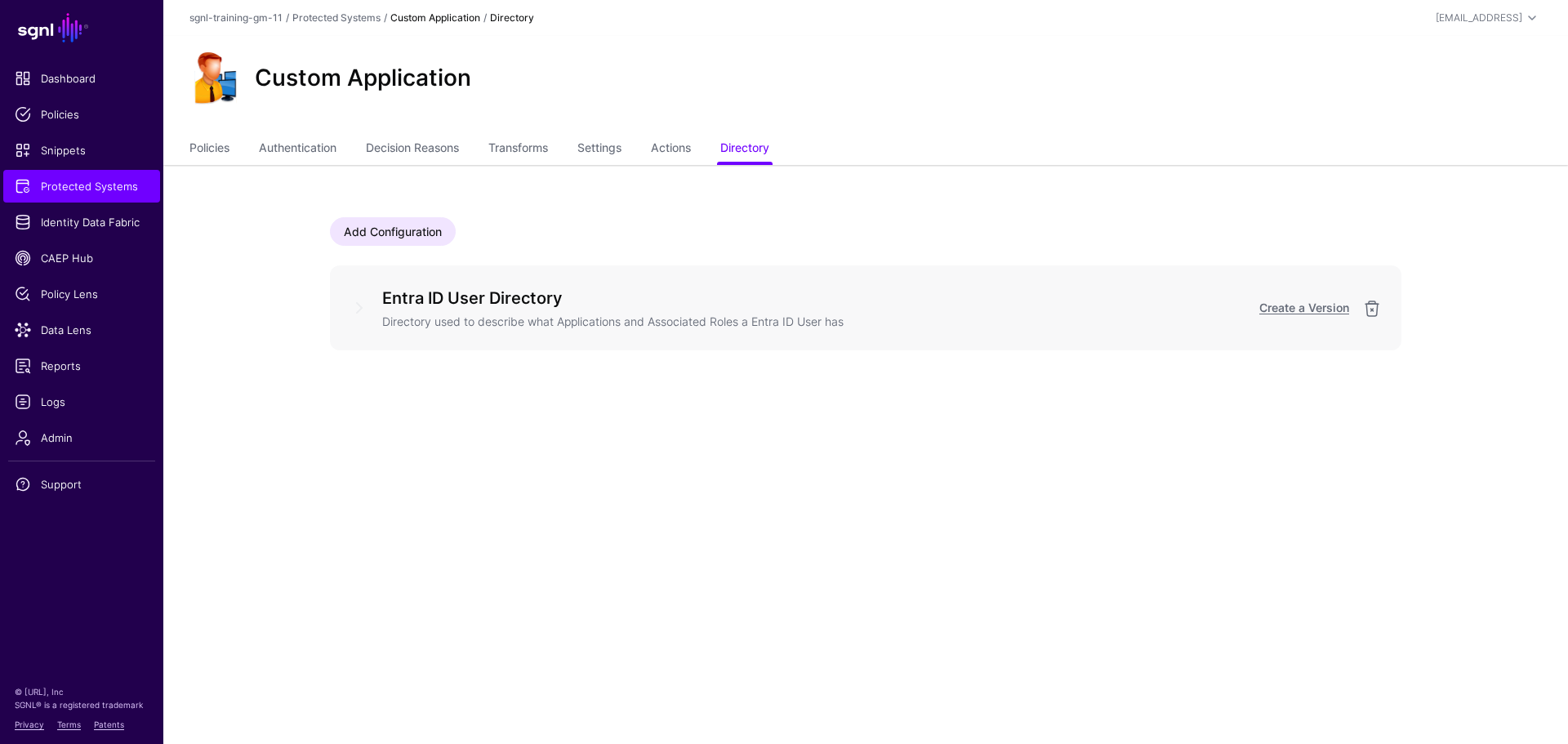
click at [638, 307] on h5 "Entra ID User Directory" at bounding box center [772, 299] width 779 height 26
click at [801, 314] on p "Directory used to describe what Applications and Associated Roles a Entra ID Us…" at bounding box center [772, 321] width 779 height 18
drag, startPoint x: 840, startPoint y: 331, endPoint x: 866, endPoint y: 323, distance: 27.2
click at [840, 332] on div "Entra ID User Directory Directory used to describe what Applications and Associ…" at bounding box center [865, 308] width 1071 height 85
click at [874, 321] on p "Directory used to describe what Applications and Associated Roles a Entra ID Us…" at bounding box center [772, 321] width 779 height 18
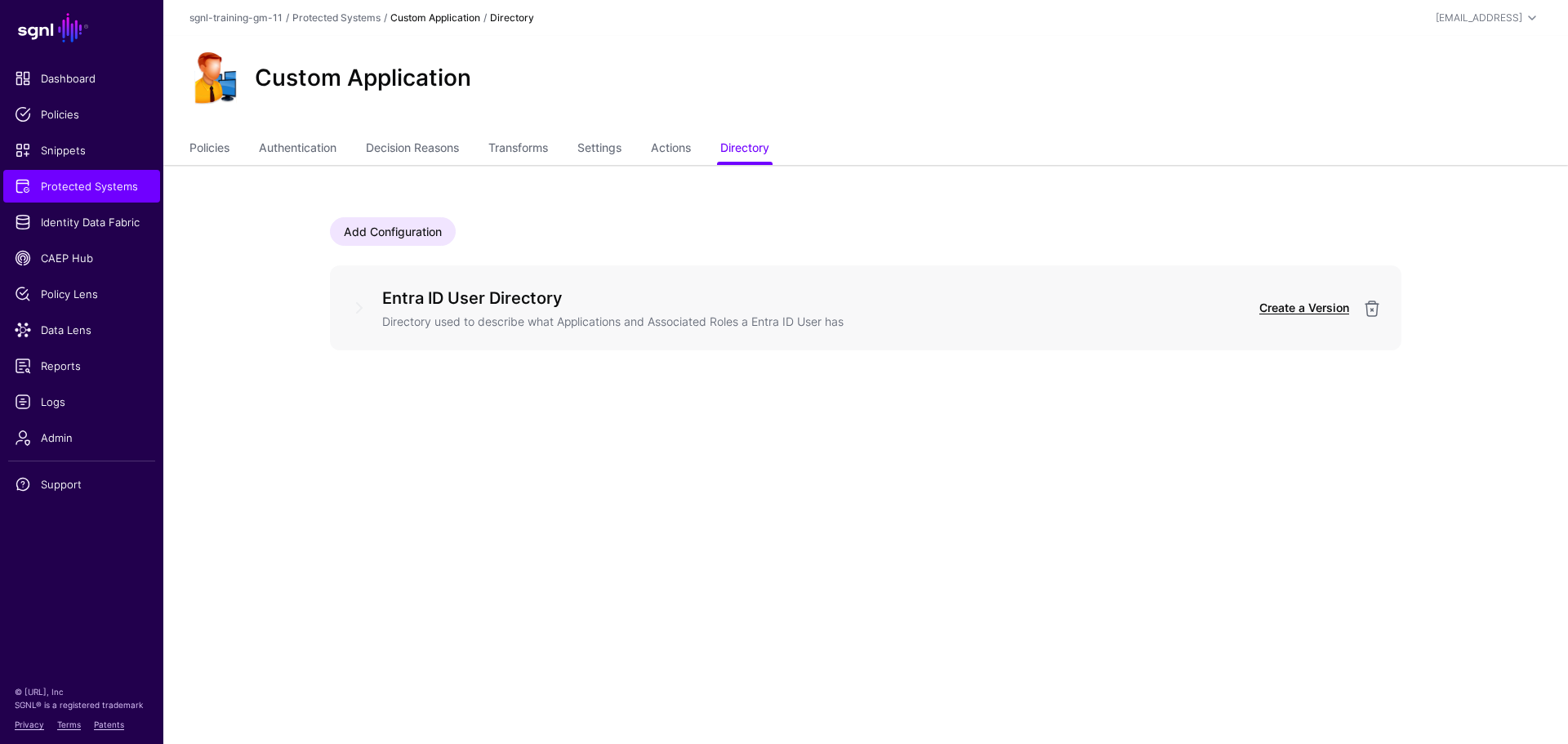
click at [1279, 308] on link "Create a Version" at bounding box center [1304, 307] width 90 height 14
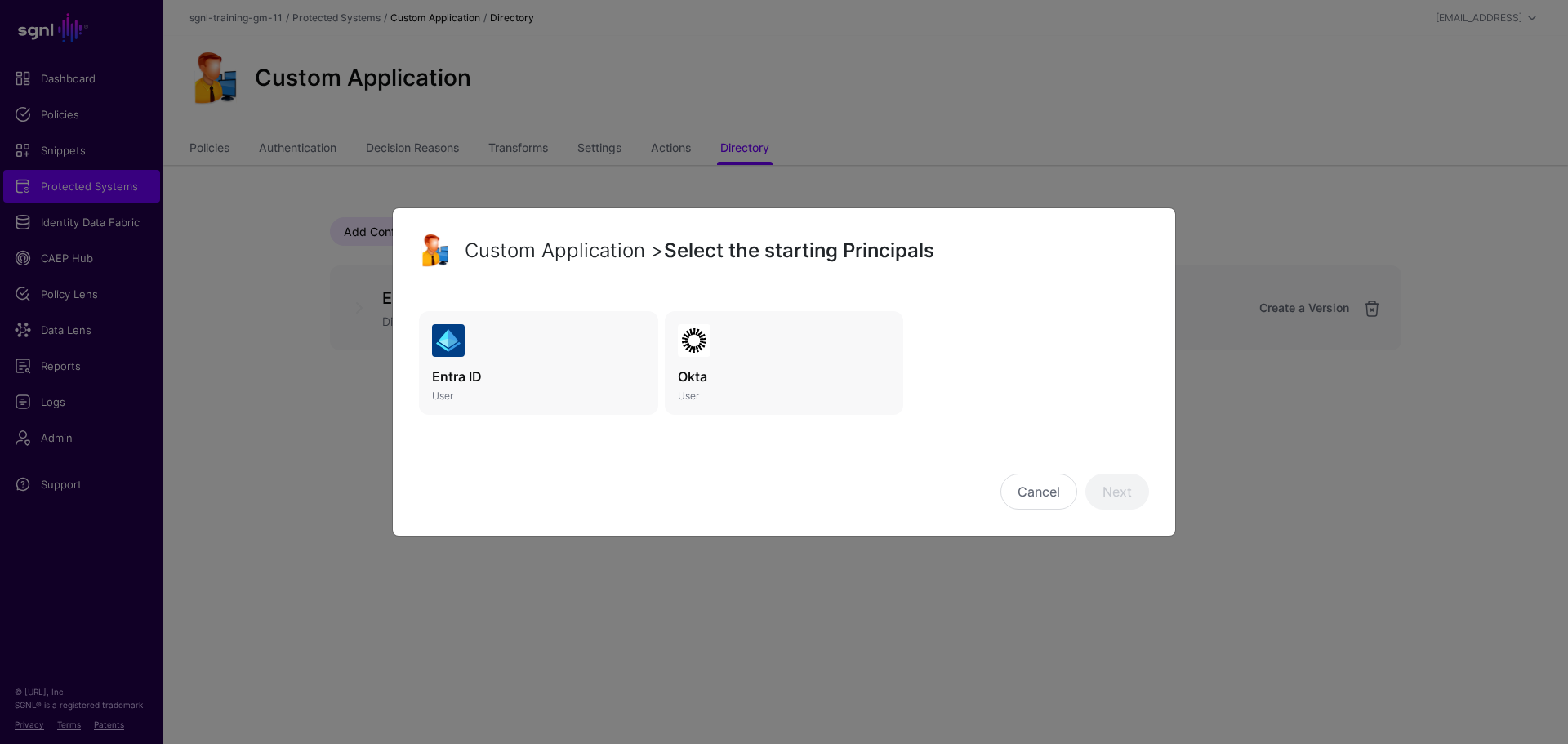
click at [576, 377] on h3 "Entra ID" at bounding box center [538, 376] width 213 height 20
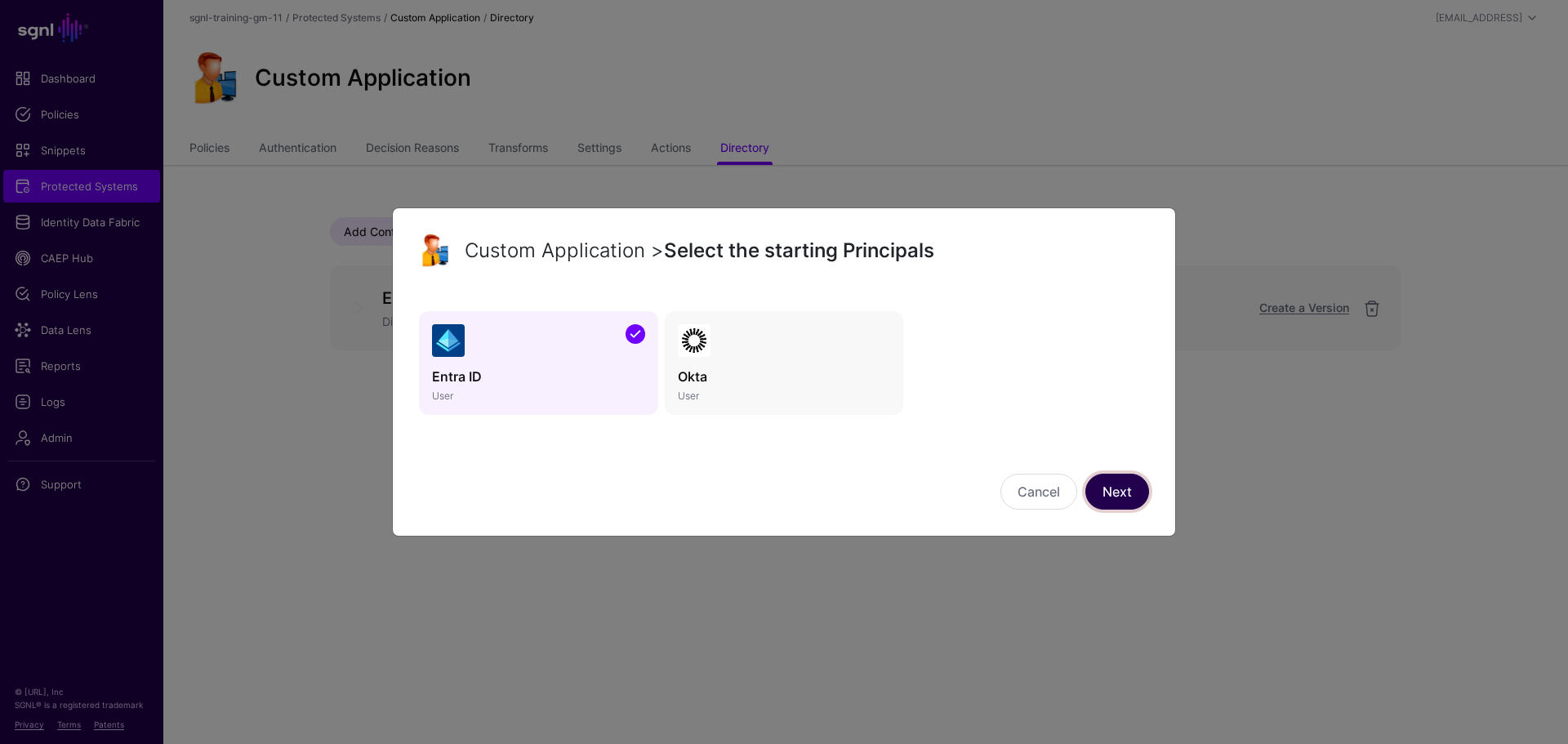
click at [1112, 488] on link "Next" at bounding box center [1117, 491] width 64 height 36
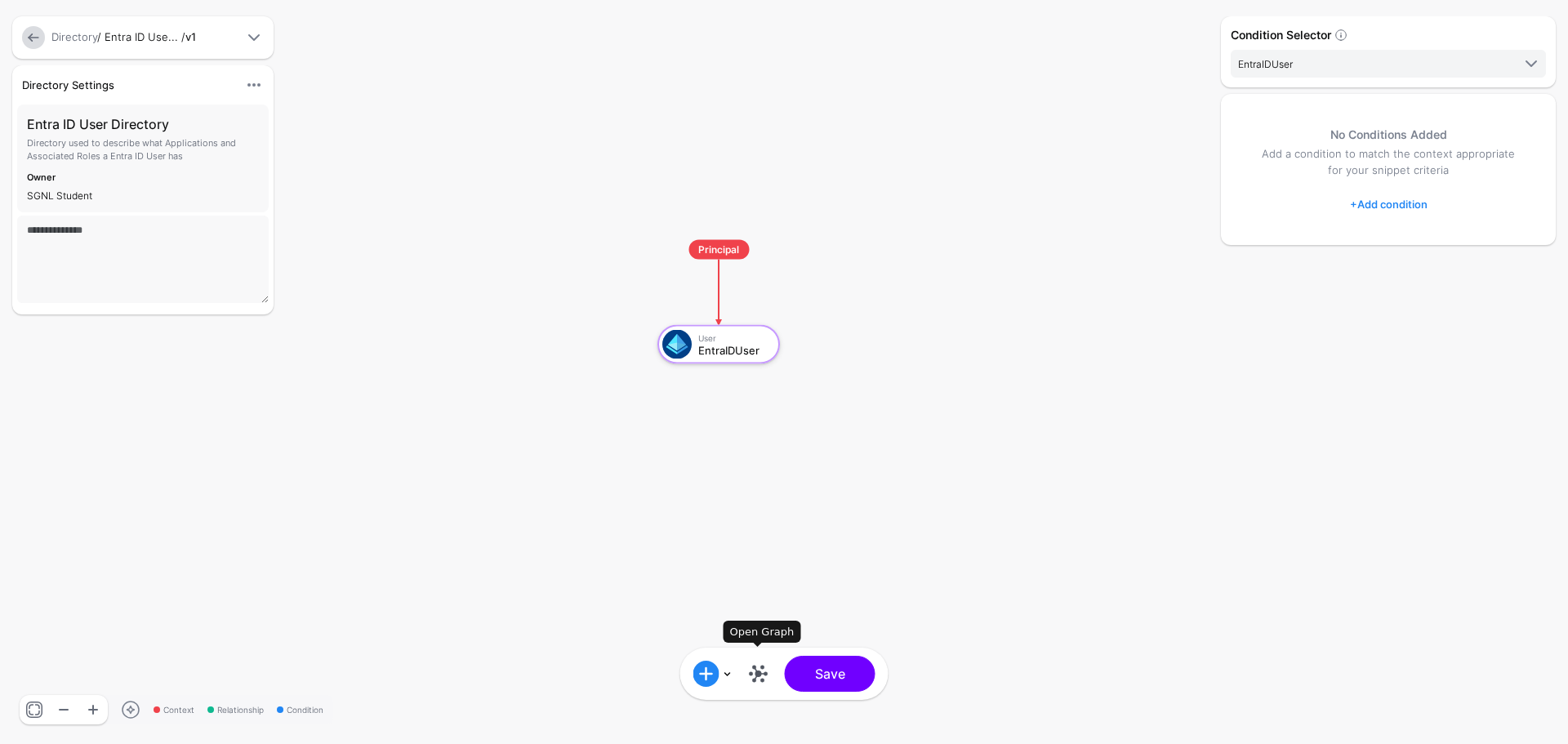
click at [761, 671] on link at bounding box center [759, 674] width 26 height 26
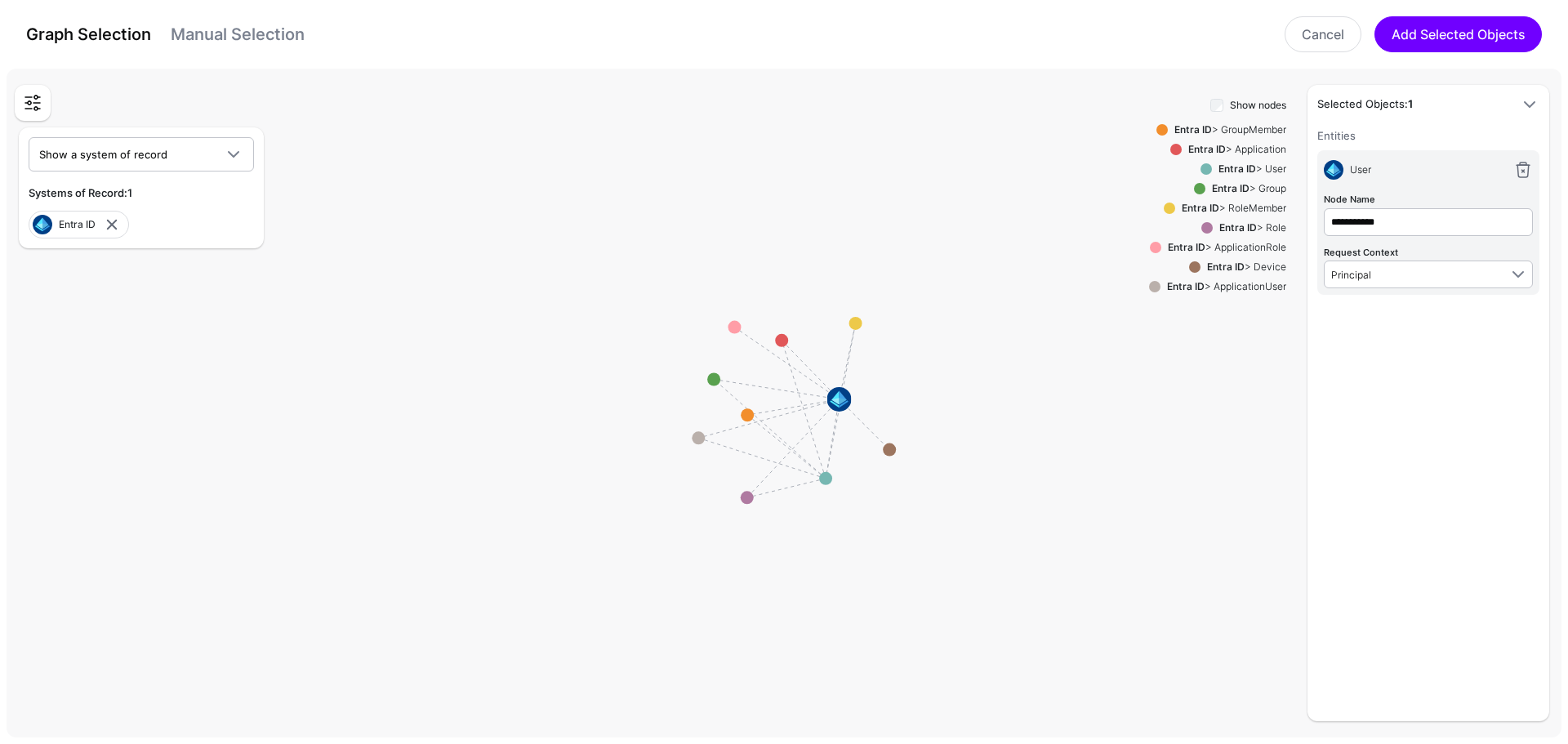
click at [237, 18] on div "Graph Selection Manual Selection Cancel Add Selected Objects" at bounding box center [783, 34] width 1535 height 36
click at [237, 24] on link "Manual Selection" at bounding box center [238, 34] width 134 height 20
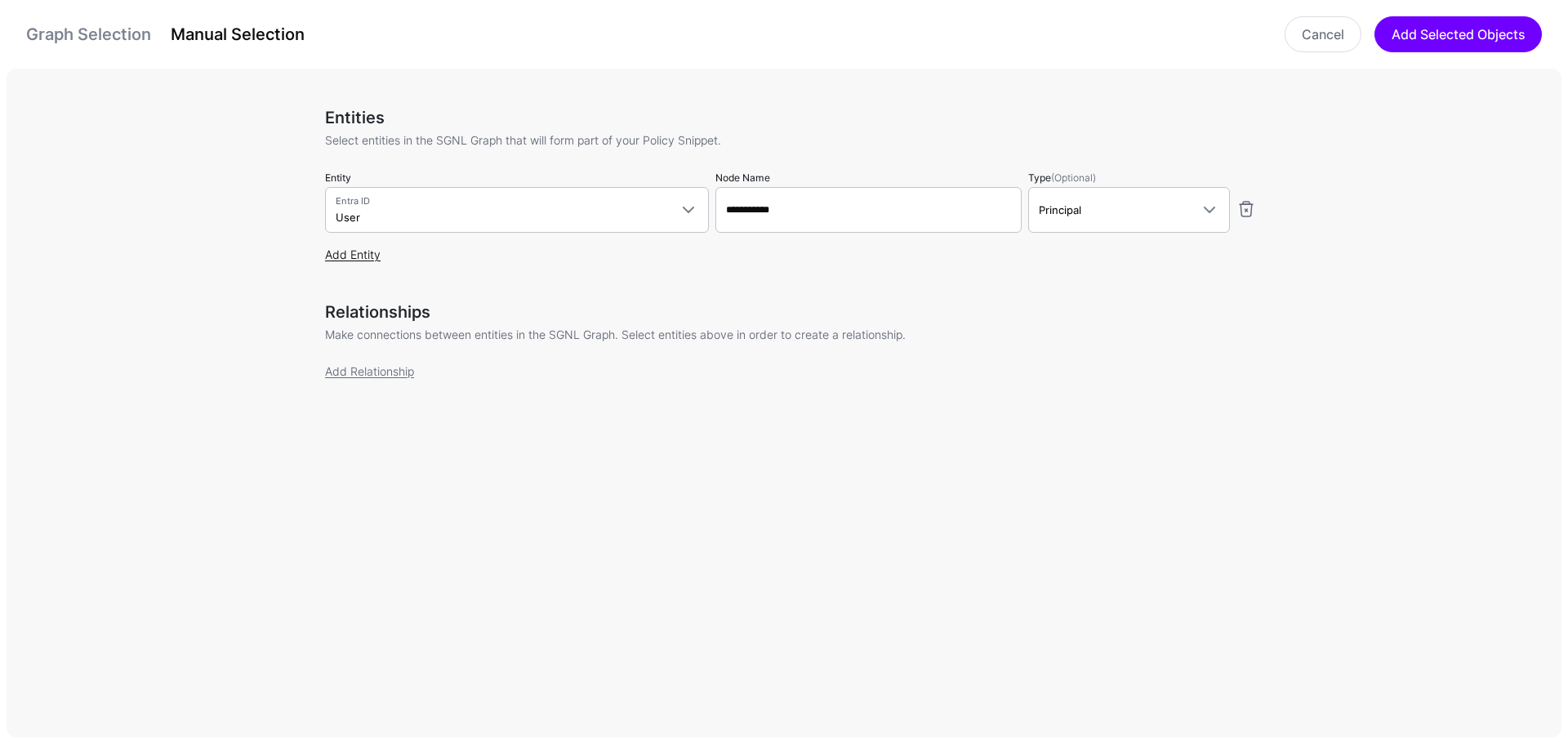
click at [360, 256] on link "Add Entity" at bounding box center [352, 255] width 55 height 14
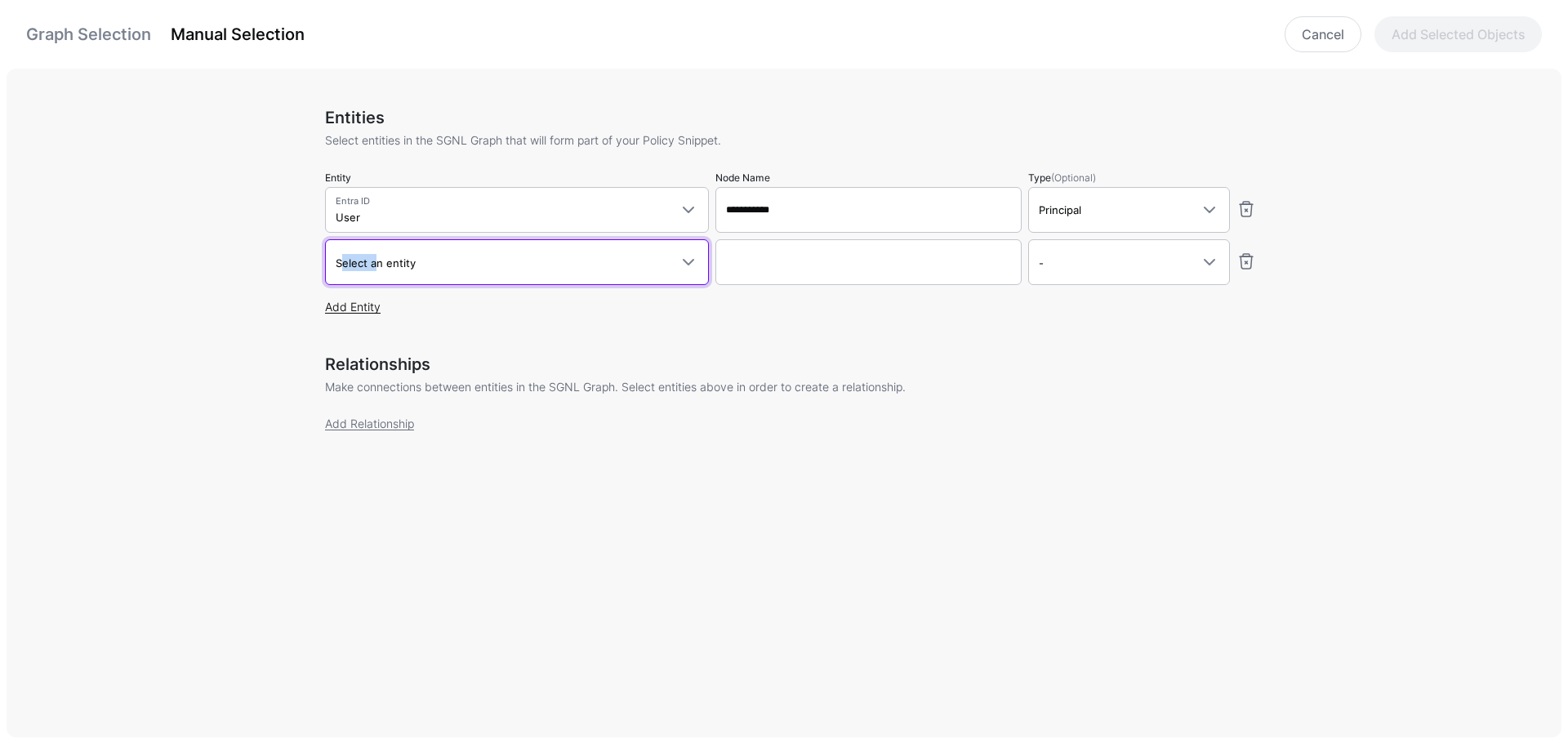
click at [360, 256] on span "Select an entity" at bounding box center [375, 263] width 80 height 13
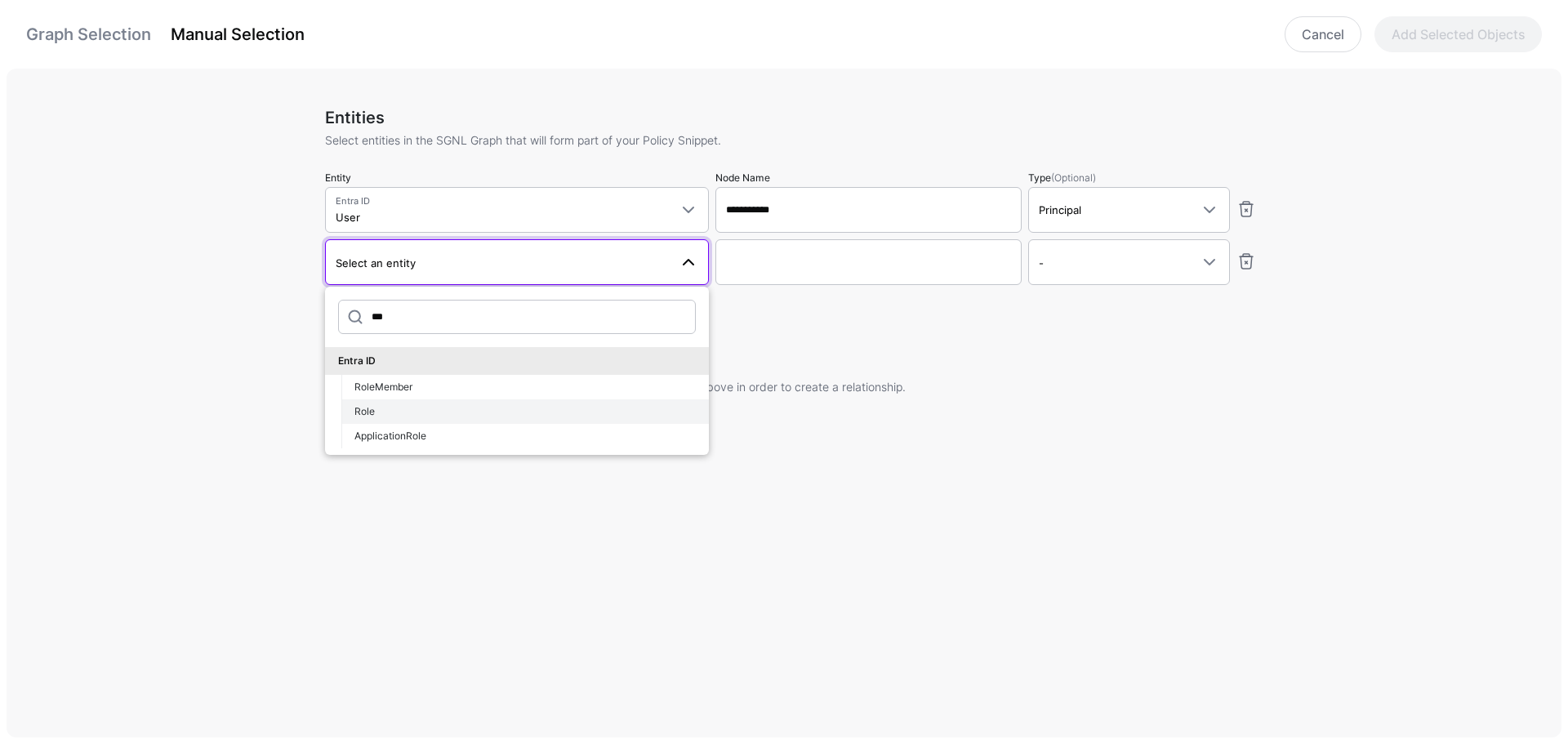
type input "***"
click at [375, 404] on div "Role" at bounding box center [525, 411] width 342 height 15
type input "**********"
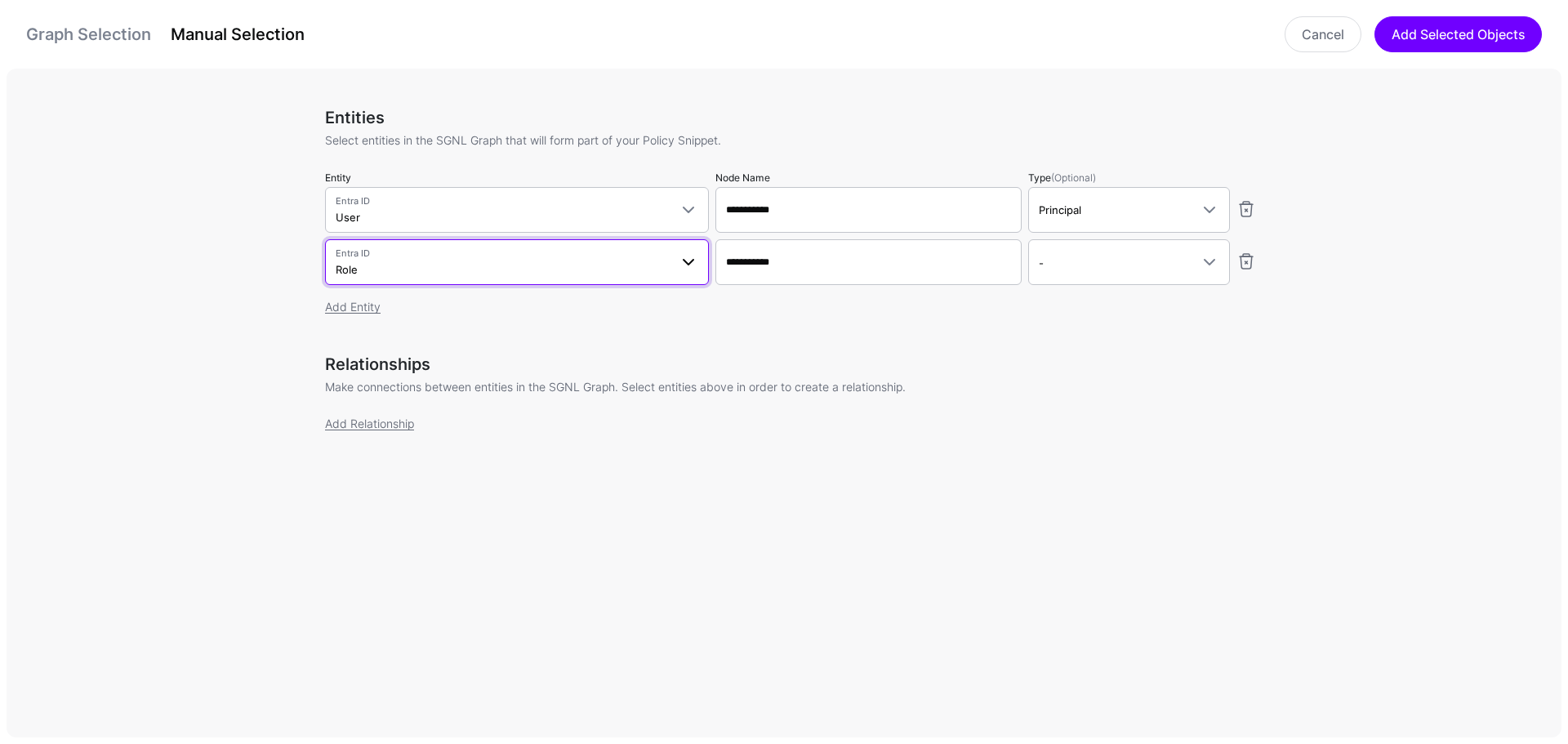
click at [427, 273] on span "Entra ID Role" at bounding box center [501, 262] width 333 height 31
type input "*"
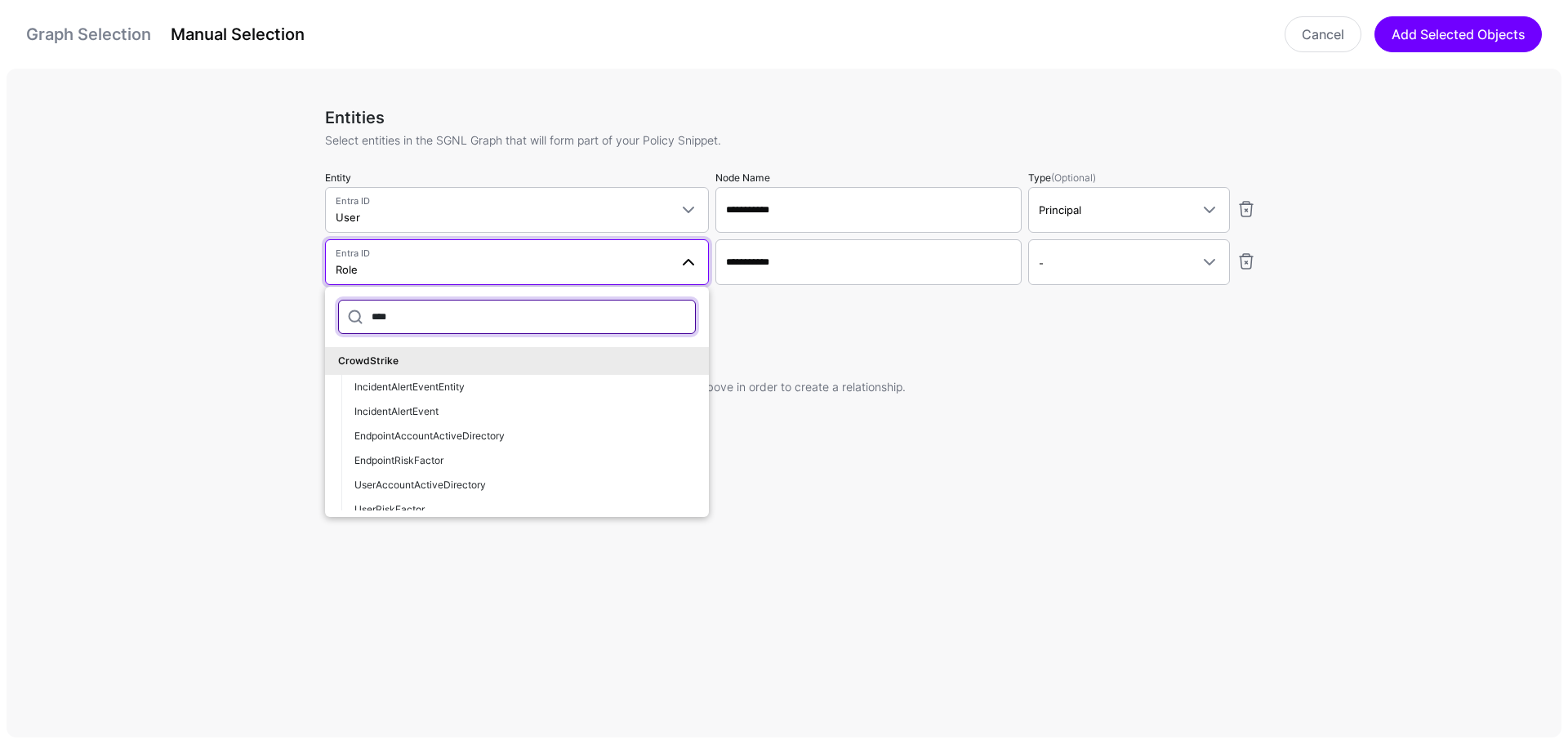
type input "*****"
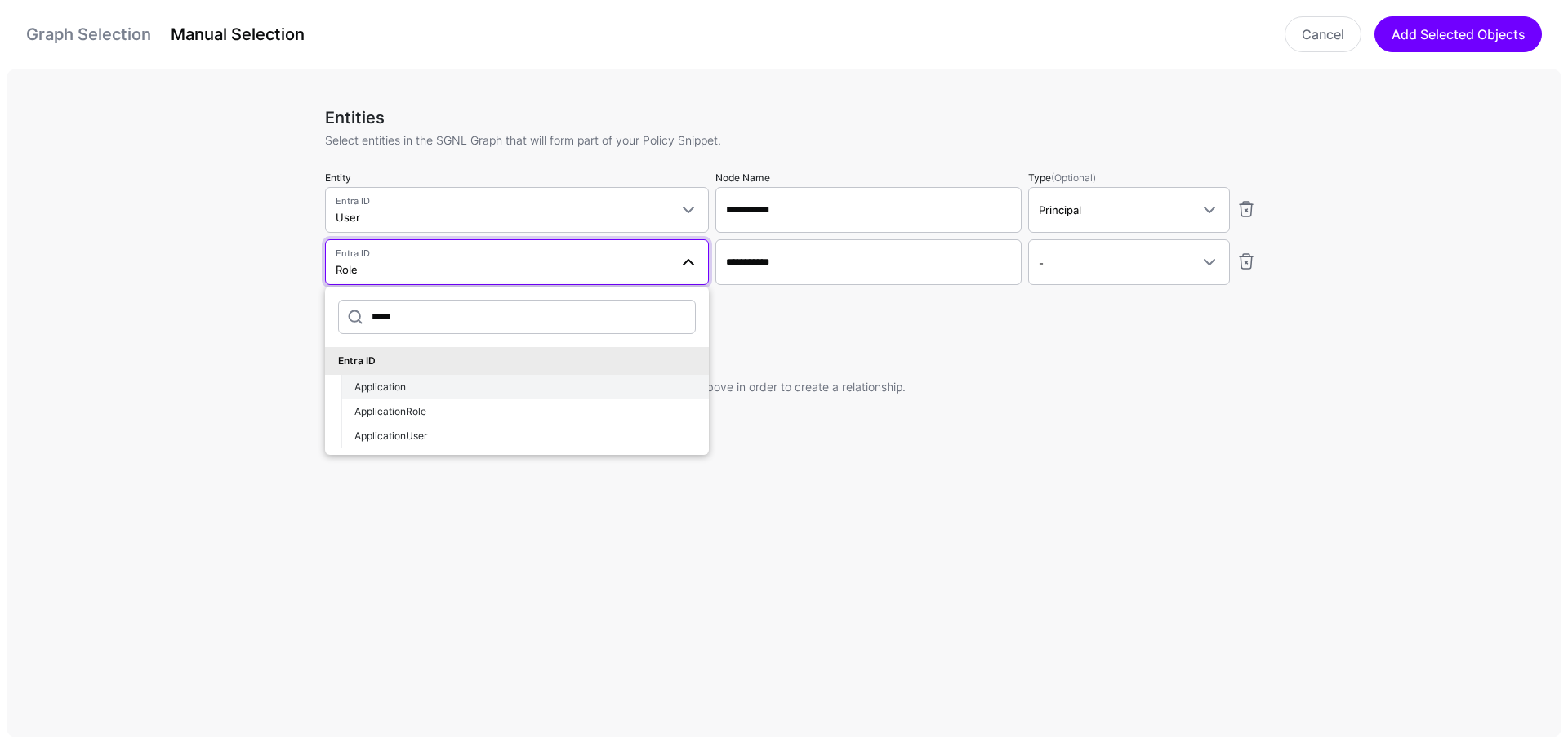
click at [395, 385] on span "Application" at bounding box center [379, 386] width 52 height 12
type input "**********"
click at [395, 385] on p "Make connections between entities in the SGNL Graph. Select entities above in o…" at bounding box center [790, 387] width 930 height 17
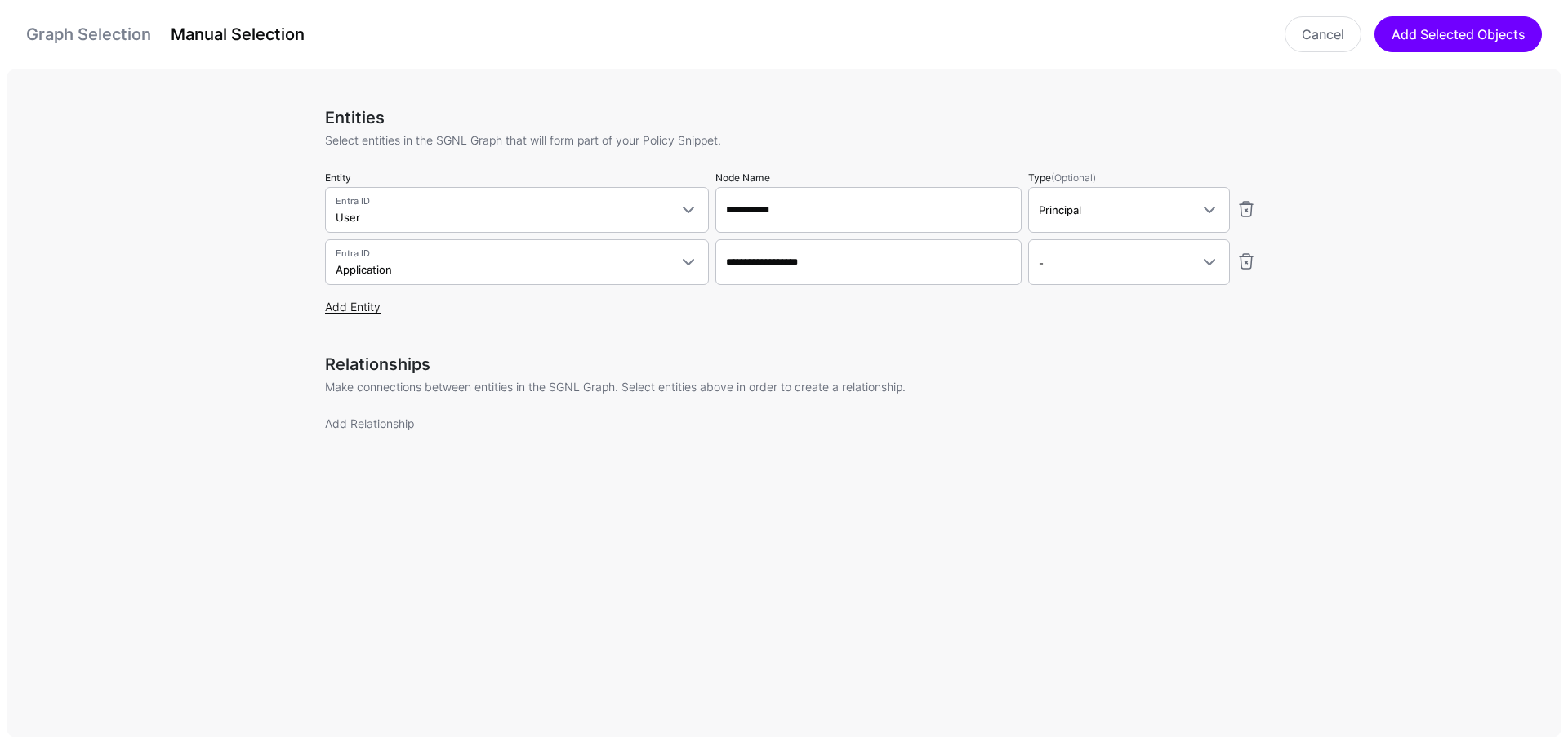
click at [355, 302] on link "Add Entity" at bounding box center [352, 306] width 55 height 14
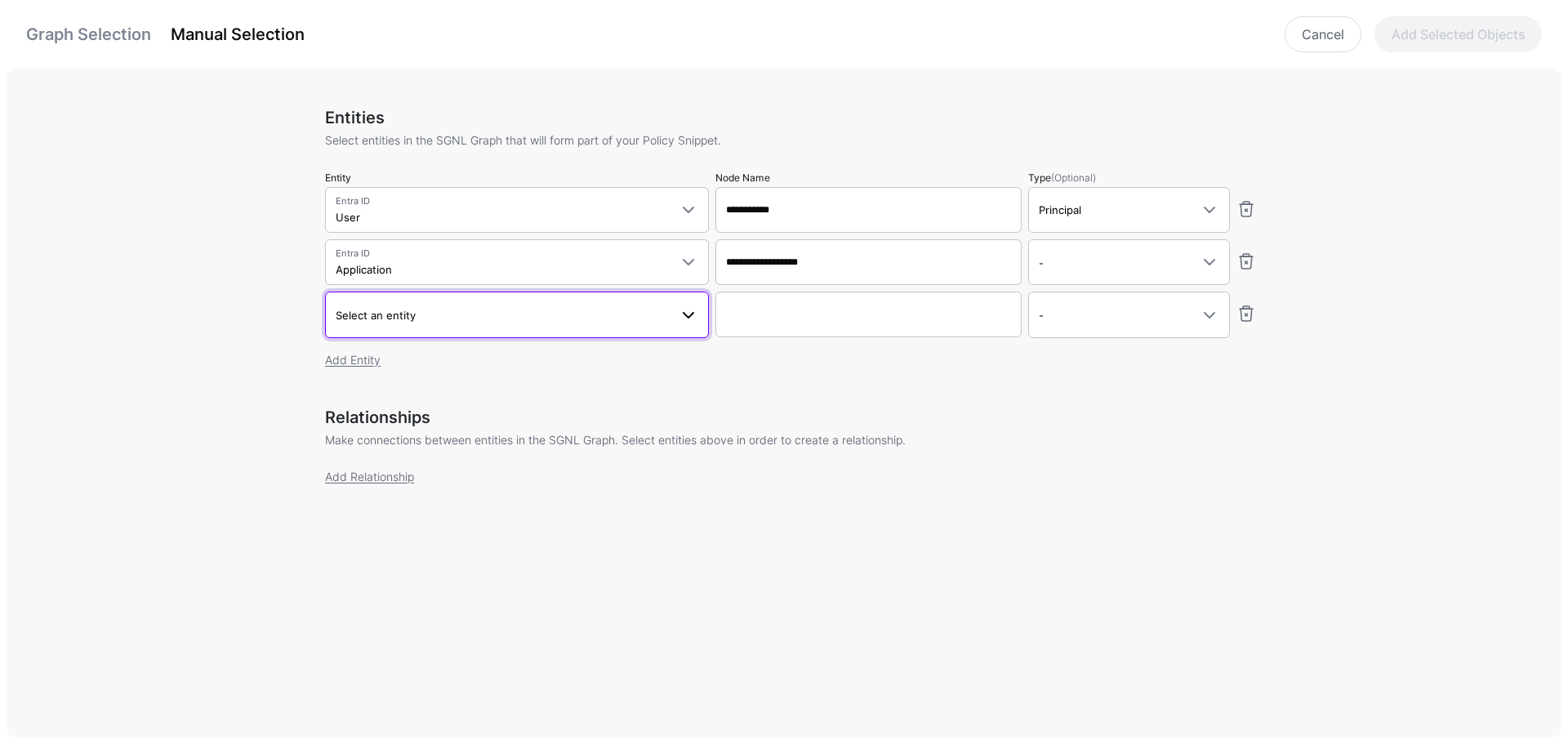
click at [373, 309] on span "Select an entity" at bounding box center [375, 316] width 80 height 13
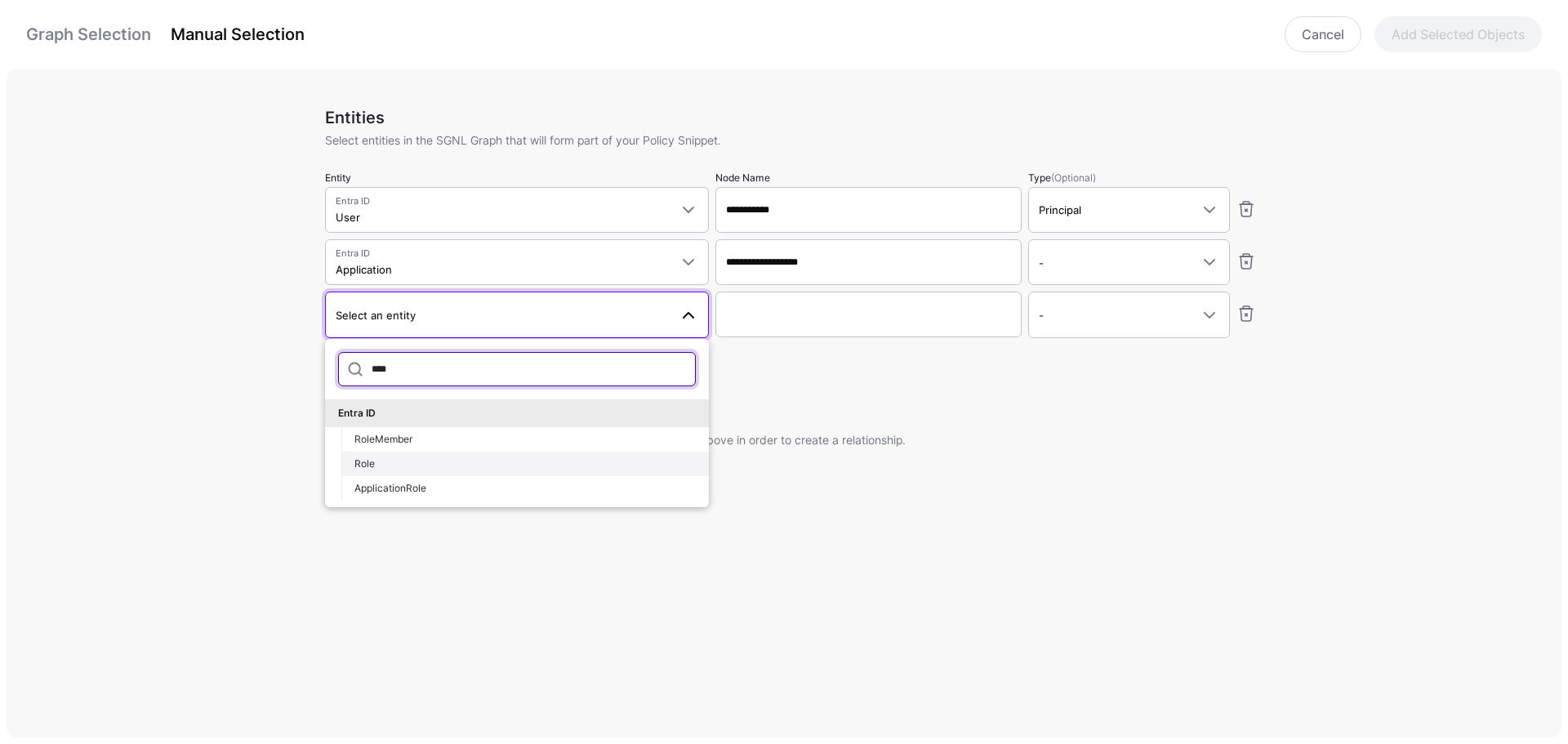
type input "****"
click at [388, 455] on button "Role" at bounding box center [525, 464] width 367 height 24
type input "**********"
click at [388, 455] on div "Relationships Make connections between entities in the SGNL Graph. Select entit…" at bounding box center [790, 456] width 930 height 97
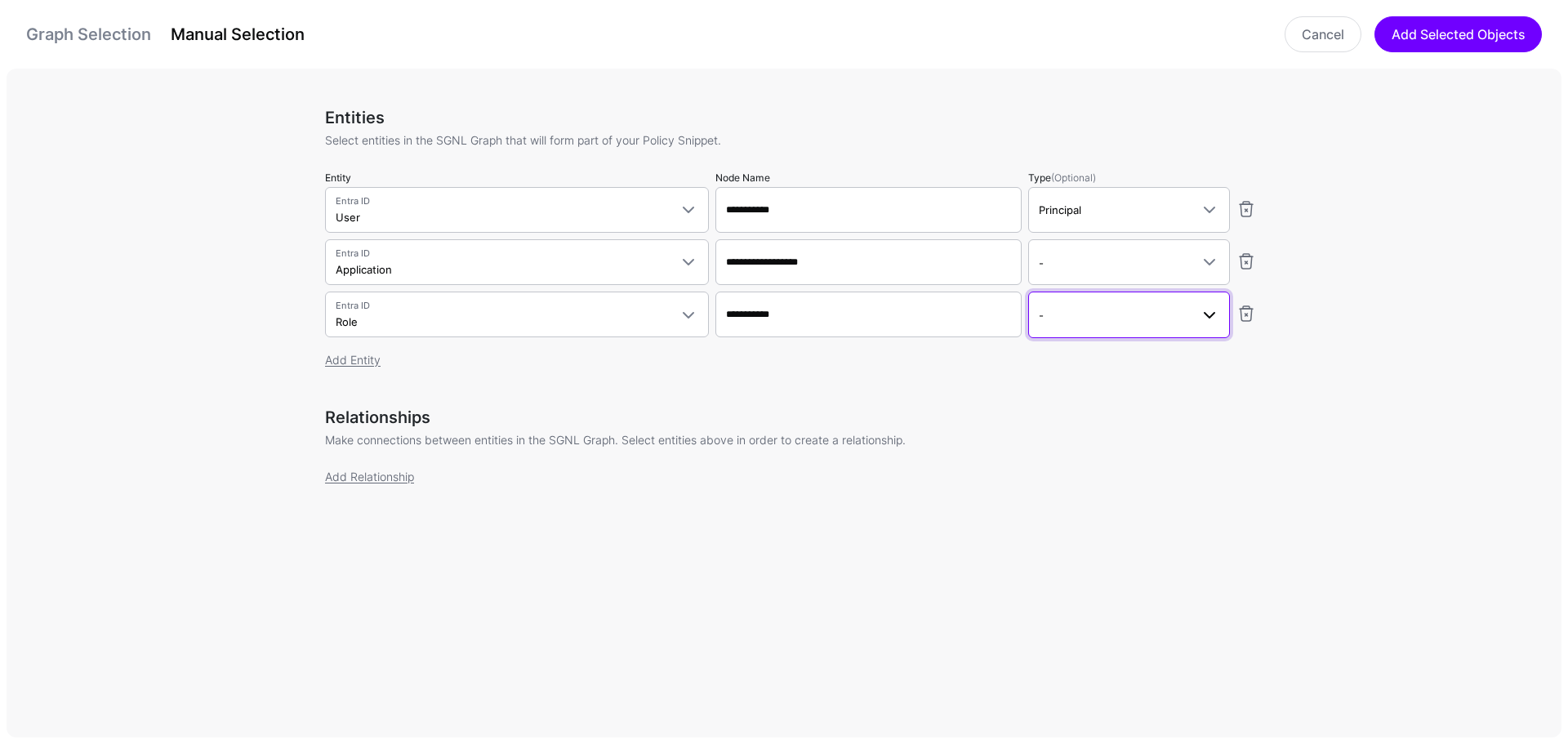
click at [1149, 310] on span "-" at bounding box center [1114, 315] width 151 height 18
click at [1087, 430] on div "Asset" at bounding box center [1129, 431] width 176 height 15
click at [393, 474] on link "Add Relationship" at bounding box center [369, 476] width 89 height 14
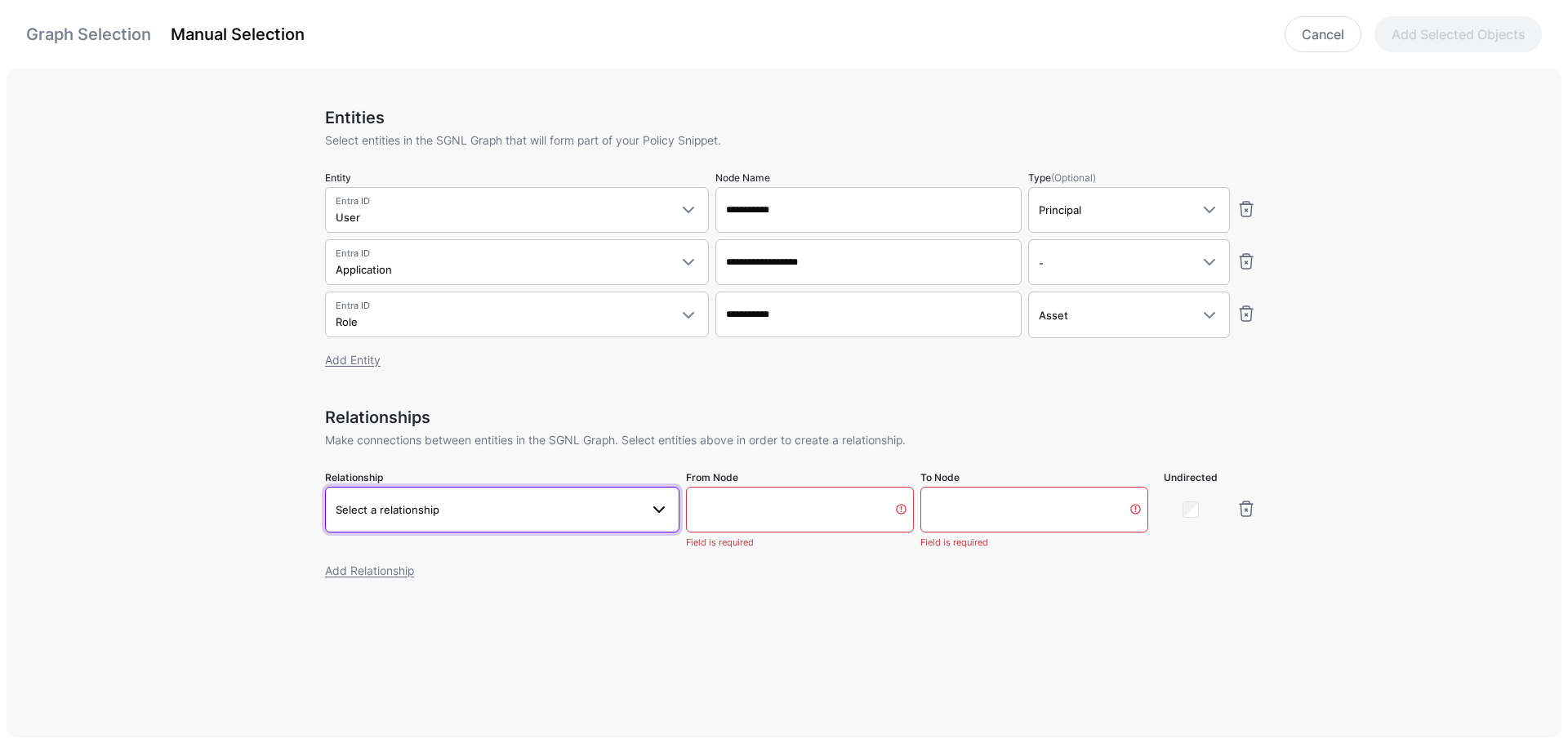
click at [392, 514] on span "Select a relationship" at bounding box center [387, 510] width 103 height 13
click at [397, 451] on span "User Application [DOMAIN_NAME] - Application.appId" at bounding box center [502, 435] width 329 height 39
type input "**********"
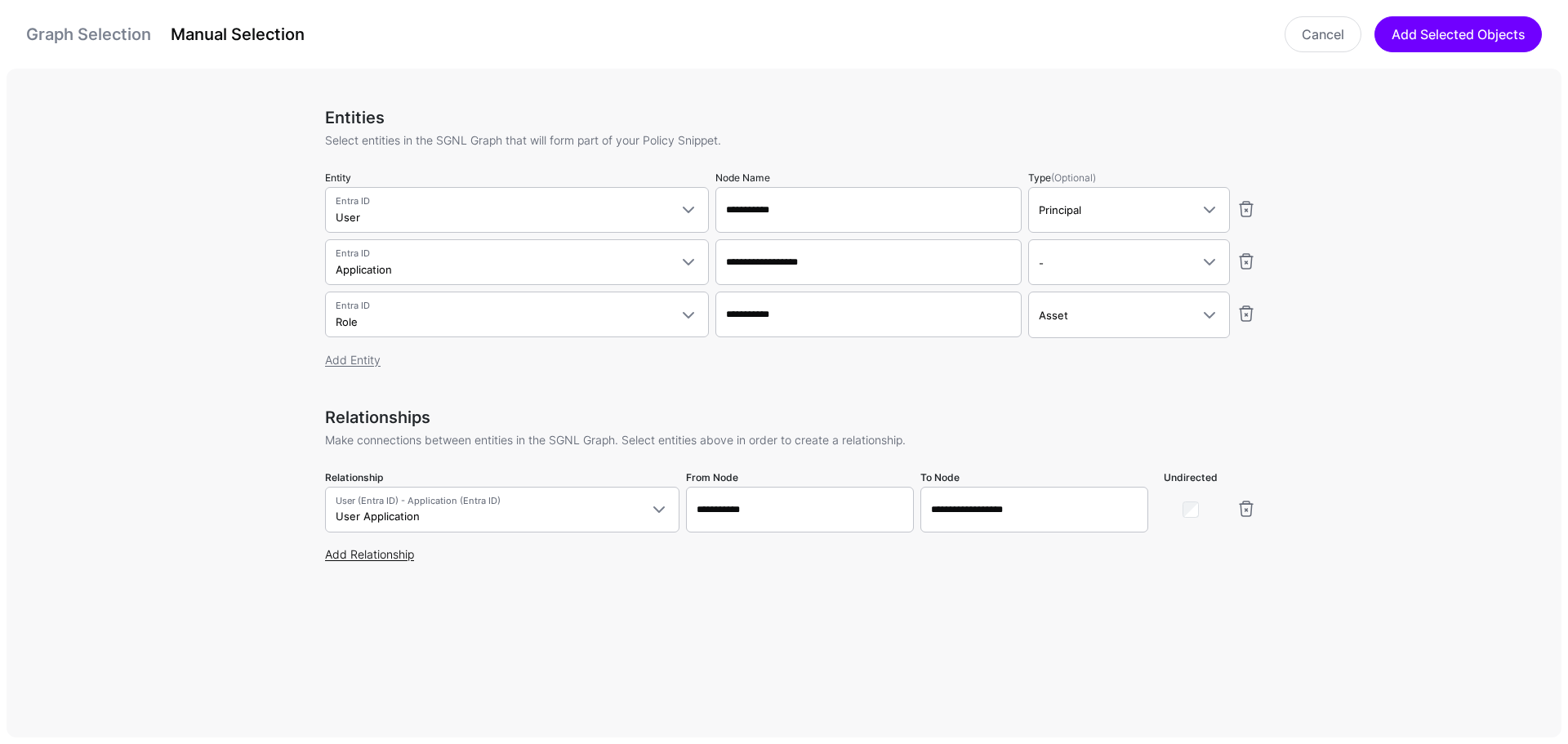
click at [357, 555] on link "Add Relationship" at bounding box center [369, 554] width 89 height 14
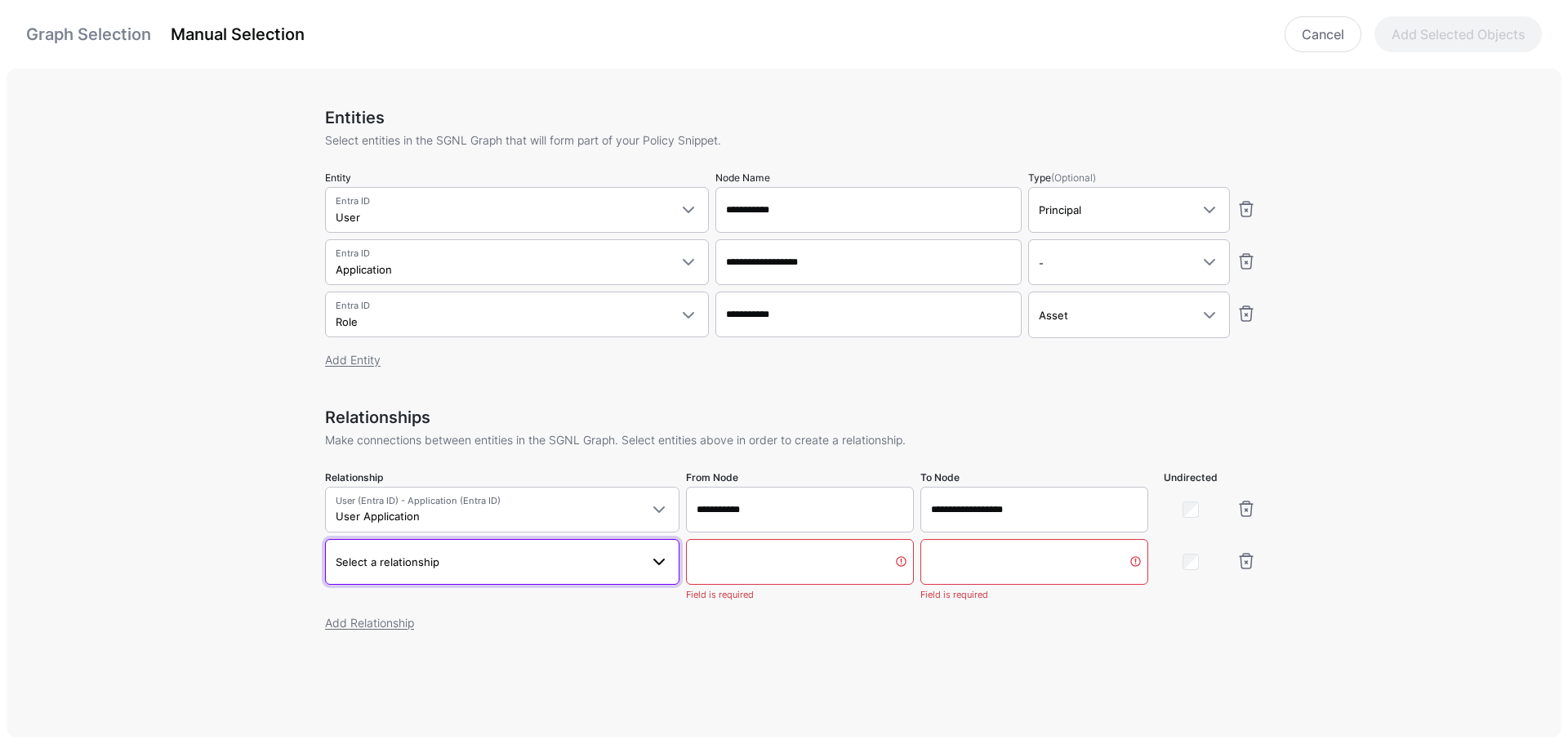
click at [373, 561] on span "Select a relationship" at bounding box center [387, 562] width 103 height 13
type input "***"
click at [393, 442] on span "Application.appId - [DOMAIN_NAME]" at bounding box center [502, 447] width 329 height 14
type input "**********"
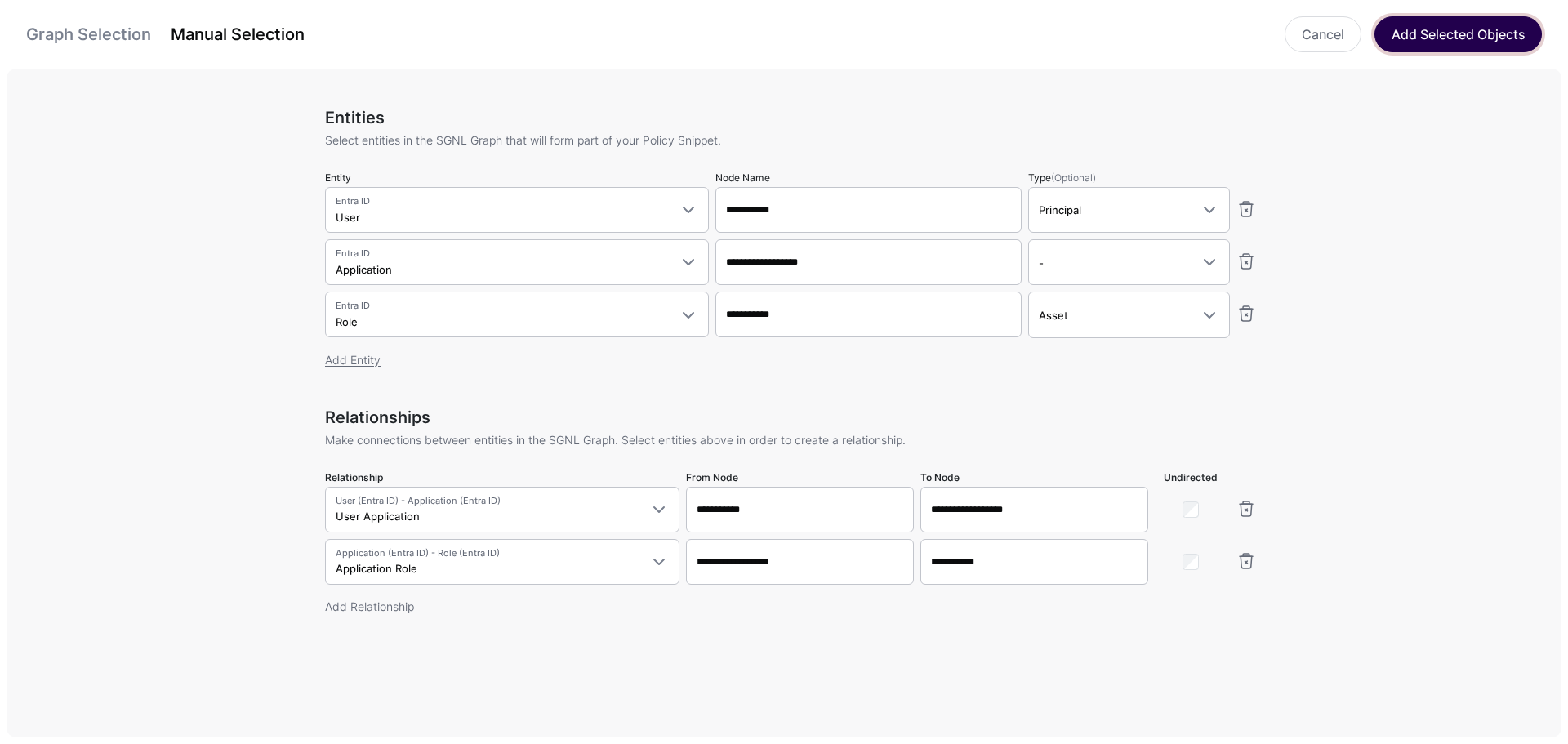
click at [1480, 45] on button "Add Selected Objects" at bounding box center [1458, 34] width 167 height 36
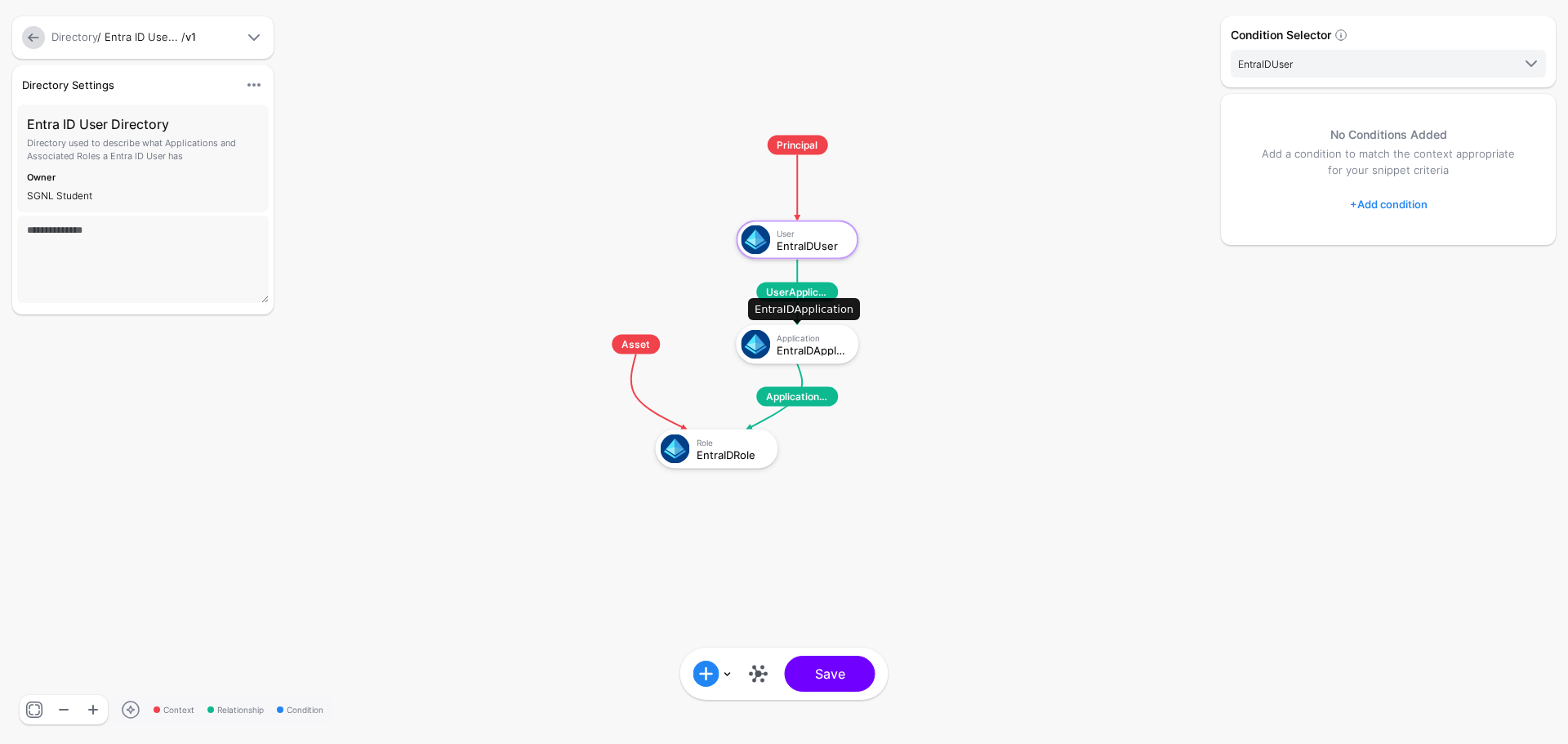
click at [792, 349] on div "EntraIDApplication" at bounding box center [811, 349] width 70 height 11
click at [1409, 201] on link "+ Add condition" at bounding box center [1389, 205] width 78 height 26
click at [1423, 269] on div "Graph Condition" at bounding box center [1453, 272] width 126 height 15
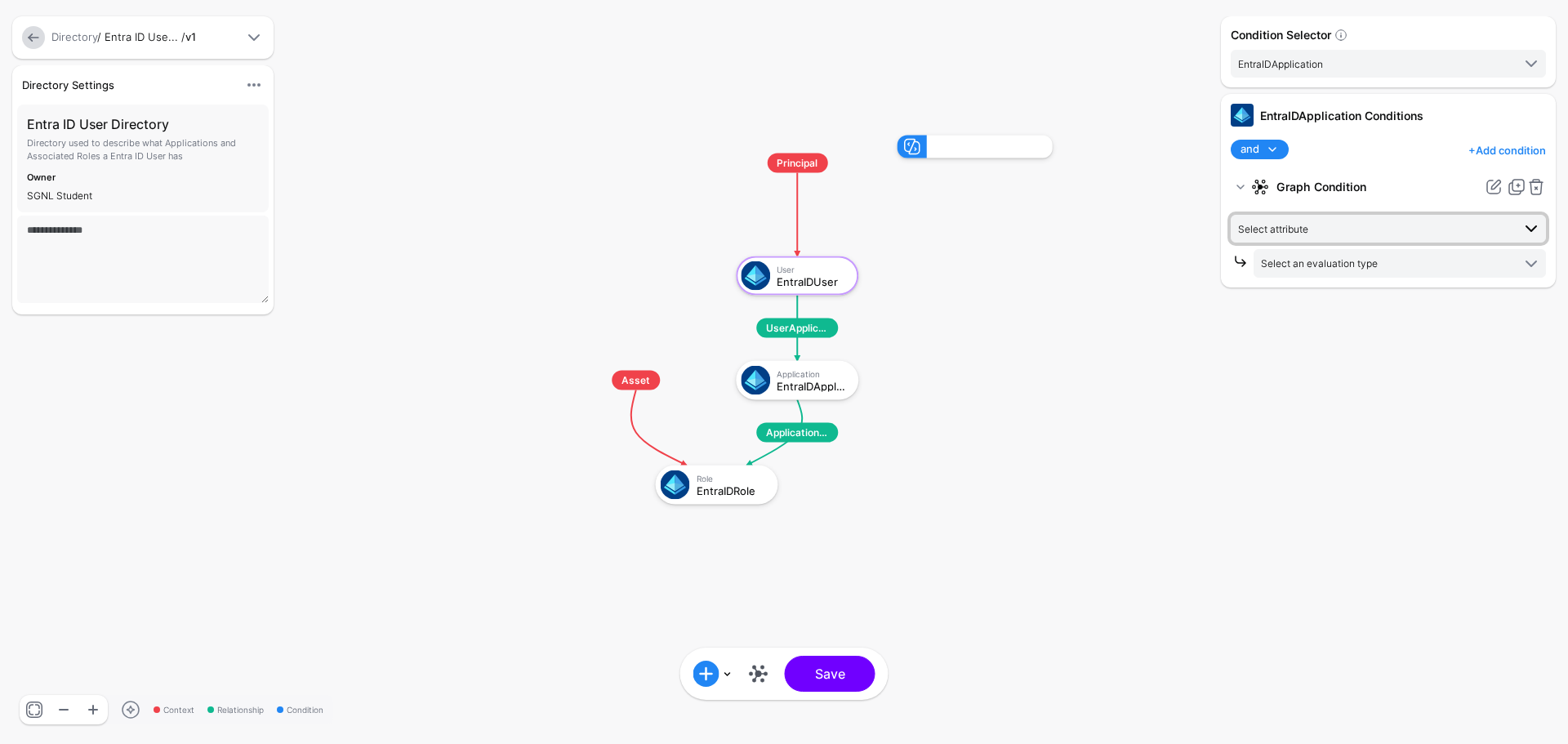
click at [1398, 235] on span "Select attribute" at bounding box center [1374, 228] width 273 height 18
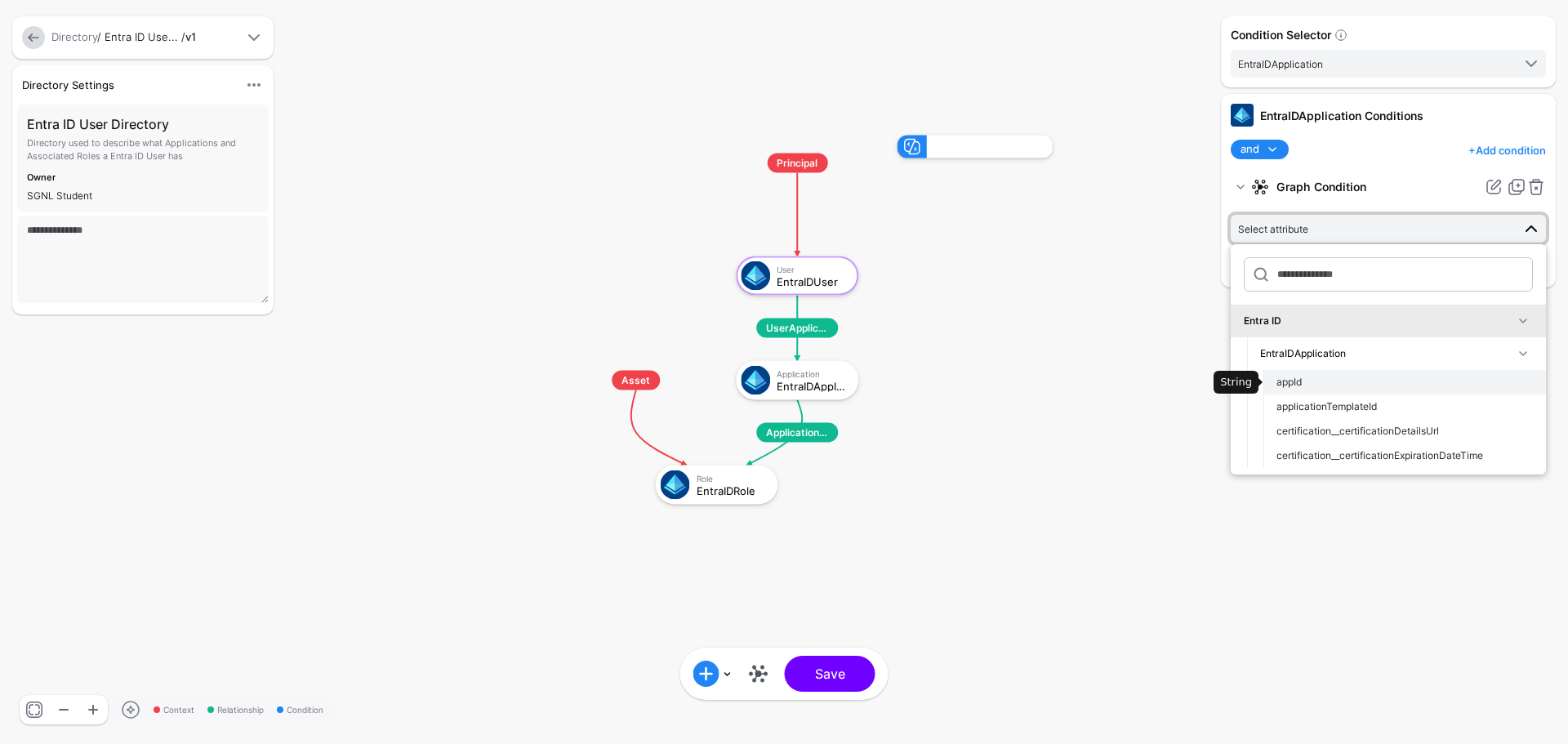
click at [1377, 380] on div "appId" at bounding box center [1404, 382] width 256 height 15
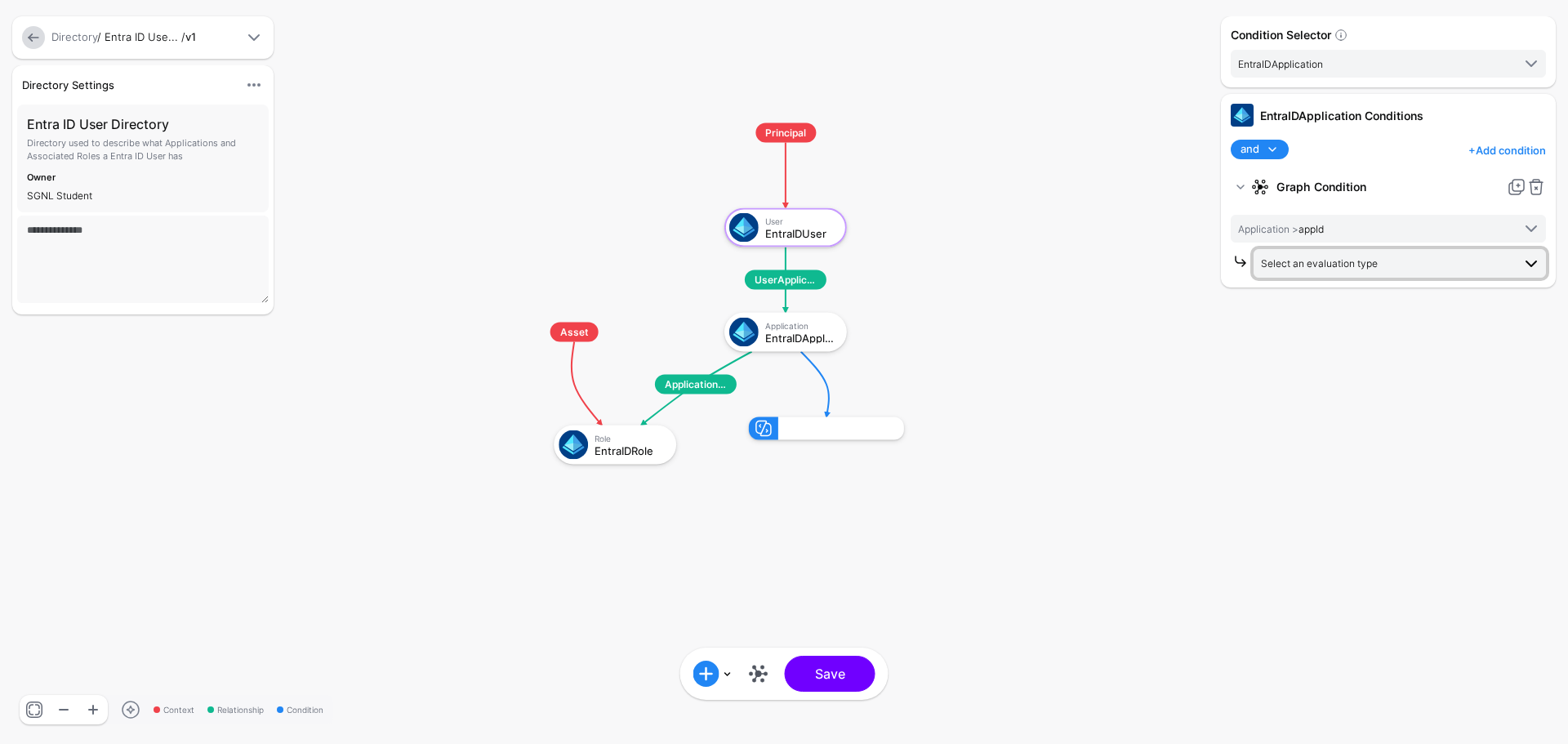
click at [1376, 261] on span "Select an evaluation type" at bounding box center [1319, 263] width 116 height 12
click at [1112, 392] on rect at bounding box center [499, 107] width 156777 height 74424
click at [1531, 264] on span at bounding box center [1530, 263] width 20 height 20
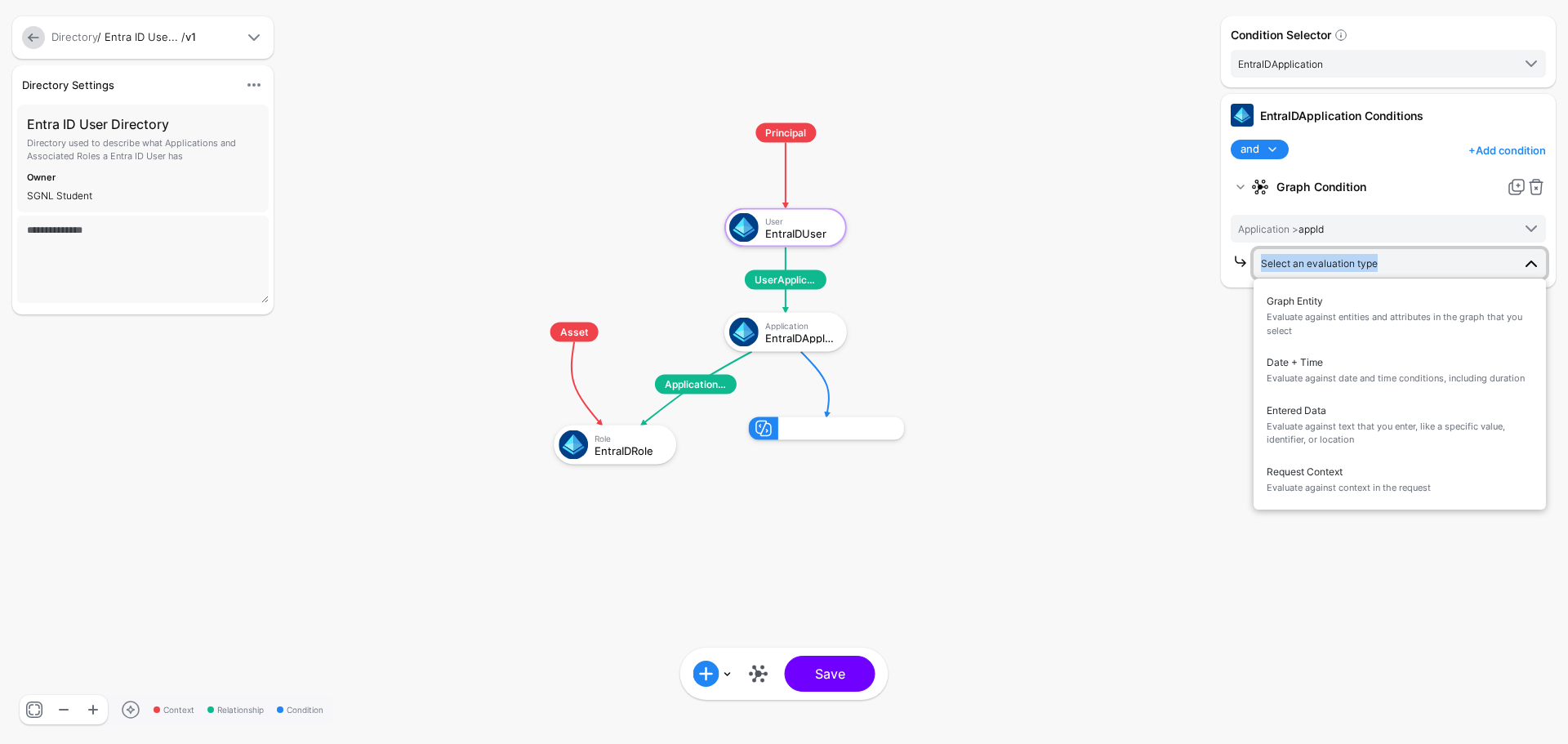
click at [1155, 330] on rect at bounding box center [499, 107] width 156777 height 74424
click at [1531, 230] on span at bounding box center [1530, 228] width 20 height 20
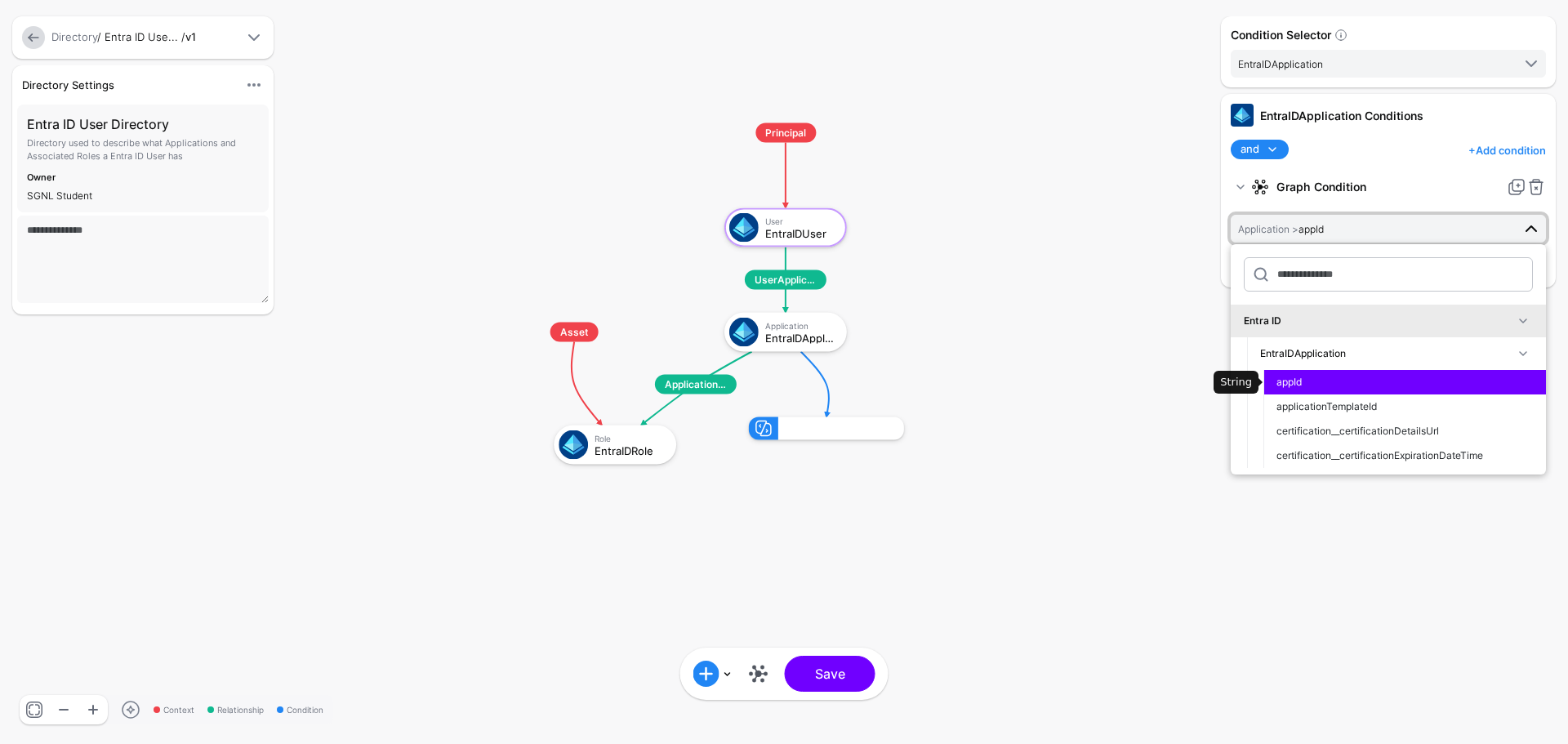
click at [1336, 391] on button "appId" at bounding box center [1404, 382] width 283 height 24
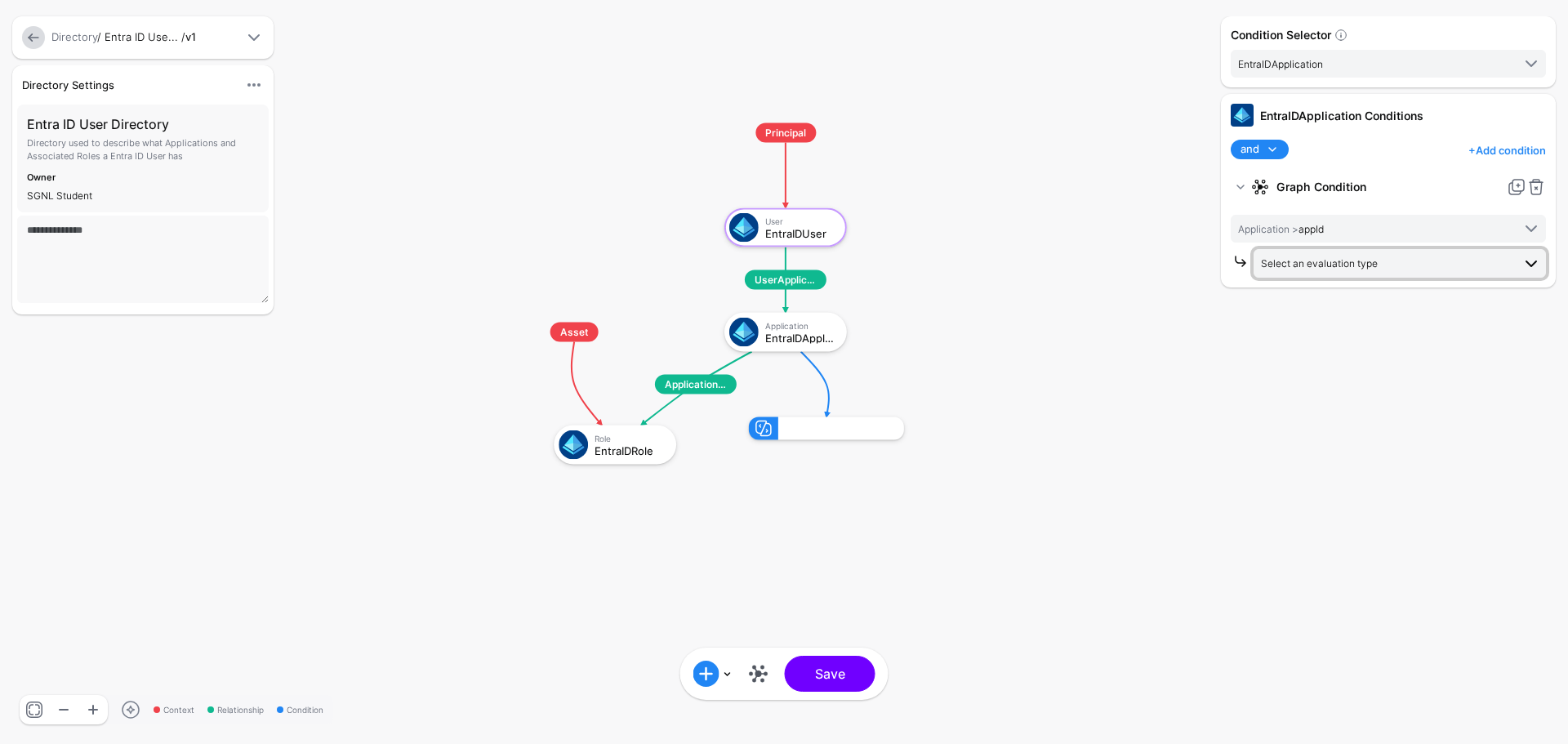
click at [1312, 267] on span "Select an evaluation type" at bounding box center [1319, 263] width 116 height 12
click at [1262, 473] on button "Request Context Evaluate against context in the request" at bounding box center [1399, 479] width 292 height 48
click at [1301, 326] on span "-" at bounding box center [1386, 332] width 251 height 18
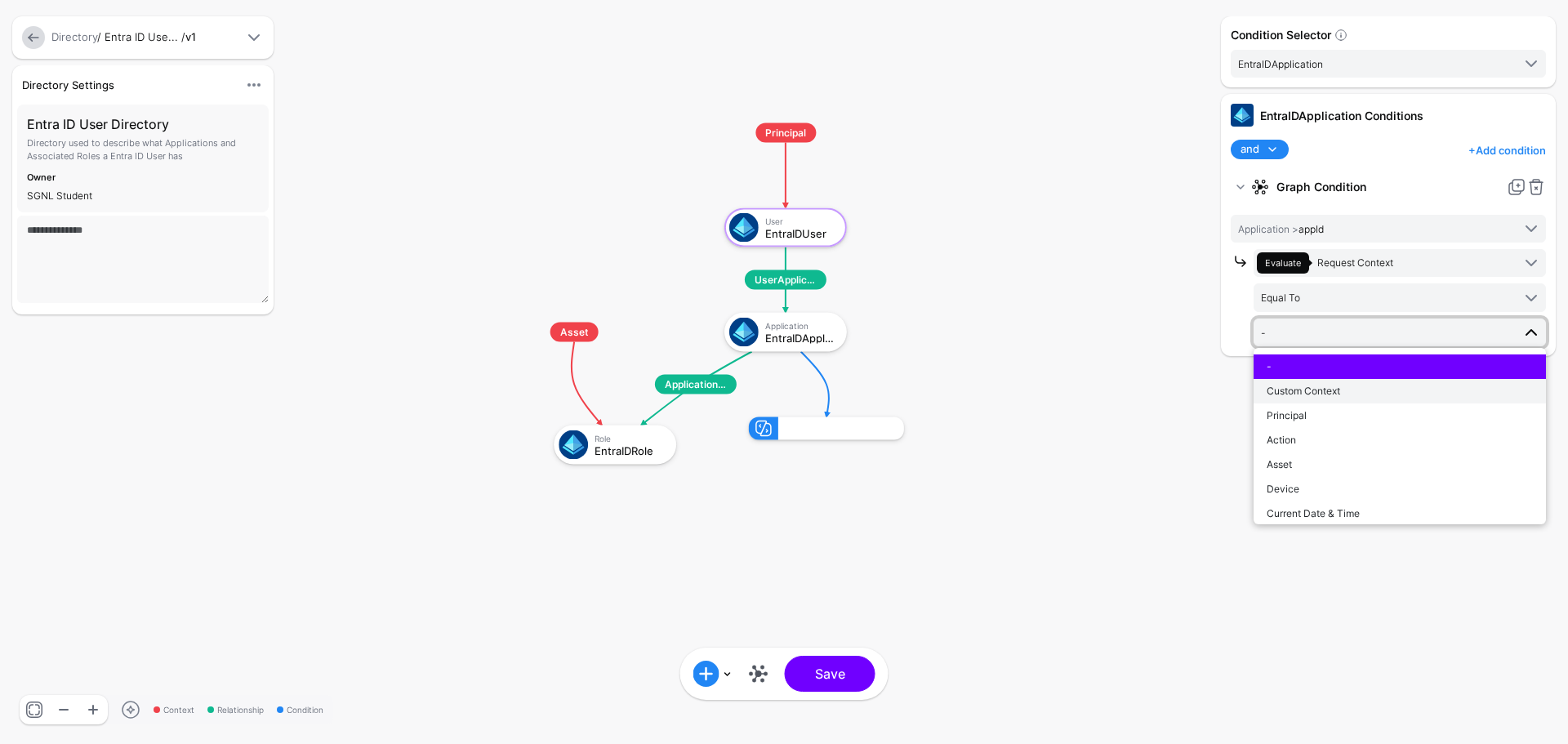
click at [1320, 395] on span "Custom Context" at bounding box center [1303, 391] width 73 height 12
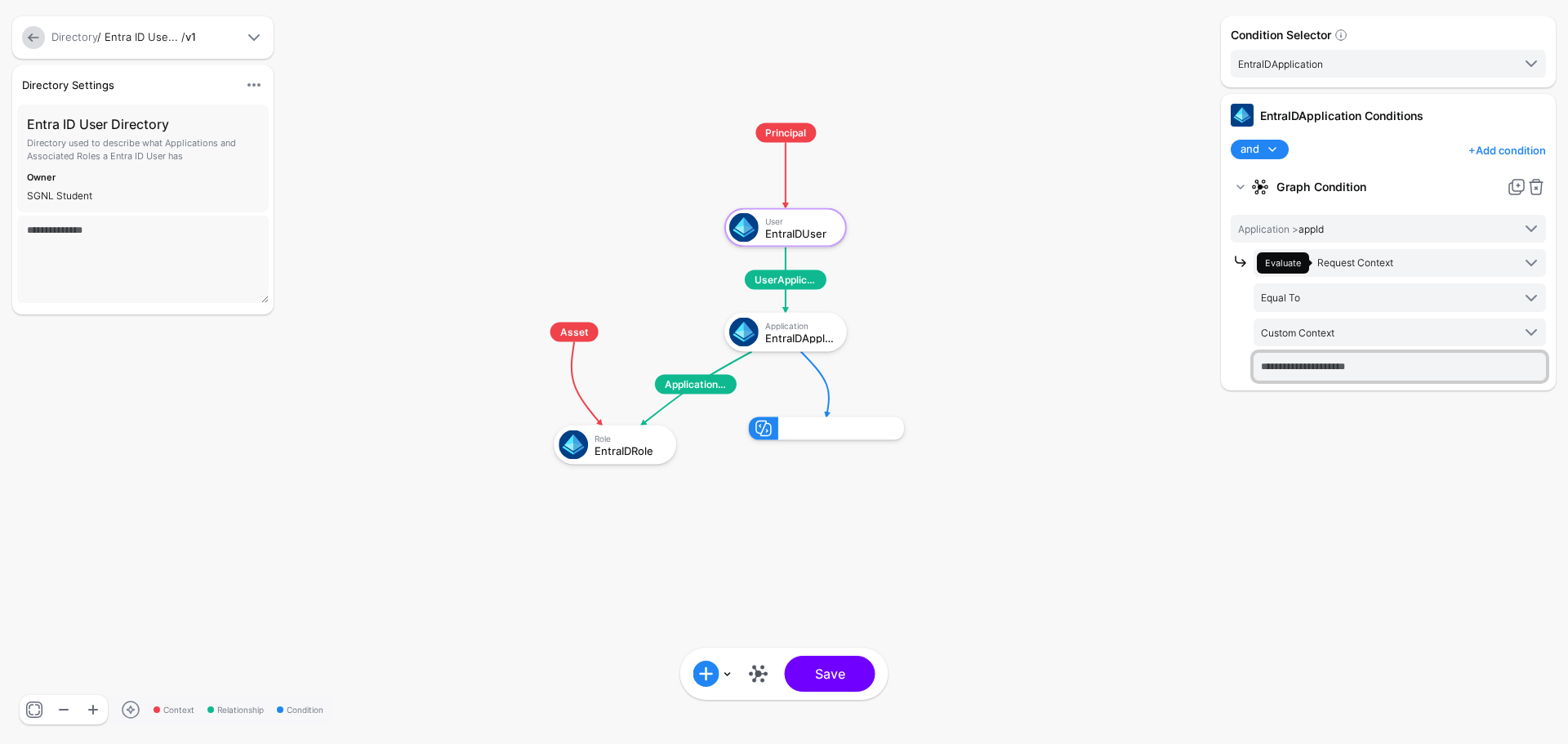
click at [1331, 367] on input "text" at bounding box center [1399, 367] width 292 height 28
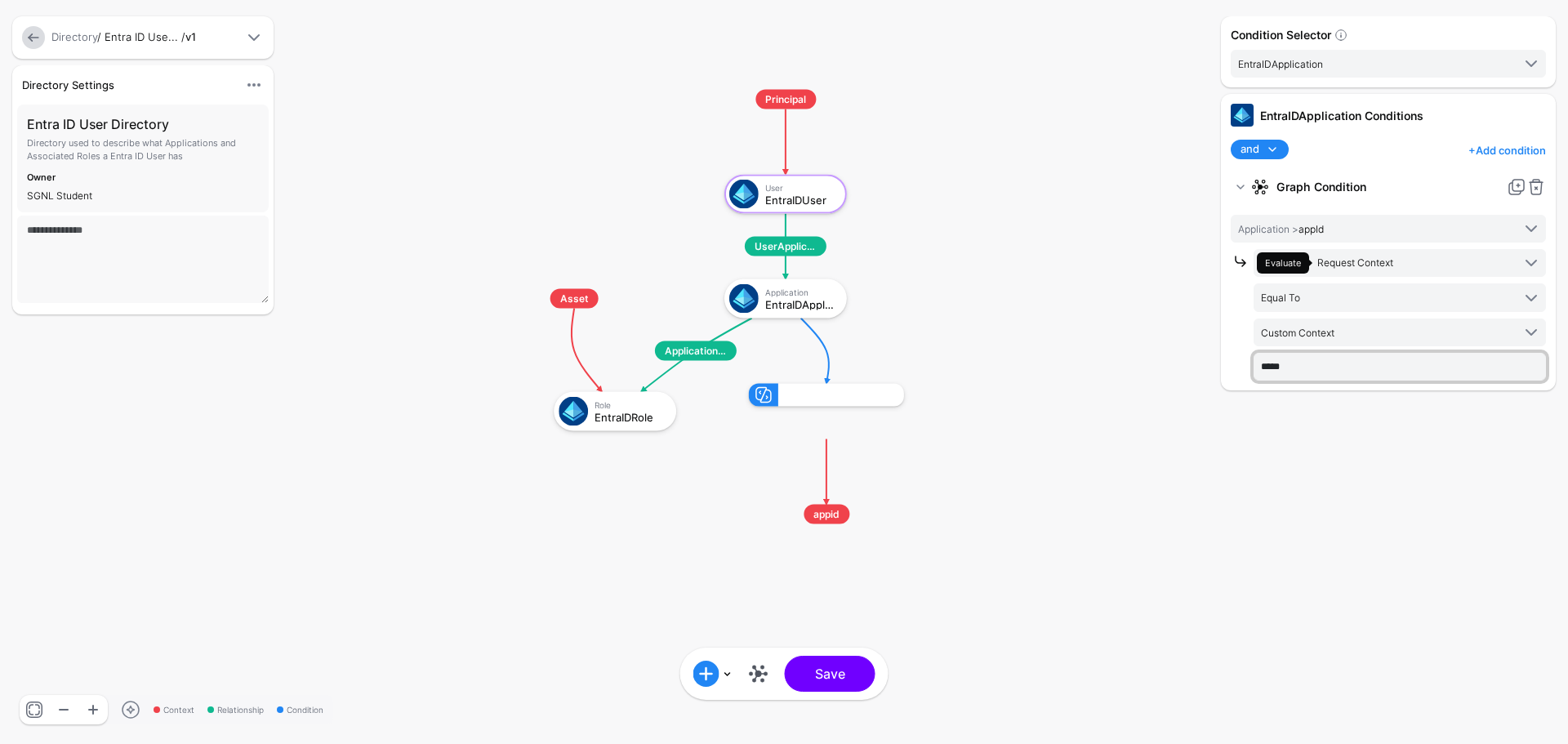
type input "*****"
click at [1323, 426] on div "Condition Selector EntraIDApplication EntraIDUser EntraIDApplication EntraIDRol…" at bounding box center [1388, 371] width 343 height 711
click at [839, 679] on button "Save" at bounding box center [830, 674] width 91 height 36
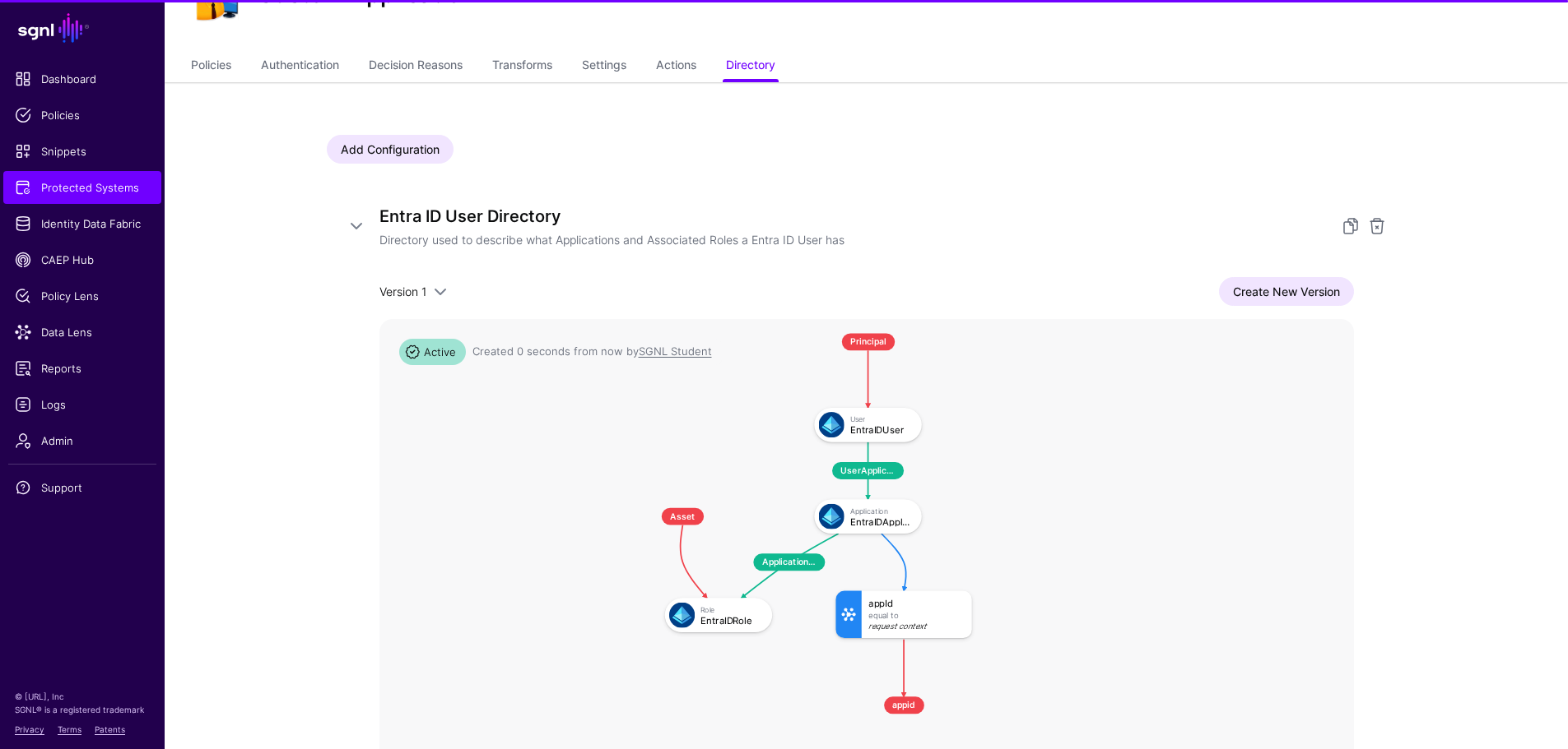
scroll to position [268, 0]
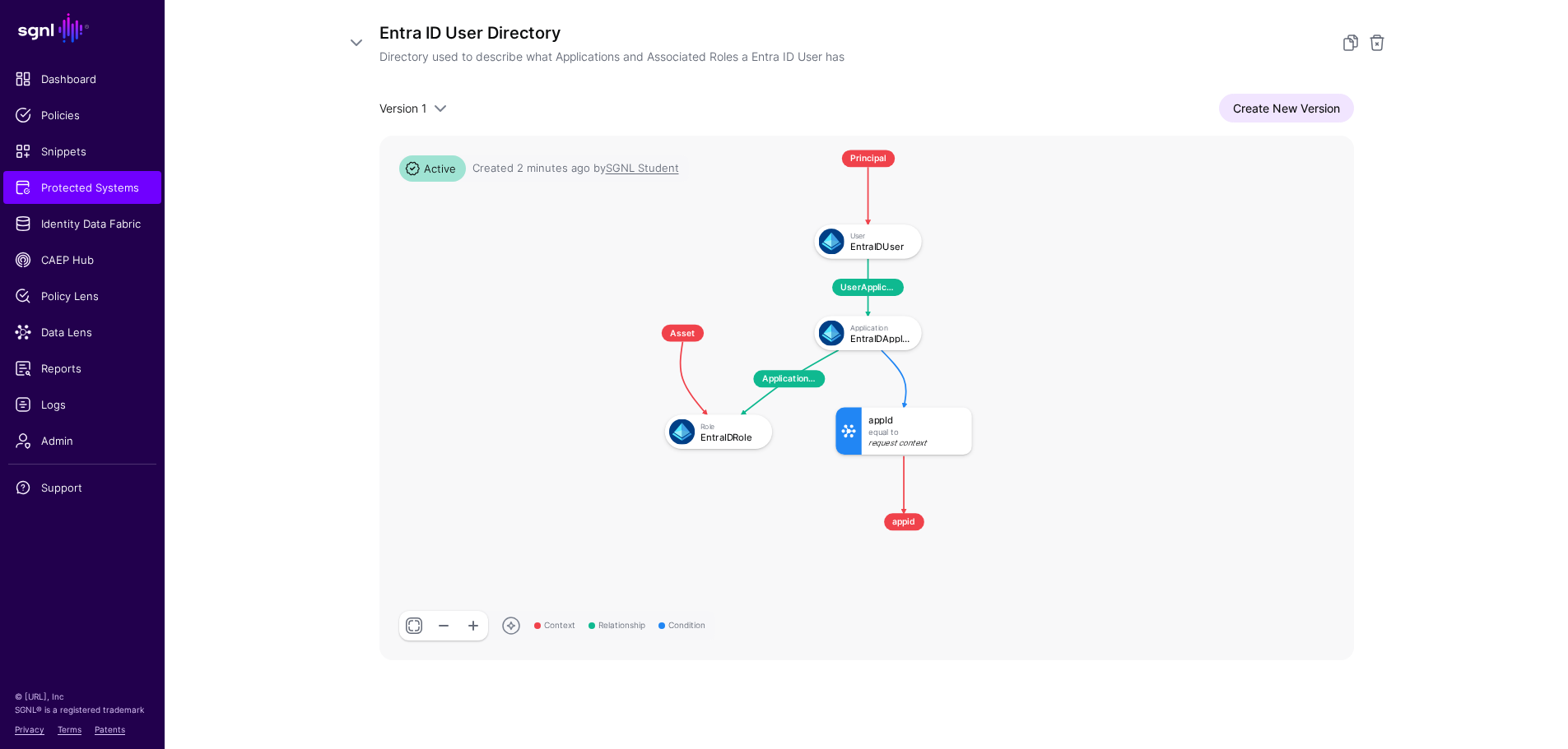
click at [1424, 39] on div "Add Configuration Entra ID User Directory Directory used to describe what Appli…" at bounding box center [867, 332] width 1185 height 867
click at [1354, 44] on link at bounding box center [1350, 43] width 20 height 20
